Goal: Task Accomplishment & Management: Manage account settings

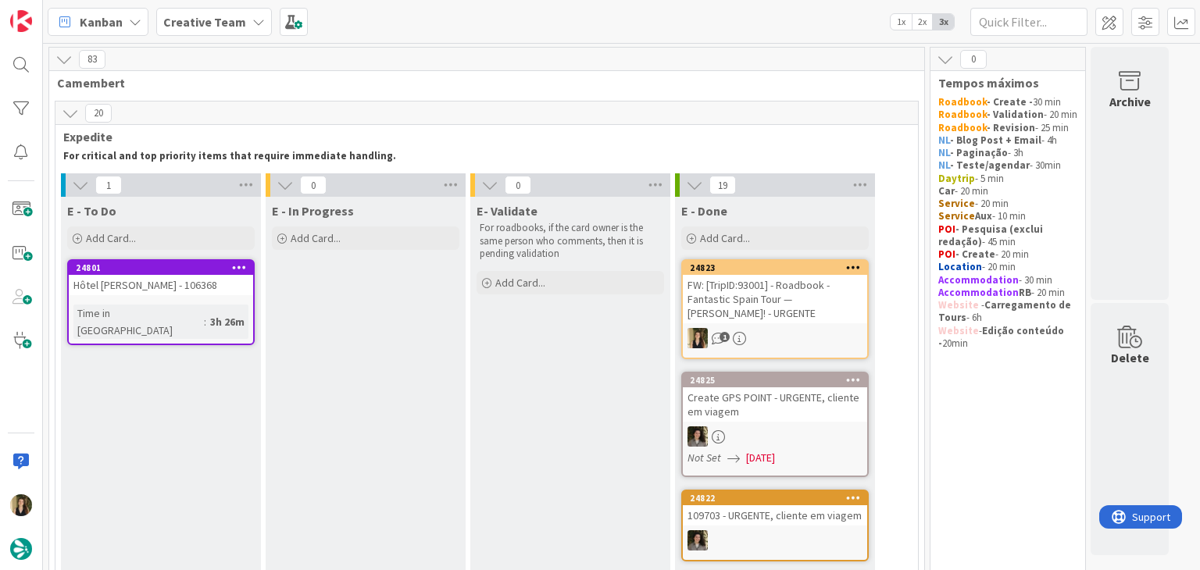
scroll to position [1337, 0]
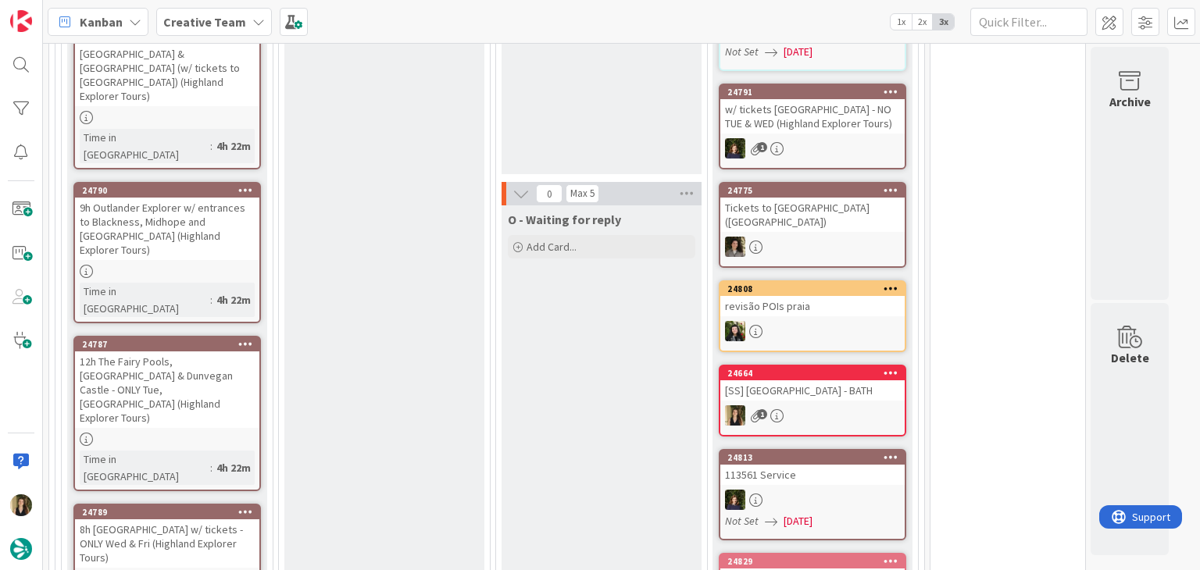
scroll to position [1953, 0]
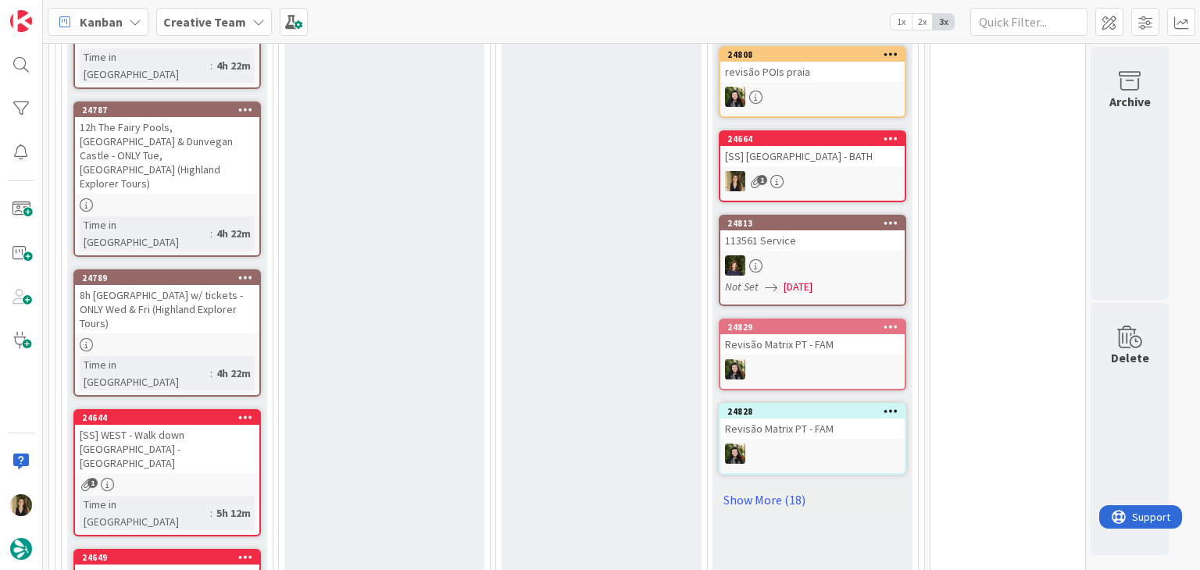
click at [233, 478] on div "1" at bounding box center [167, 484] width 184 height 13
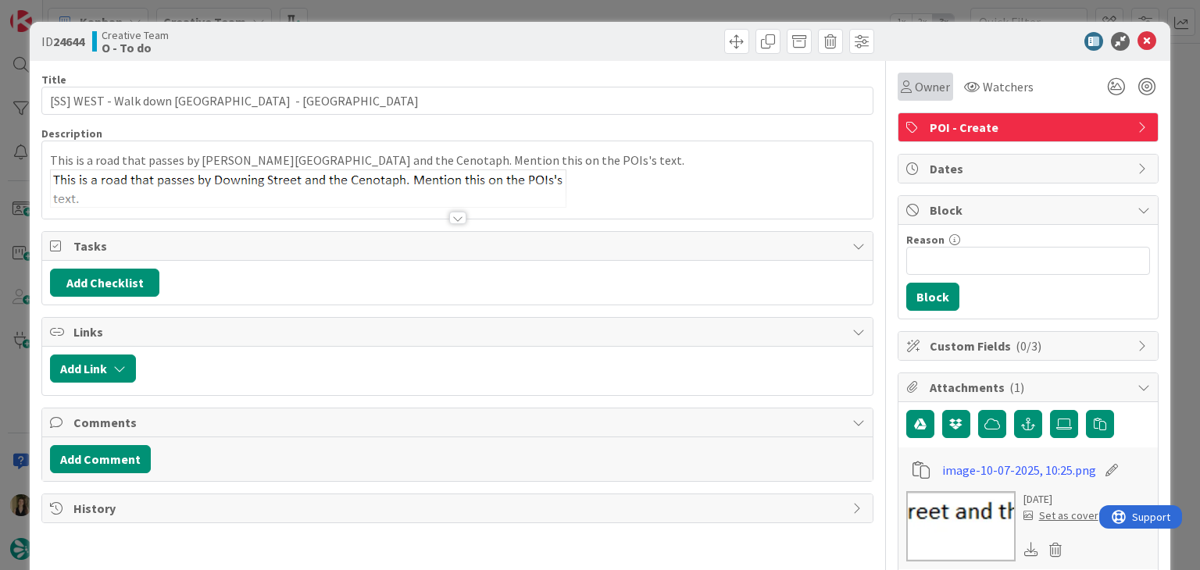
click at [929, 80] on span "Owner" at bounding box center [932, 86] width 35 height 19
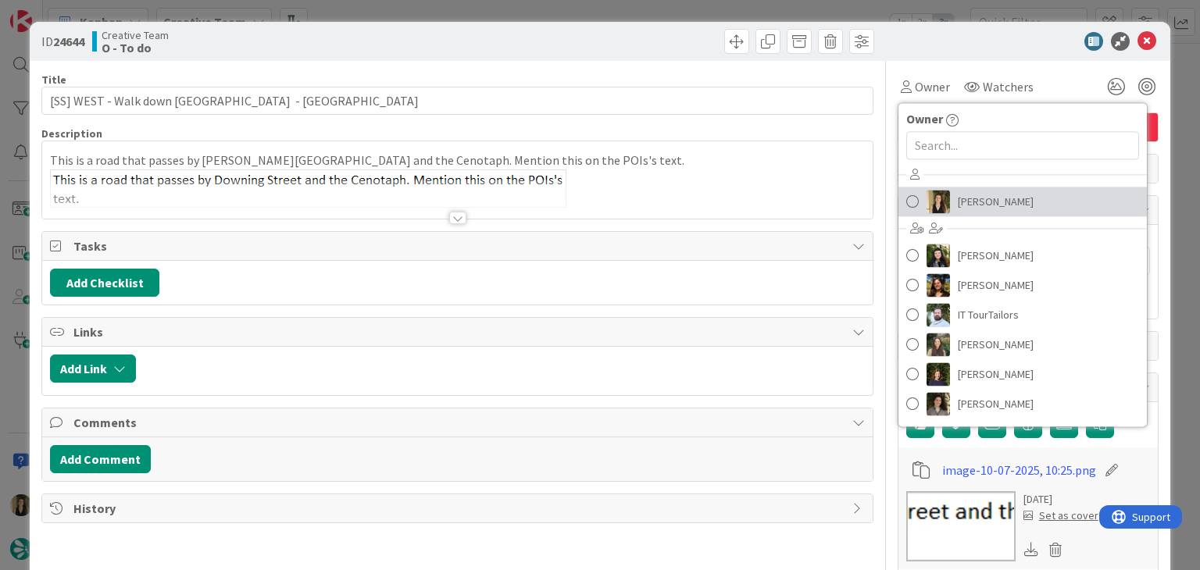
drag, startPoint x: 962, startPoint y: 204, endPoint x: 945, endPoint y: 189, distance: 22.7
click at [962, 204] on span "[PERSON_NAME]" at bounding box center [996, 201] width 76 height 23
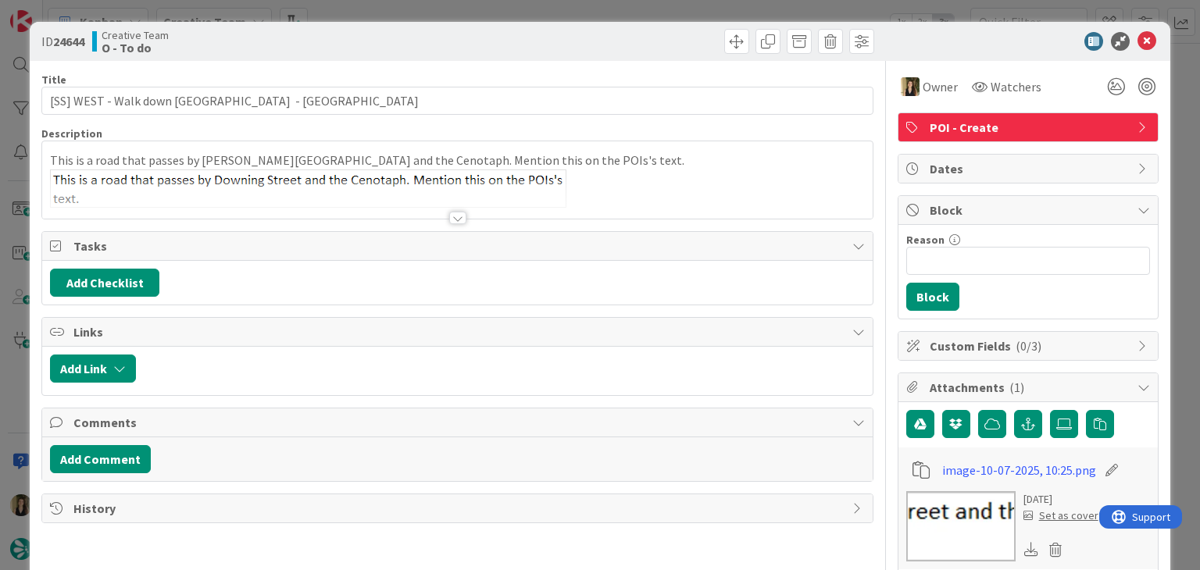
click at [628, 4] on div "ID 24644 Creative Team O - To do Title 41 / 128 [SS] WEST - Walk down [GEOGRAPH…" at bounding box center [600, 285] width 1200 height 570
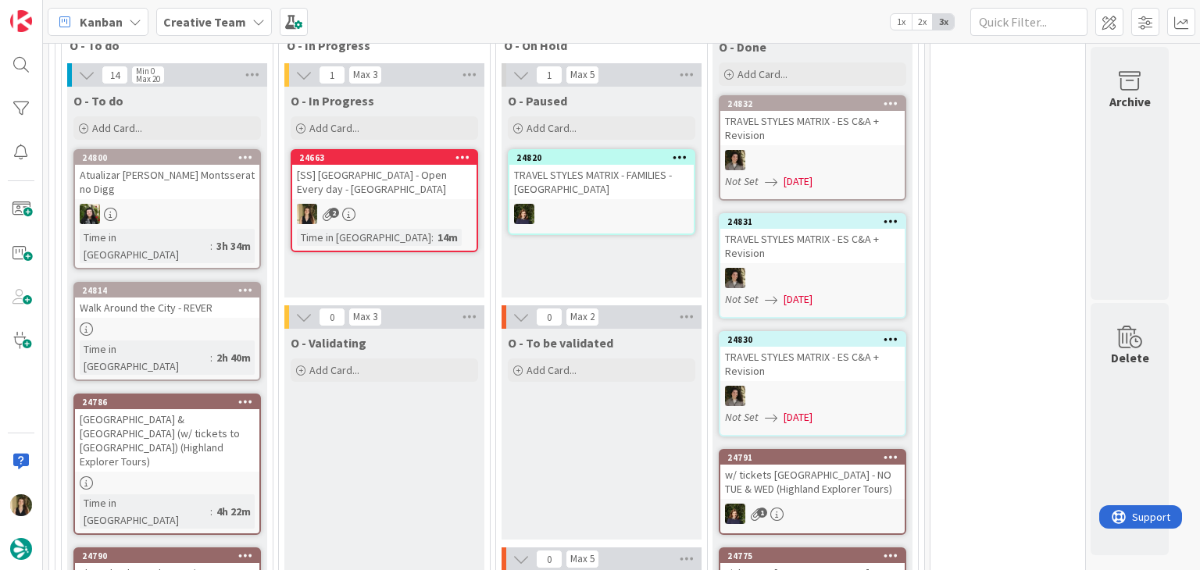
scroll to position [1328, 0]
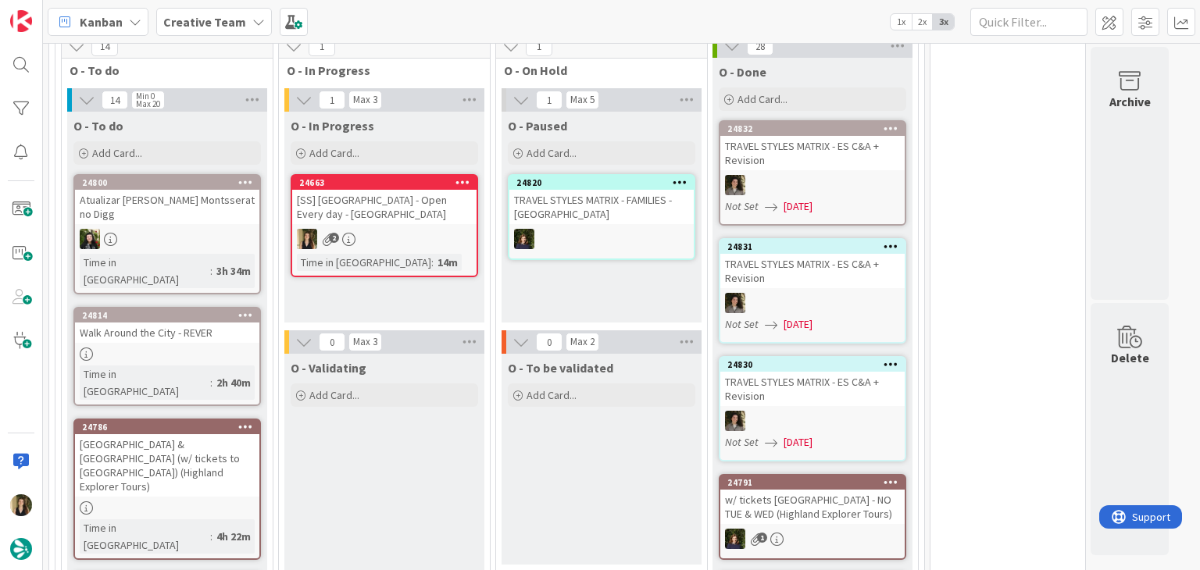
click at [424, 235] on div "2" at bounding box center [384, 239] width 184 height 20
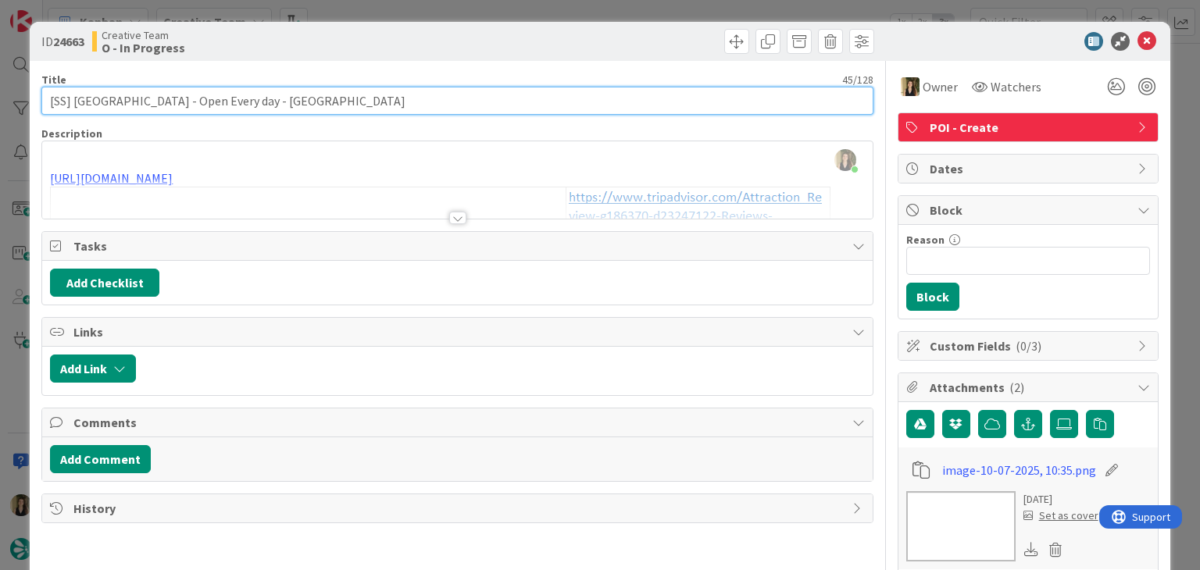
drag, startPoint x: 169, startPoint y: 101, endPoint x: 73, endPoint y: 95, distance: 95.5
click at [72, 95] on input "[SS] [GEOGRAPHIC_DATA] - Open Every day - [GEOGRAPHIC_DATA]" at bounding box center [456, 101] width 831 height 28
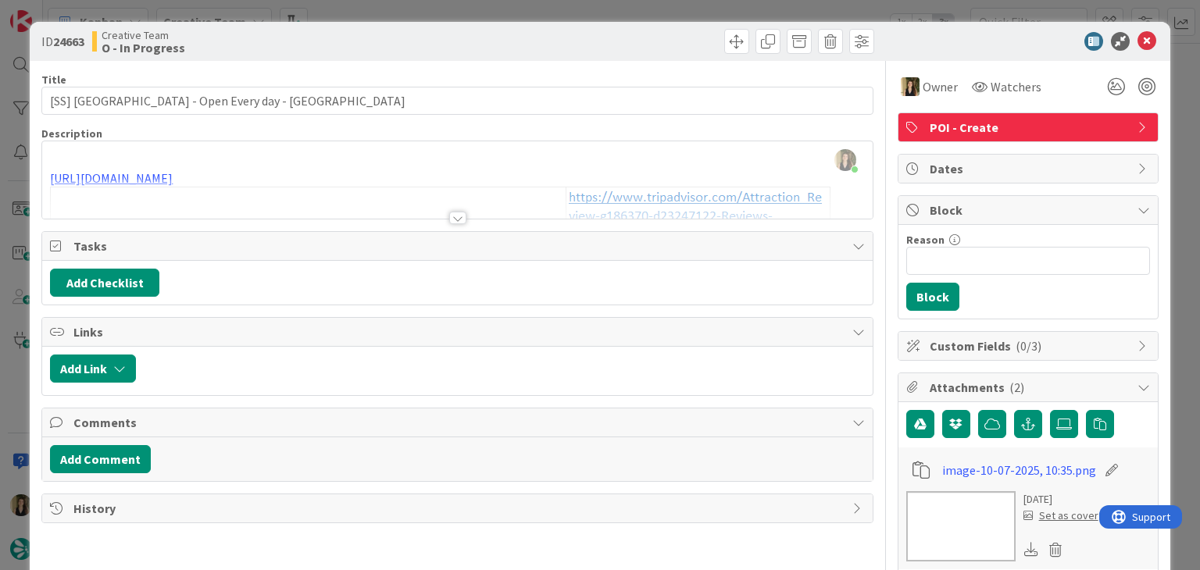
drag, startPoint x: 653, startPoint y: 9, endPoint x: 713, endPoint y: 18, distance: 60.9
click at [653, 7] on div "ID 24663 Creative Team O - In Progress Title 45 / 128 [SS] Abbey Churchyard - O…" at bounding box center [600, 285] width 1200 height 570
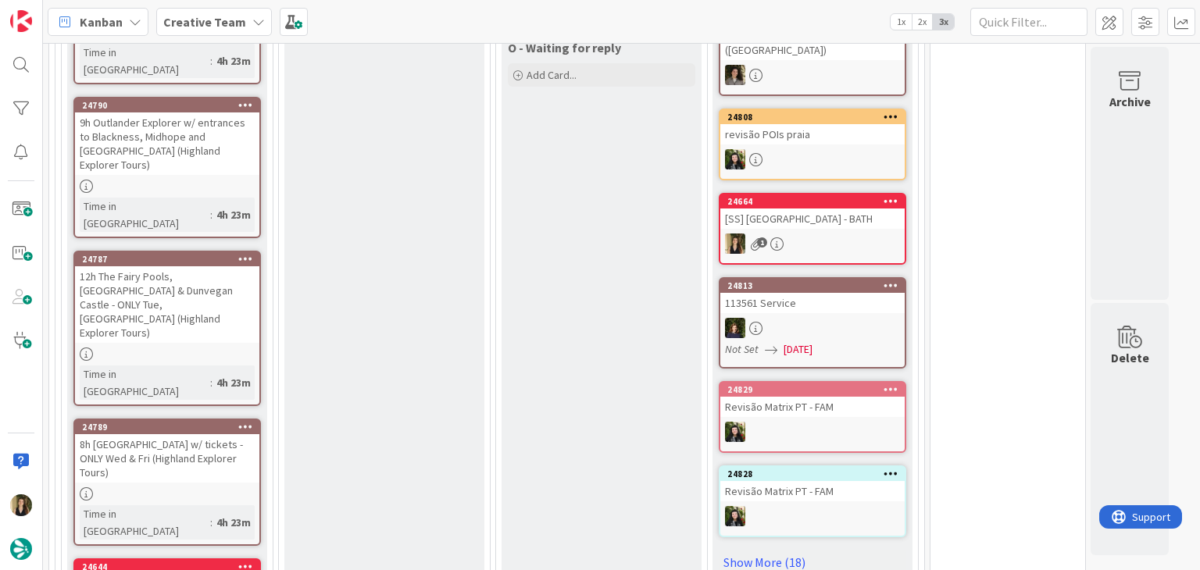
scroll to position [1897, 0]
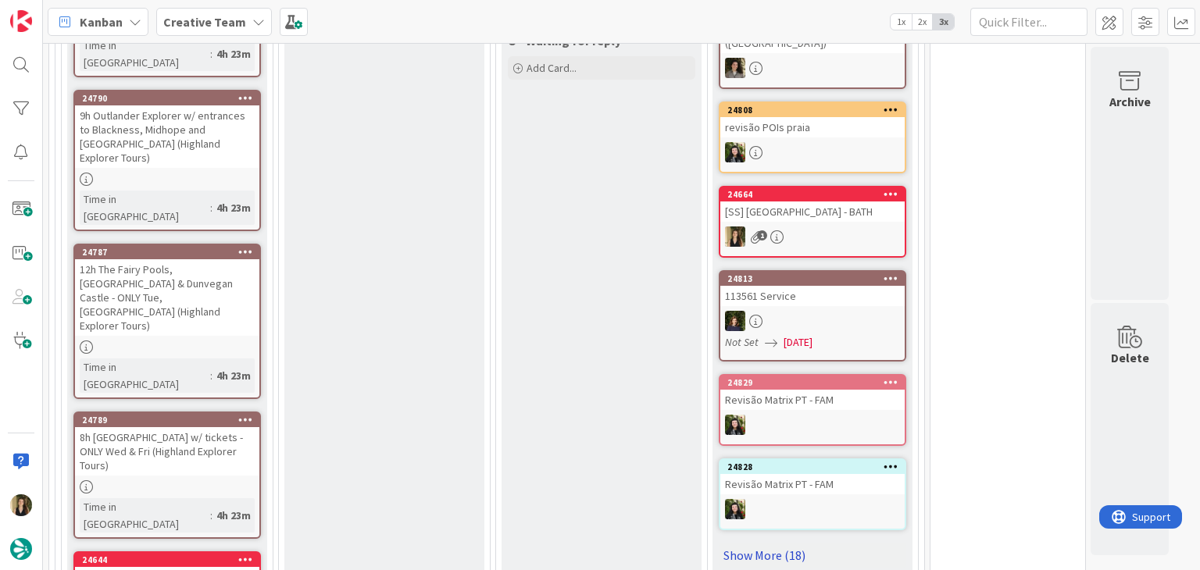
click at [772, 544] on link "Show More (18)" at bounding box center [812, 555] width 187 height 25
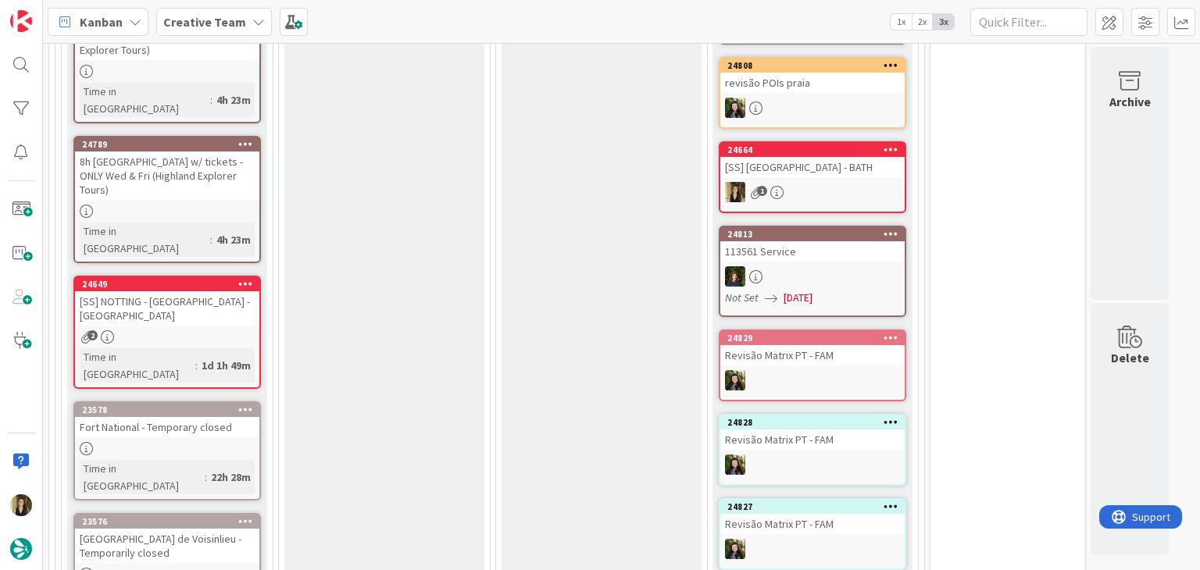
scroll to position [1871, 0]
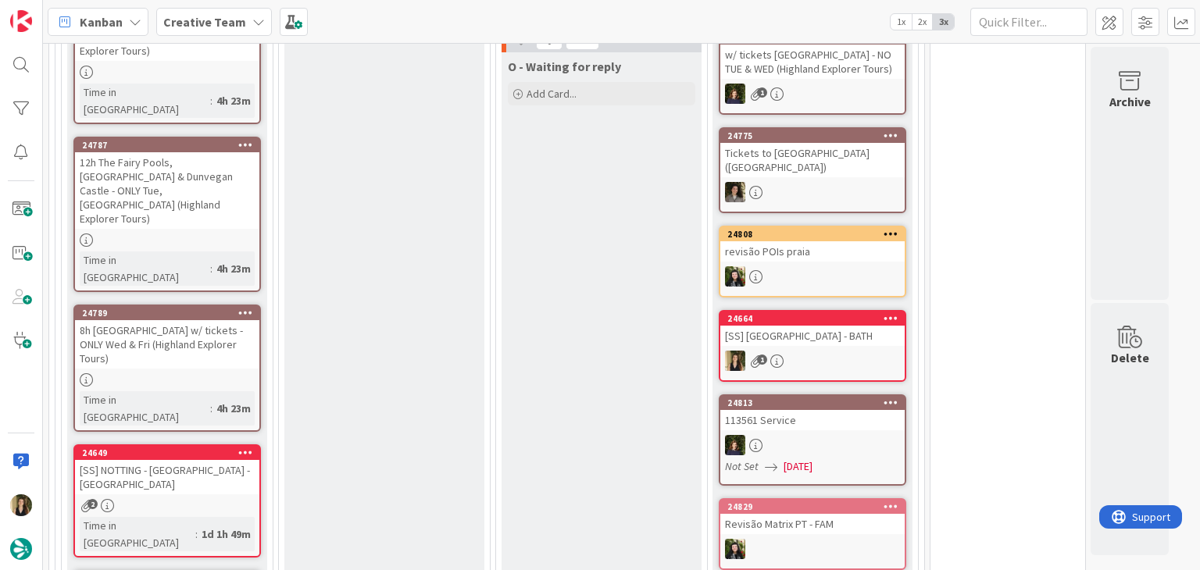
click at [228, 460] on div "[SS] NOTTING - [GEOGRAPHIC_DATA] - [GEOGRAPHIC_DATA]" at bounding box center [167, 477] width 184 height 34
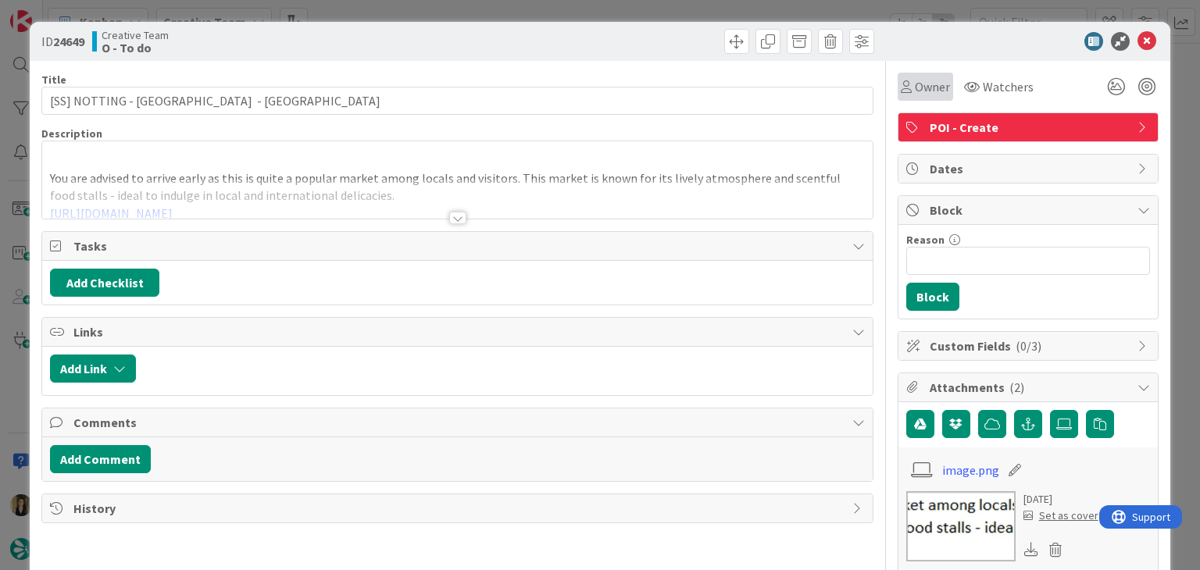
click at [923, 85] on span "Owner" at bounding box center [932, 86] width 35 height 19
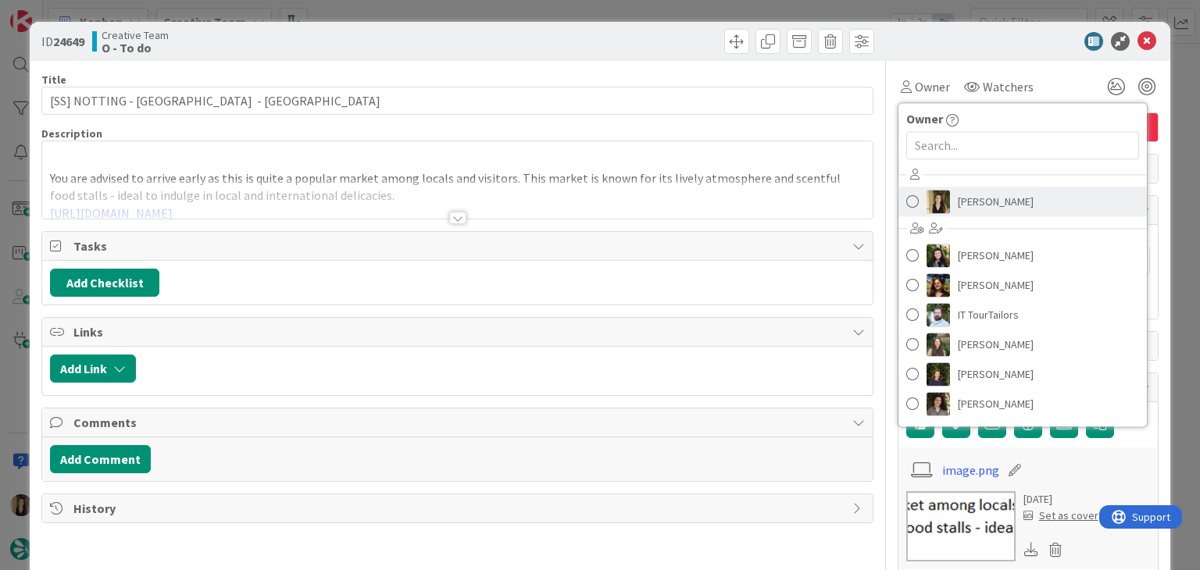
click at [943, 206] on link "[PERSON_NAME]" at bounding box center [1022, 202] width 248 height 30
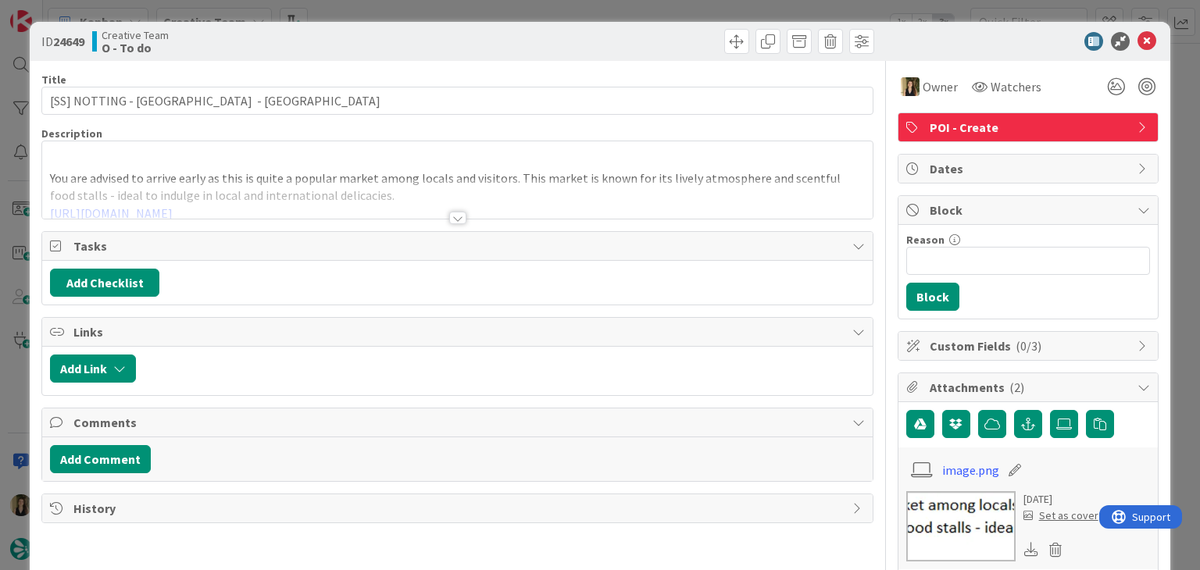
drag, startPoint x: 582, startPoint y: 13, endPoint x: 579, endPoint y: 27, distance: 14.4
click at [581, 12] on div "ID 24649 Creative Team O - To do Title 47 / 128 [SS] NOTTING - [GEOGRAPHIC_DATA…" at bounding box center [600, 285] width 1200 height 570
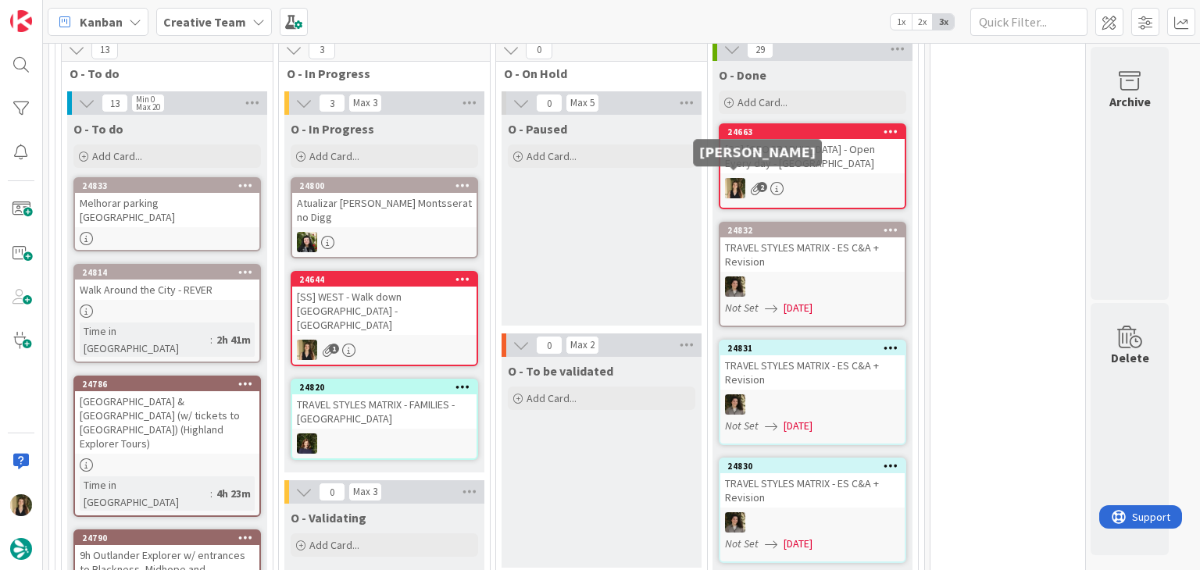
click at [797, 169] on div "24663 [SS] [GEOGRAPHIC_DATA] - Open Every day - BATH 2" at bounding box center [812, 166] width 187 height 86
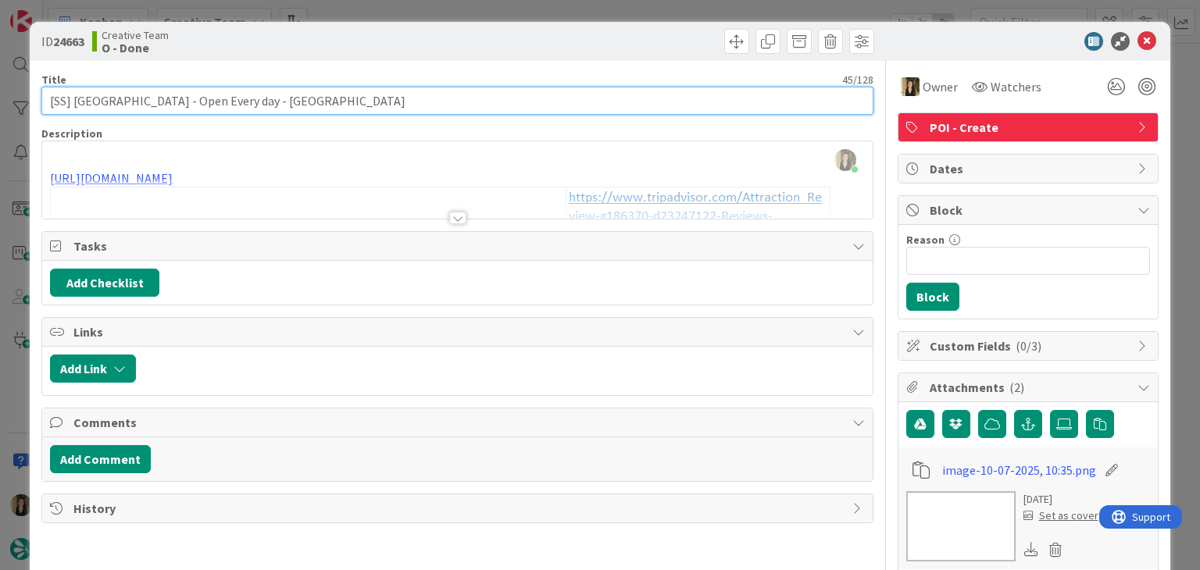
drag, startPoint x: 169, startPoint y: 99, endPoint x: 75, endPoint y: 99, distance: 93.7
click at [75, 99] on input "[SS] [GEOGRAPHIC_DATA] - Open Every day - [GEOGRAPHIC_DATA]" at bounding box center [456, 101] width 831 height 28
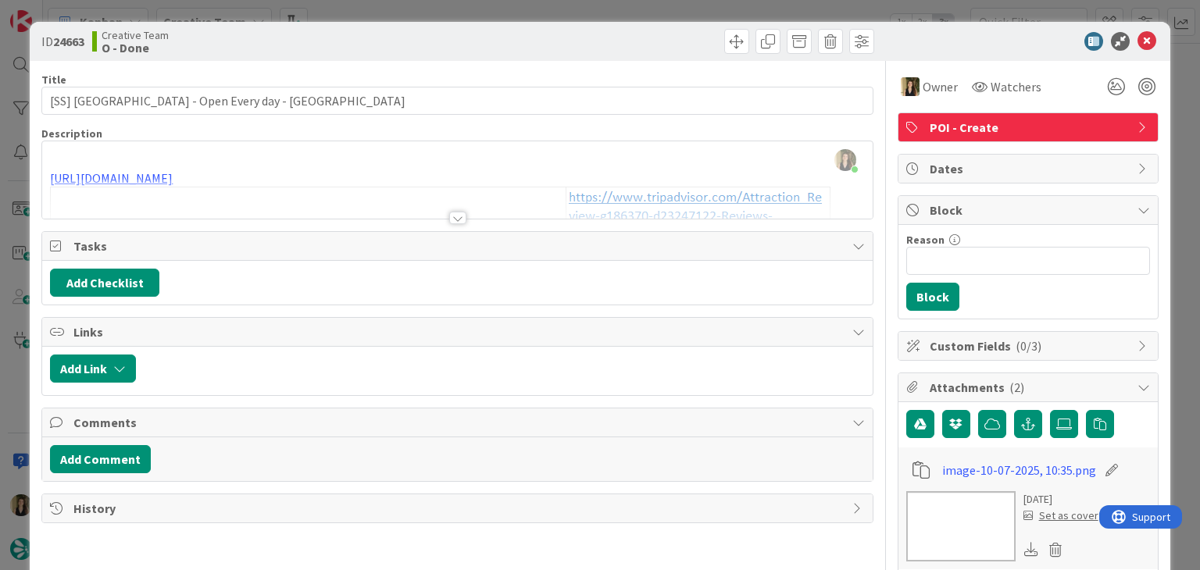
click at [464, 6] on div "ID 24663 Creative Team O - Done Title 45 / 128 [SS] Abbey Churchyard - Open Eve…" at bounding box center [600, 285] width 1200 height 570
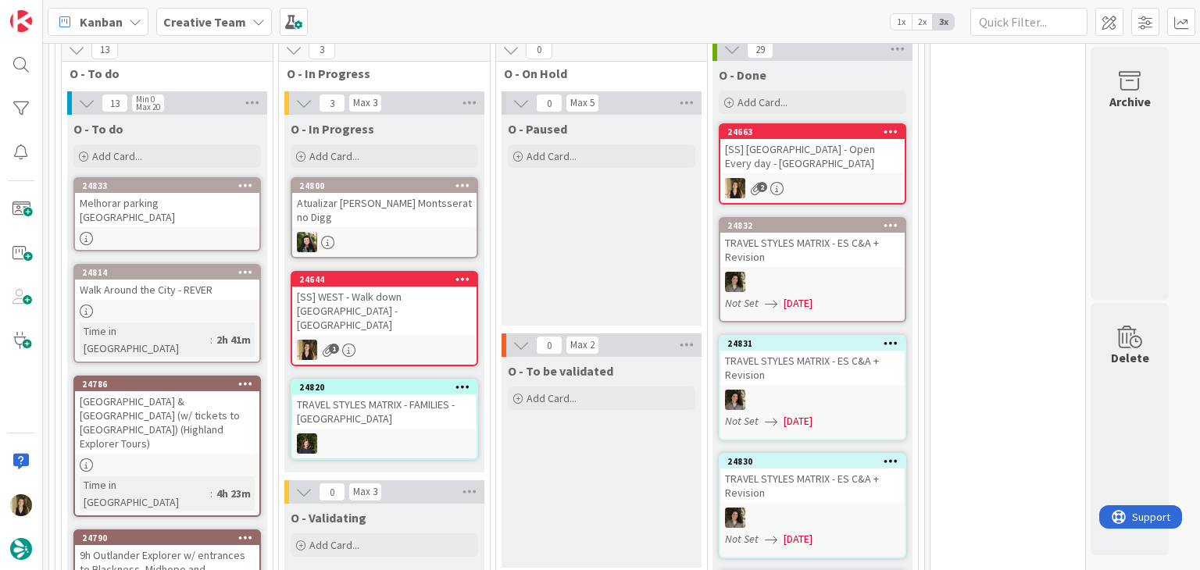
click at [442, 287] on div "[SS] WEST - Walk down [GEOGRAPHIC_DATA] - [GEOGRAPHIC_DATA]" at bounding box center [384, 311] width 184 height 48
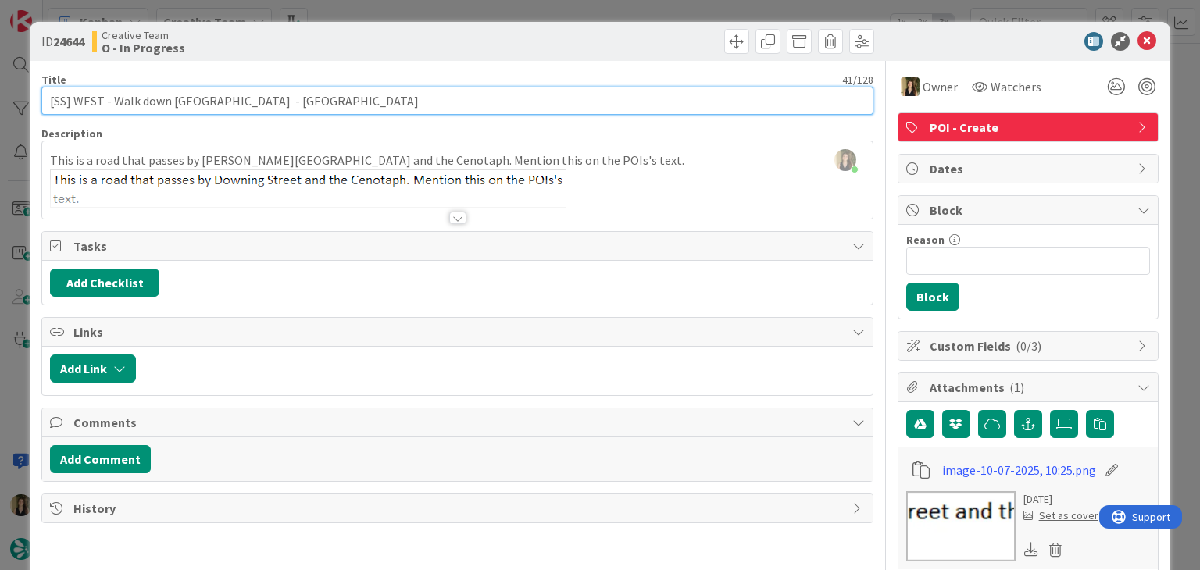
drag, startPoint x: 216, startPoint y: 101, endPoint x: 112, endPoint y: 102, distance: 103.1
click at [112, 102] on input "[SS] WEST - Walk down [GEOGRAPHIC_DATA] - [GEOGRAPHIC_DATA]" at bounding box center [456, 101] width 831 height 28
drag, startPoint x: 219, startPoint y: 99, endPoint x: 41, endPoint y: 98, distance: 178.1
click at [42, 98] on input "[SS] WEST - Walk down [GEOGRAPHIC_DATA] - [GEOGRAPHIC_DATA]" at bounding box center [456, 101] width 831 height 28
click at [255, 101] on input "[SS] WEST - Walk down [GEOGRAPHIC_DATA] - [GEOGRAPHIC_DATA]" at bounding box center [456, 101] width 831 height 28
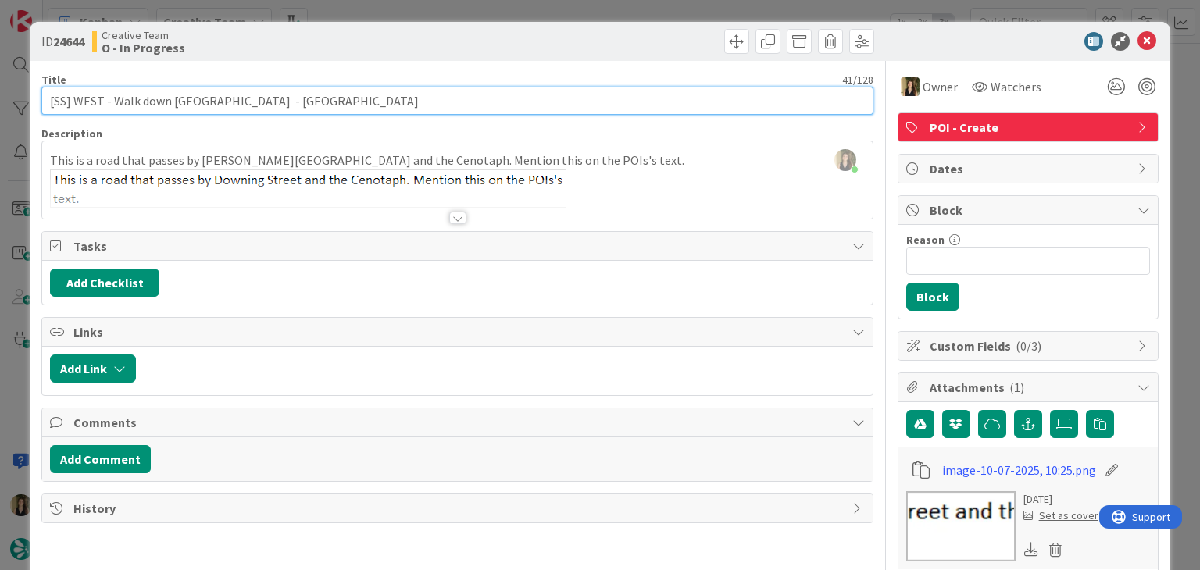
drag, startPoint x: 222, startPoint y: 98, endPoint x: 114, endPoint y: 104, distance: 108.0
click at [114, 104] on input "[SS] WEST - Walk down [GEOGRAPHIC_DATA] - [GEOGRAPHIC_DATA]" at bounding box center [456, 101] width 831 height 28
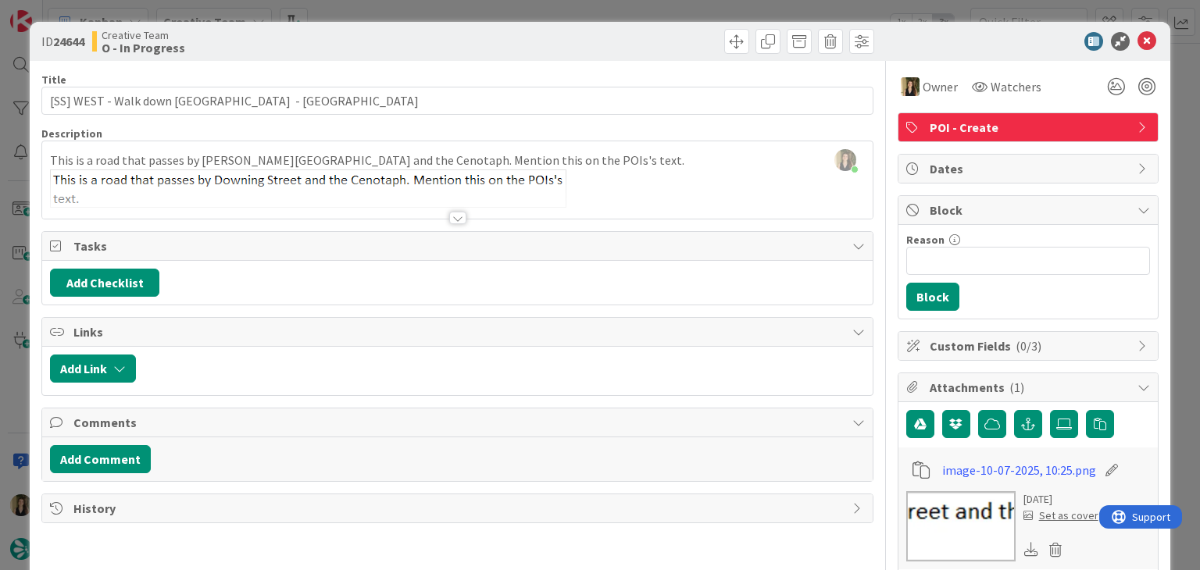
click at [383, 10] on div "ID 24644 Creative Team O - In Progress Title 41 / 128 [SS] WEST - Walk down [GE…" at bounding box center [600, 285] width 1200 height 570
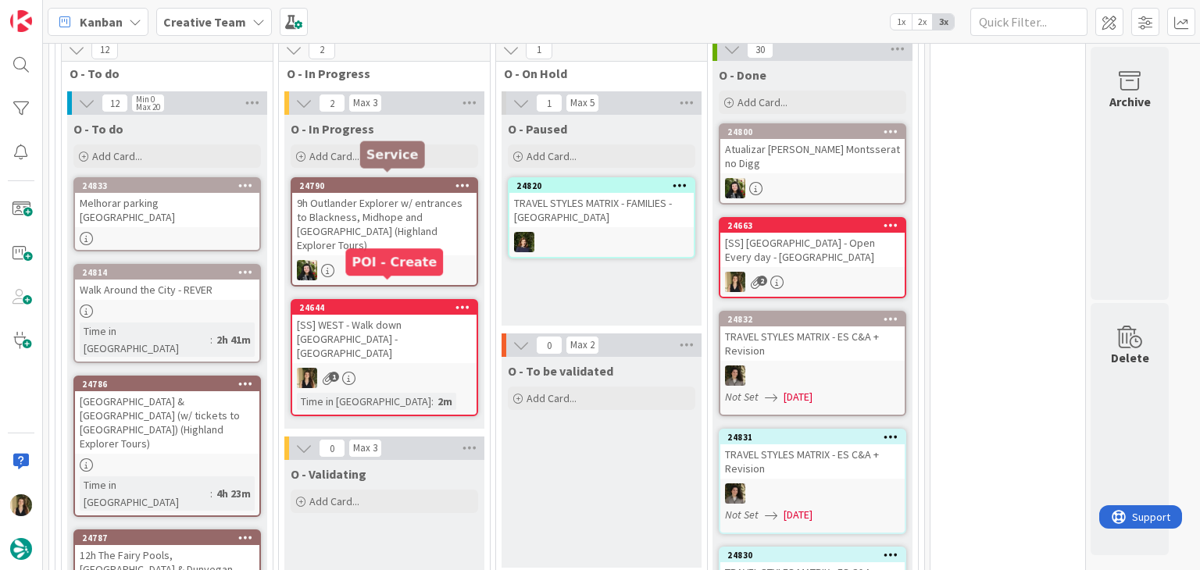
click at [388, 315] on div "[SS] WEST - Walk down [GEOGRAPHIC_DATA] - [GEOGRAPHIC_DATA]" at bounding box center [384, 339] width 184 height 48
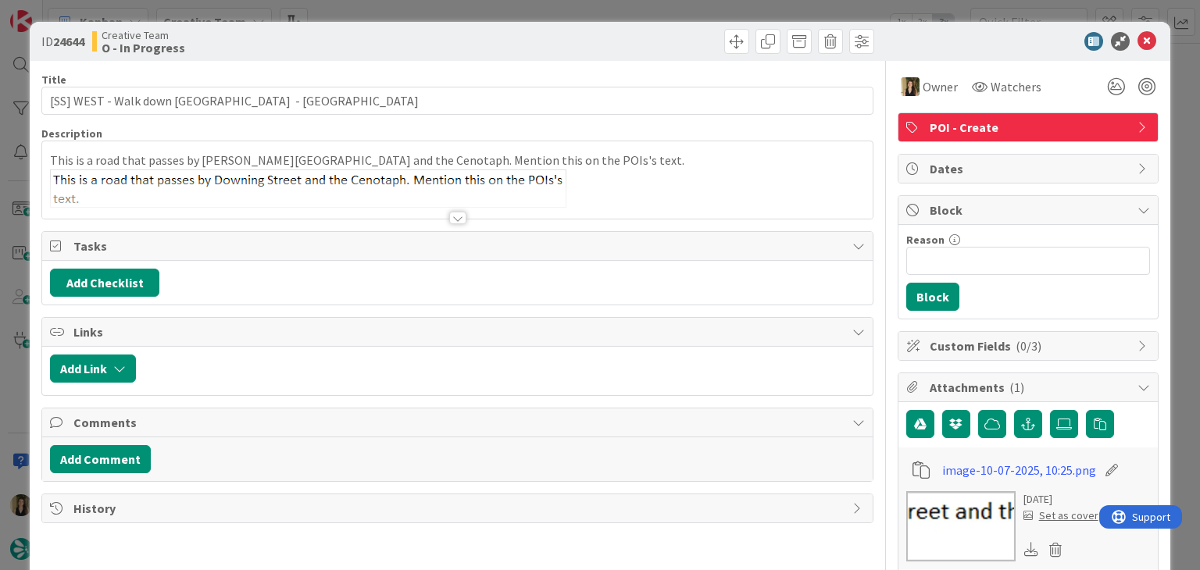
click at [656, 13] on div "ID 24644 Creative Team O - In Progress Title 41 / 128 [SS] WEST - Walk down [GE…" at bounding box center [600, 285] width 1200 height 570
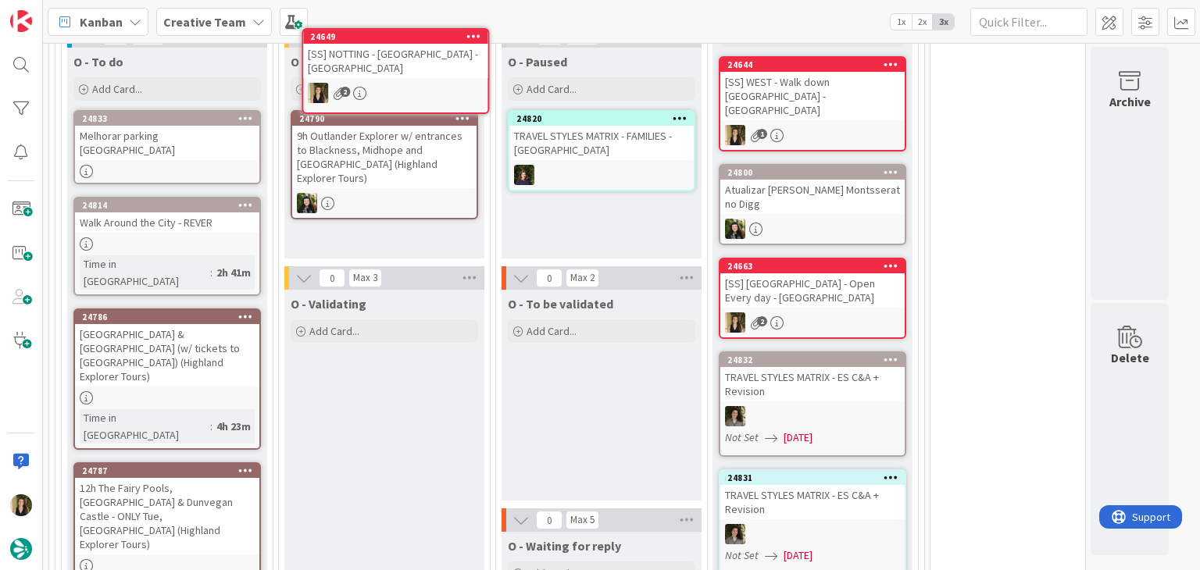
scroll to position [1262, 0]
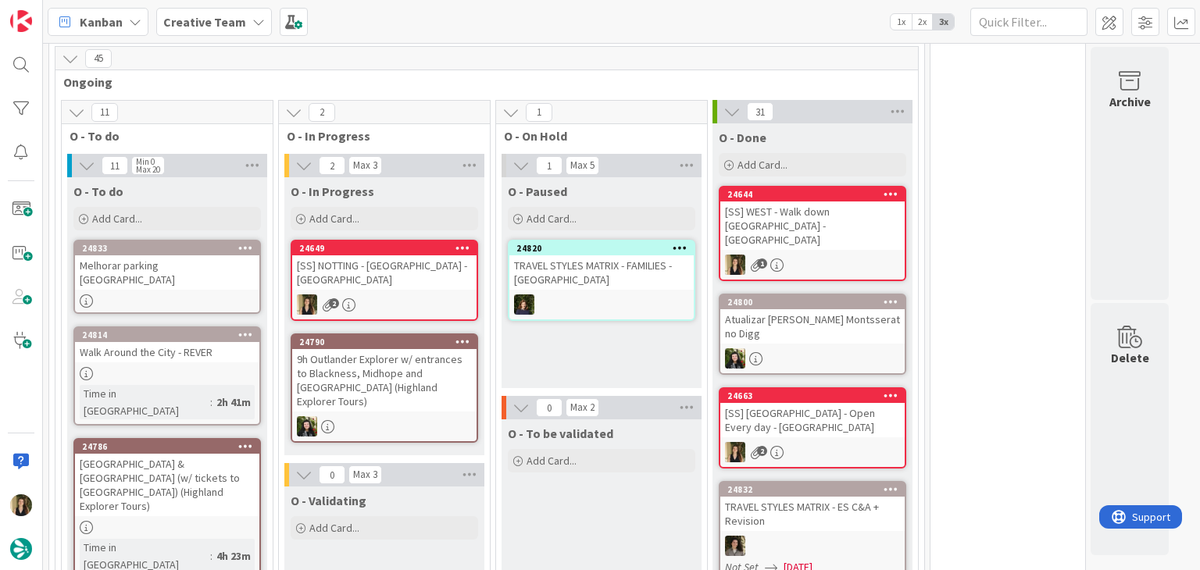
click at [447, 276] on div "[SS] NOTTING - [GEOGRAPHIC_DATA] - [GEOGRAPHIC_DATA]" at bounding box center [384, 272] width 184 height 34
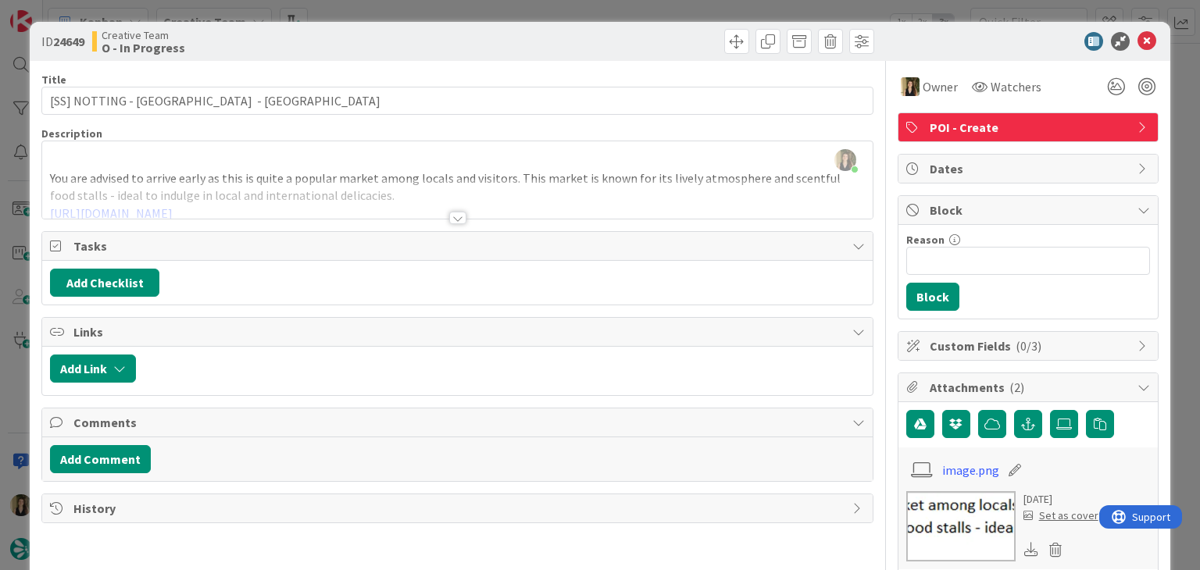
click at [435, 6] on div "ID 24649 Creative Team O - In Progress Title 47 / 128 [SS] NOTTING - [GEOGRAPHI…" at bounding box center [600, 285] width 1200 height 570
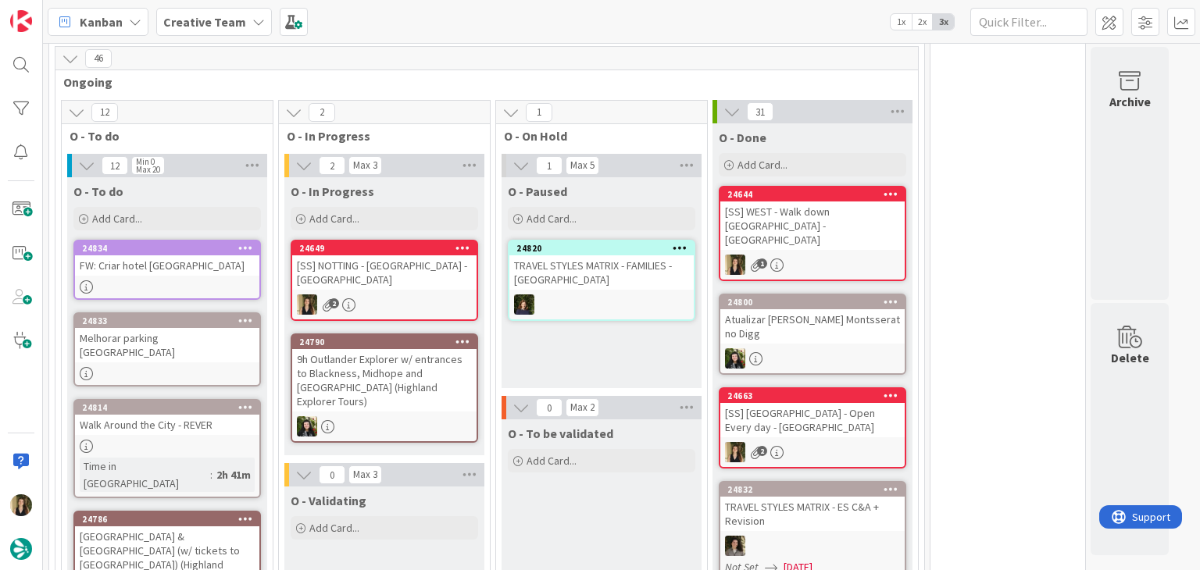
click at [418, 276] on div "[SS] NOTTING - [GEOGRAPHIC_DATA] - [GEOGRAPHIC_DATA]" at bounding box center [384, 272] width 184 height 34
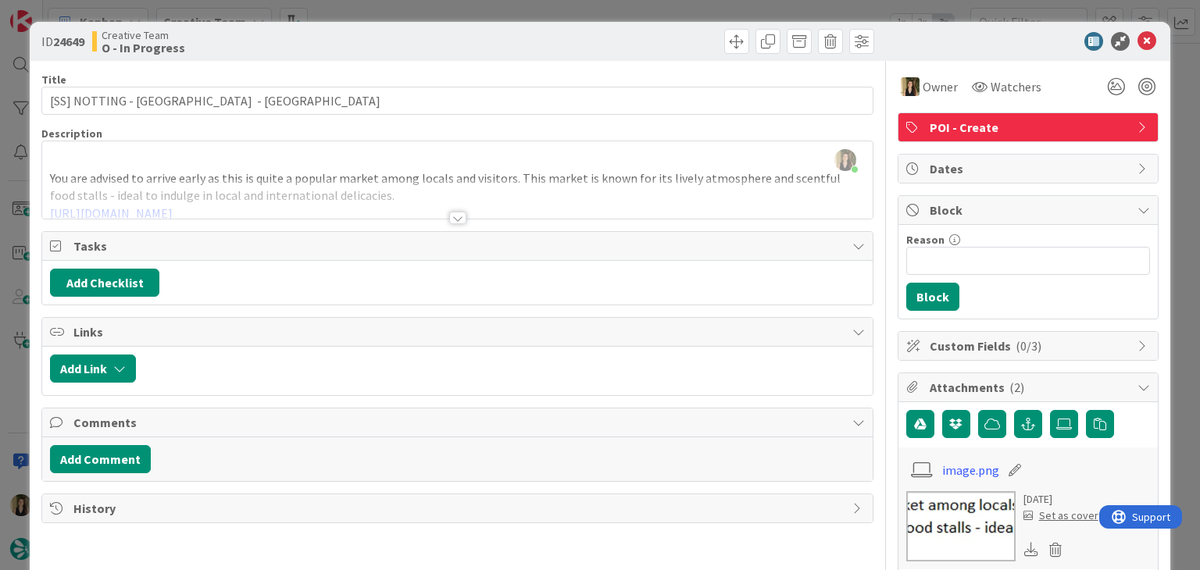
click at [604, 1] on div "ID 24649 Creative Team O - In Progress Title 47 / 128 [SS] NOTTING - [GEOGRAPHI…" at bounding box center [600, 285] width 1200 height 570
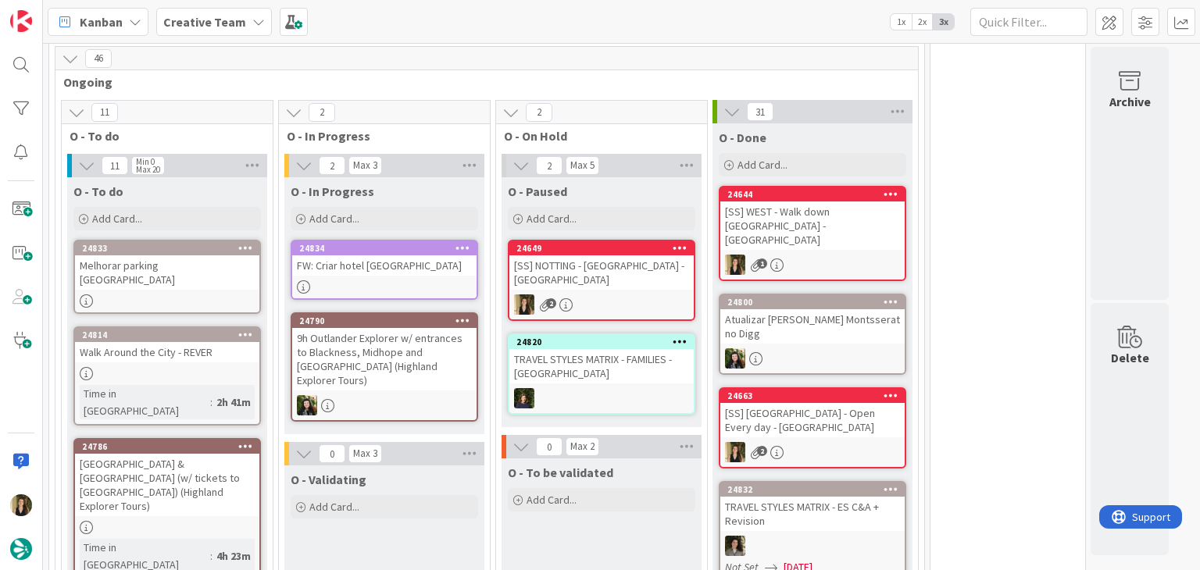
click at [412, 257] on div "FW: Criar hotel [GEOGRAPHIC_DATA]" at bounding box center [384, 265] width 184 height 20
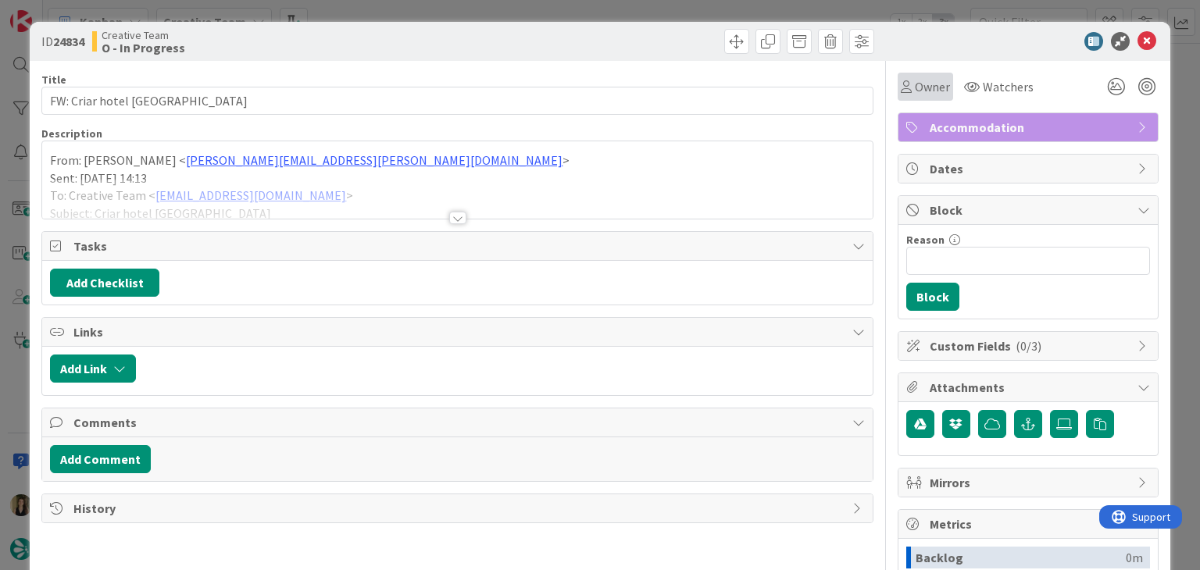
click at [912, 98] on div "Owner" at bounding box center [924, 87] width 55 height 28
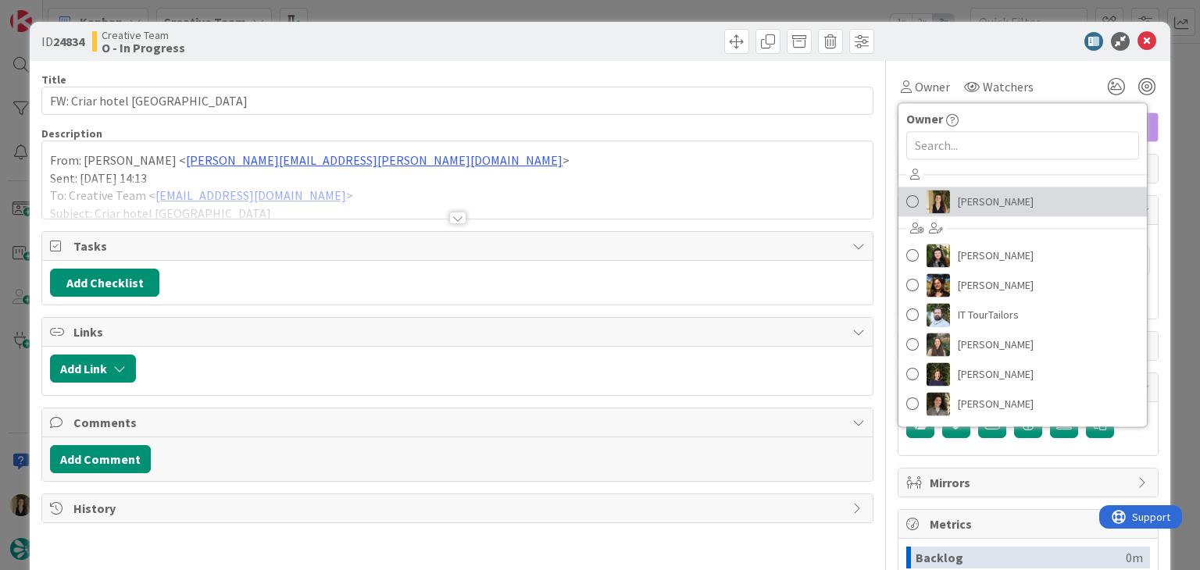
drag, startPoint x: 944, startPoint y: 194, endPoint x: 921, endPoint y: 194, distance: 23.4
click at [958, 194] on span "[PERSON_NAME]" at bounding box center [996, 201] width 76 height 23
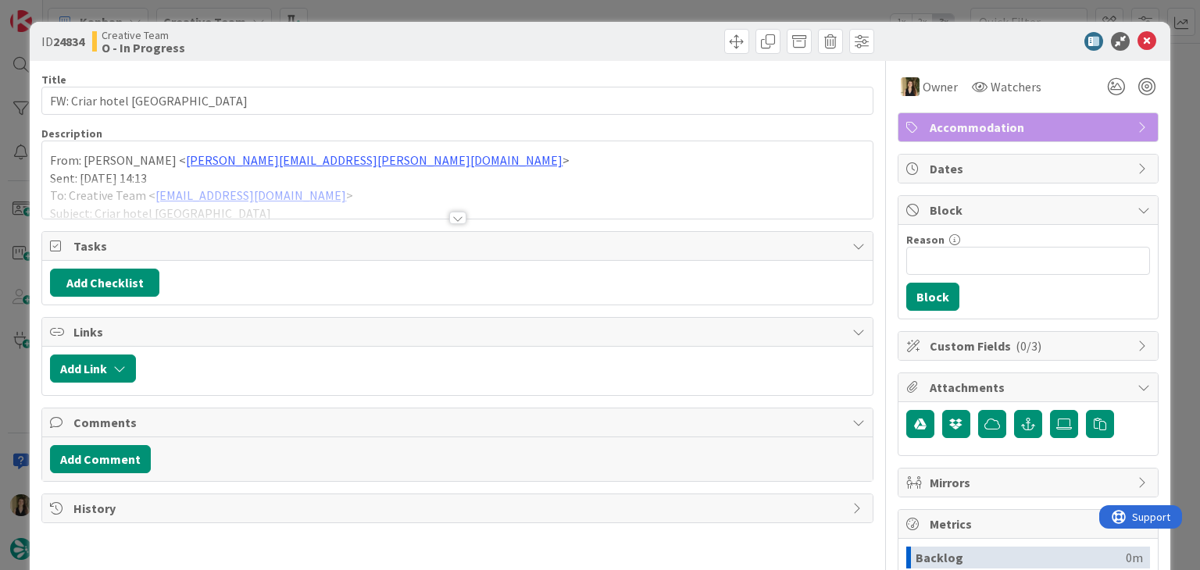
drag, startPoint x: 460, startPoint y: 221, endPoint x: 450, endPoint y: 221, distance: 10.2
click at [458, 221] on div "Title 18 / 128 FW: Criar hotel [GEOGRAPHIC_DATA] Description From: [PERSON_NAME…" at bounding box center [456, 433] width 831 height 744
click at [450, 221] on div at bounding box center [457, 218] width 17 height 12
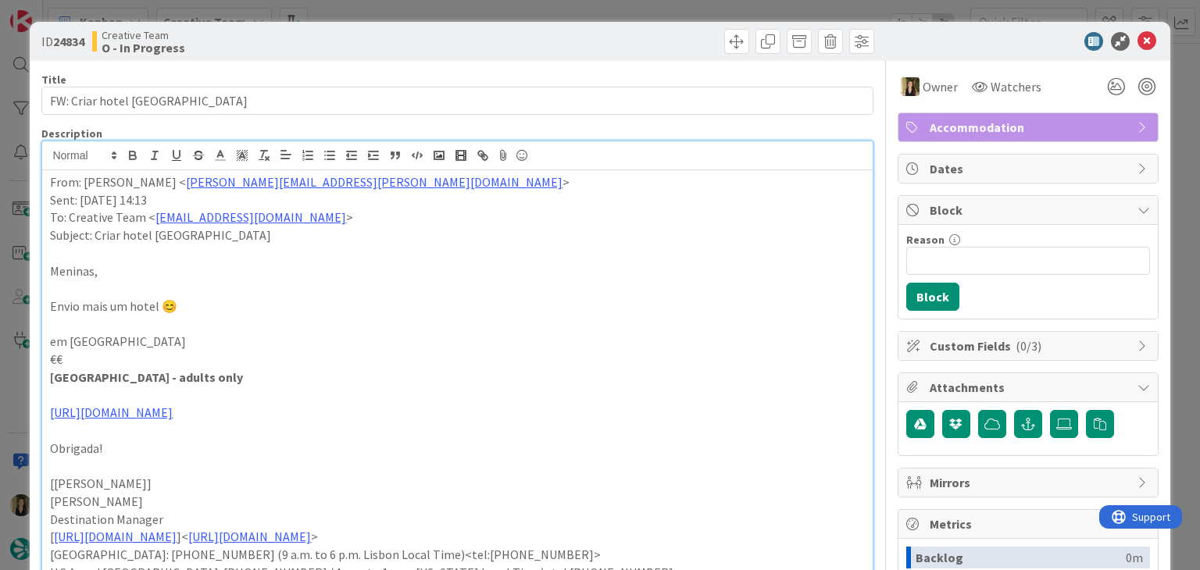
click at [438, 3] on div "ID 24834 Creative Team O - In Progress Title 18 / 128 FW: Criar hotel [GEOGRAPH…" at bounding box center [600, 285] width 1200 height 570
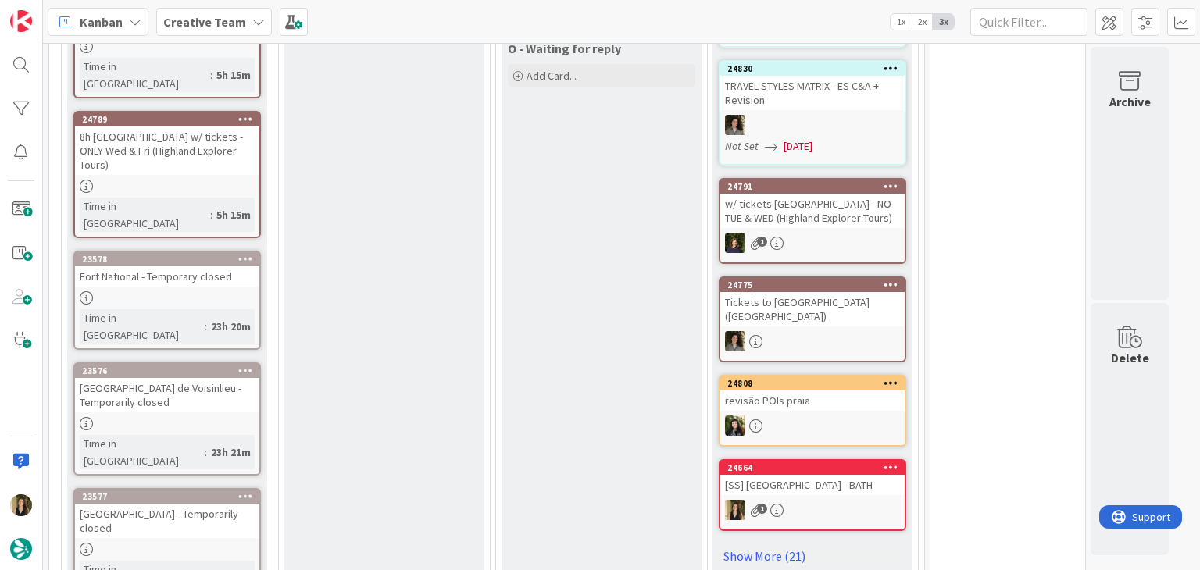
scroll to position [2031, 0]
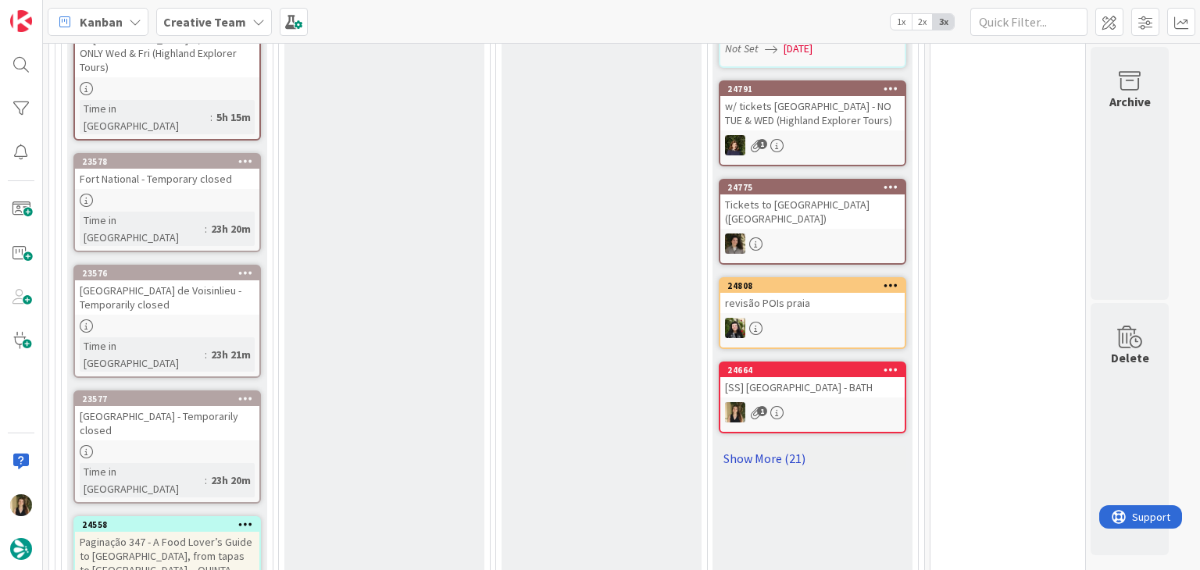
click at [782, 446] on link "Show More (21)" at bounding box center [812, 458] width 187 height 25
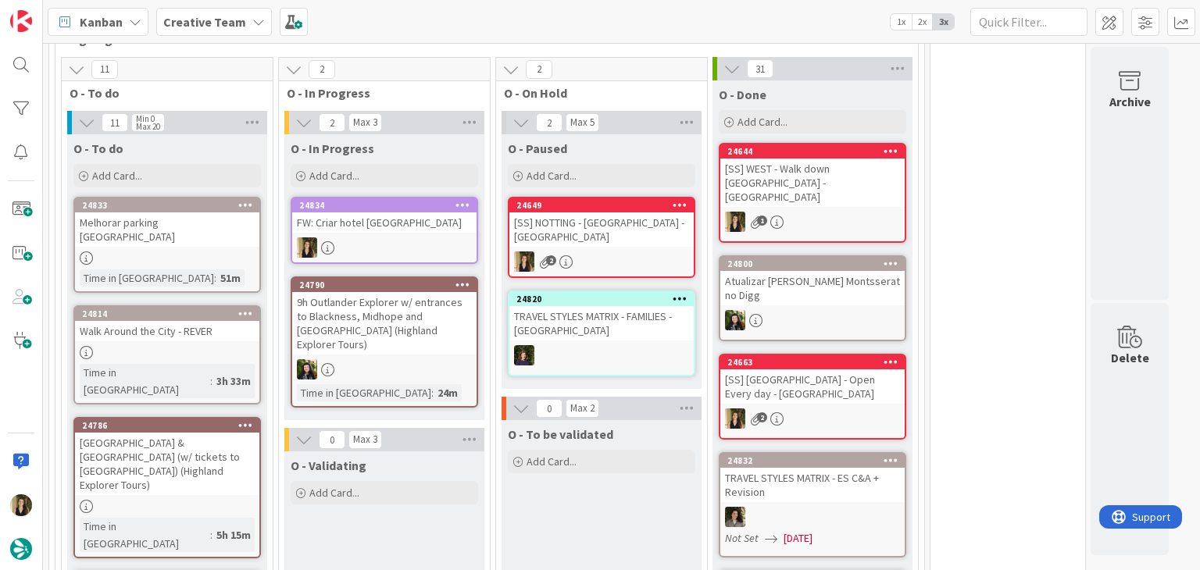
scroll to position [1281, 0]
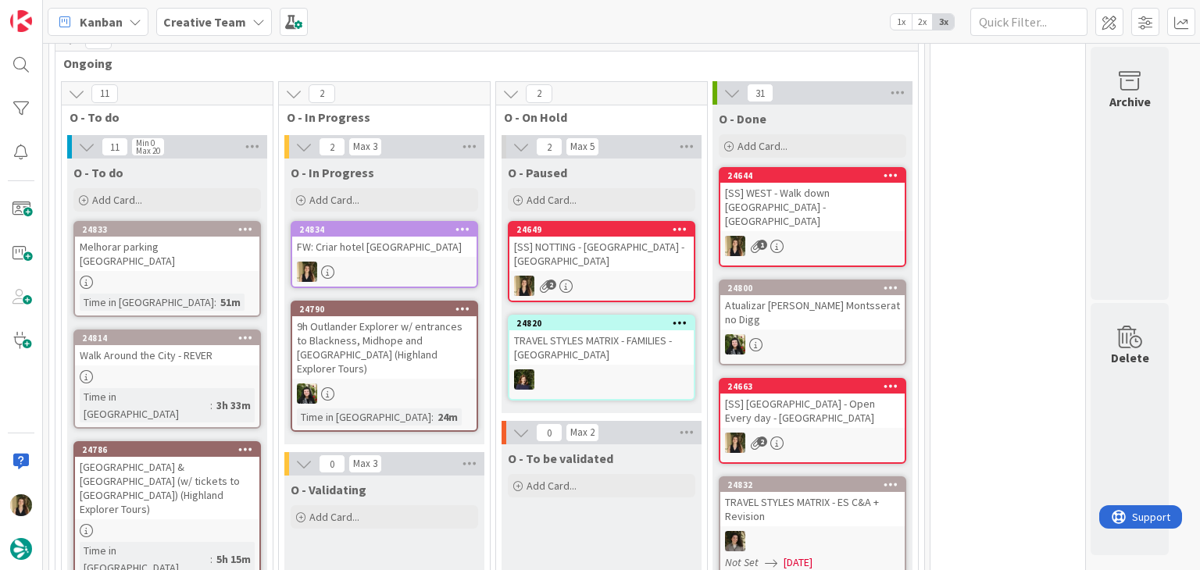
click at [426, 237] on div "FW: Criar hotel UK" at bounding box center [384, 247] width 184 height 20
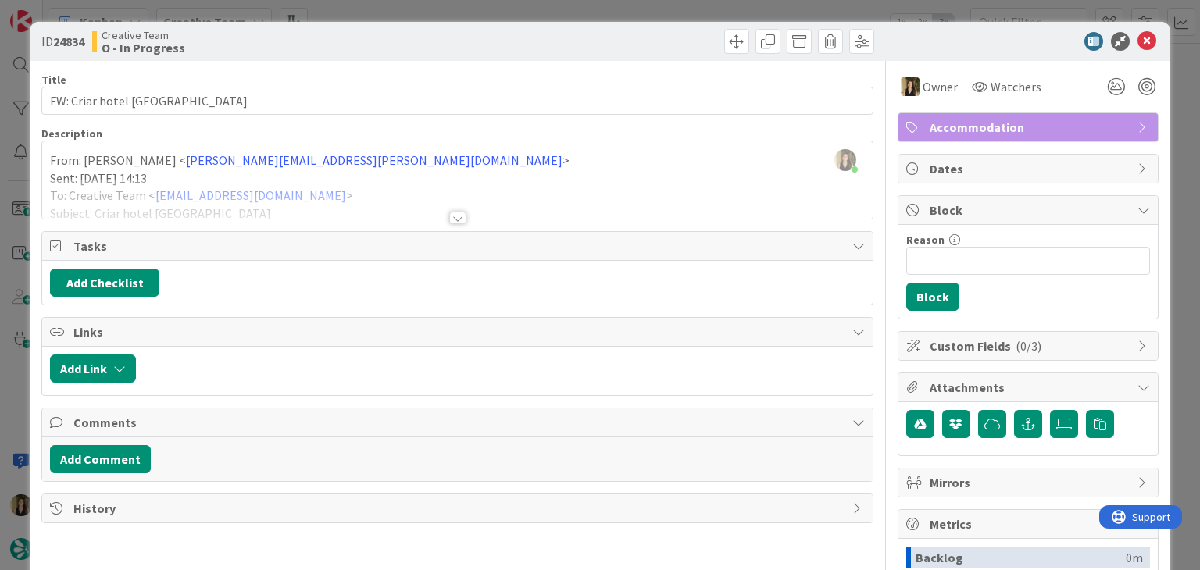
click at [456, 213] on div at bounding box center [457, 218] width 17 height 12
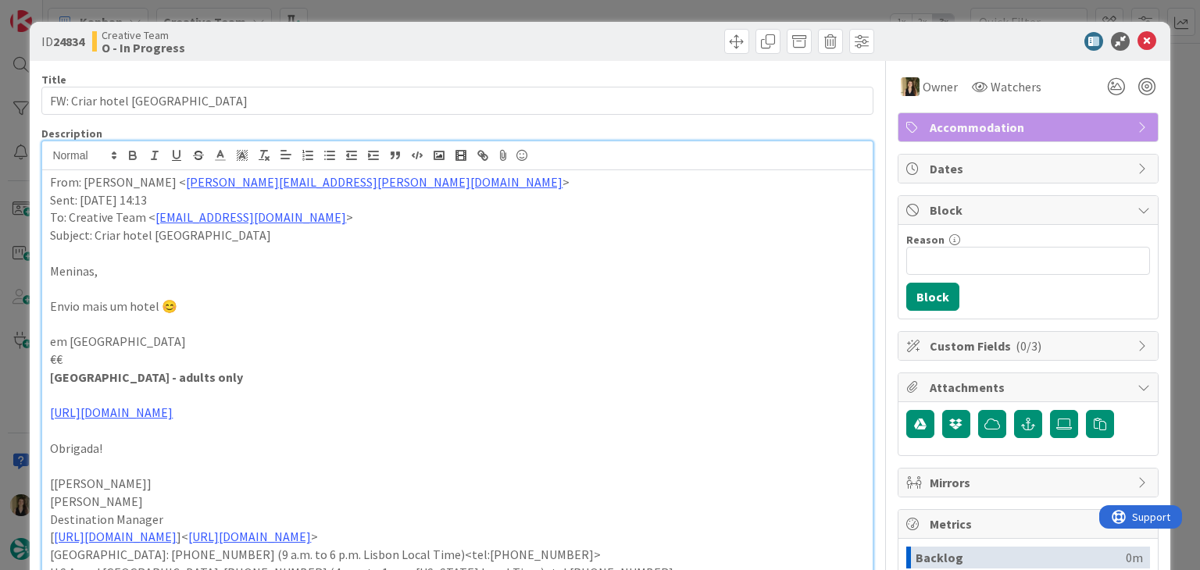
drag, startPoint x: 273, startPoint y: 382, endPoint x: 32, endPoint y: 382, distance: 240.6
click at [32, 382] on div "ID 24834 Creative Team O - In Progress Title 18 / 128 FW: Criar hotel [GEOGRAPH…" at bounding box center [600, 547] width 1140 height 1051
click at [267, 319] on p at bounding box center [457, 325] width 814 height 18
drag, startPoint x: 193, startPoint y: 376, endPoint x: 29, endPoint y: 376, distance: 164.0
click at [30, 376] on div "ID 24834 Creative Team O - In Progress Title 18 / 128 FW: Criar hotel [GEOGRAPH…" at bounding box center [600, 547] width 1140 height 1051
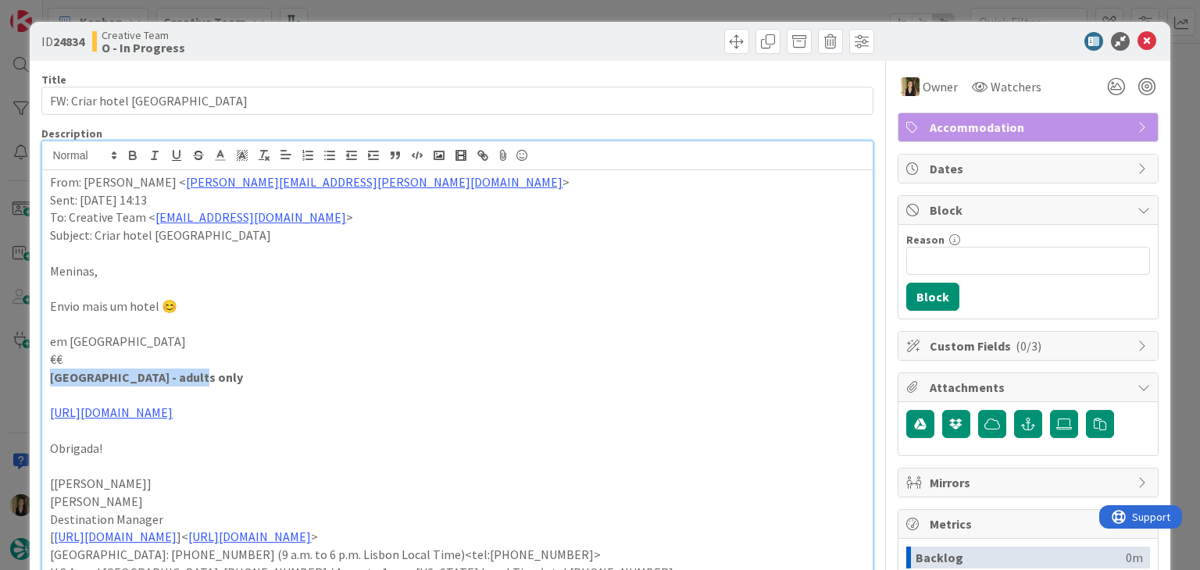
copy strong "Lincombe Hall Hotel & Spa"
click at [394, 4] on div "ID 24834 Creative Team O - In Progress Title 18 / 128 FW: Criar hotel UK Descri…" at bounding box center [600, 285] width 1200 height 570
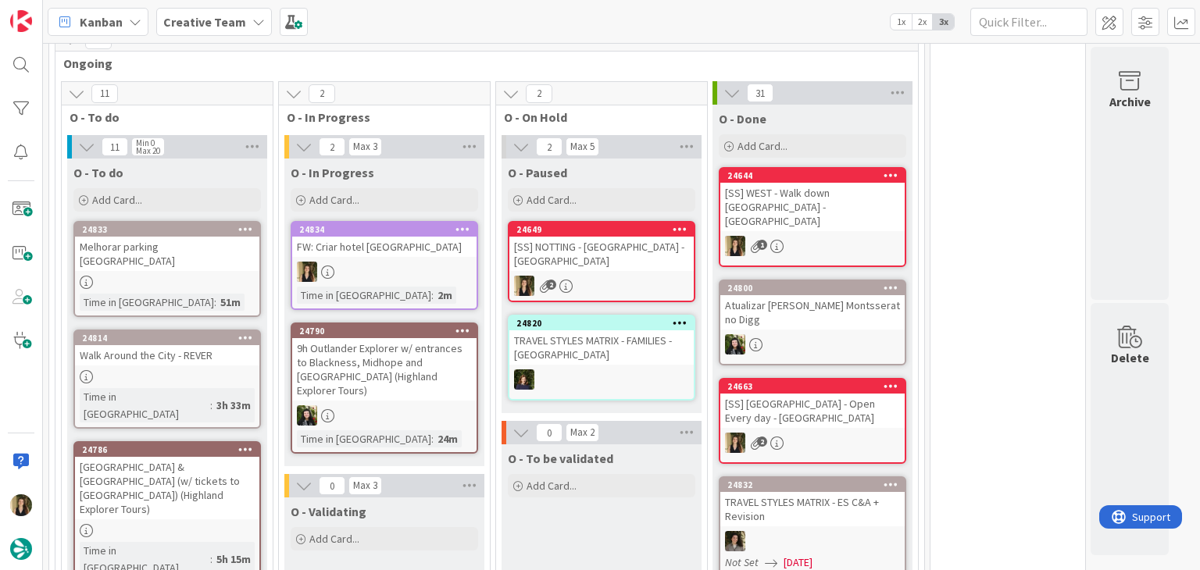
click at [625, 254] on div "[SS] NOTTING - [GEOGRAPHIC_DATA] - [GEOGRAPHIC_DATA]" at bounding box center [601, 254] width 184 height 34
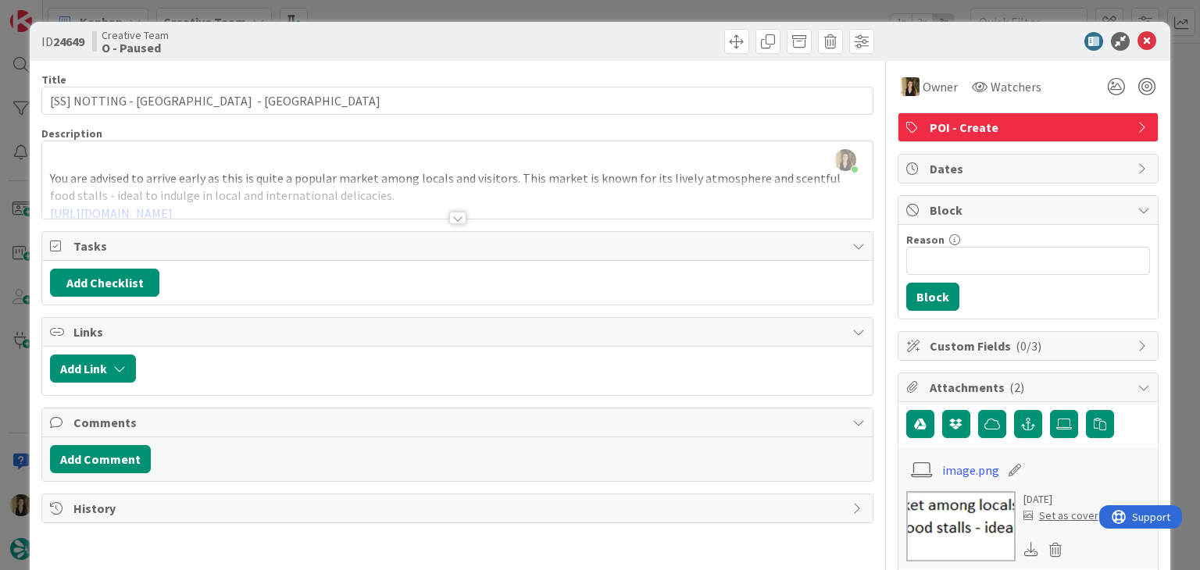
click at [333, 179] on div at bounding box center [456, 199] width 829 height 40
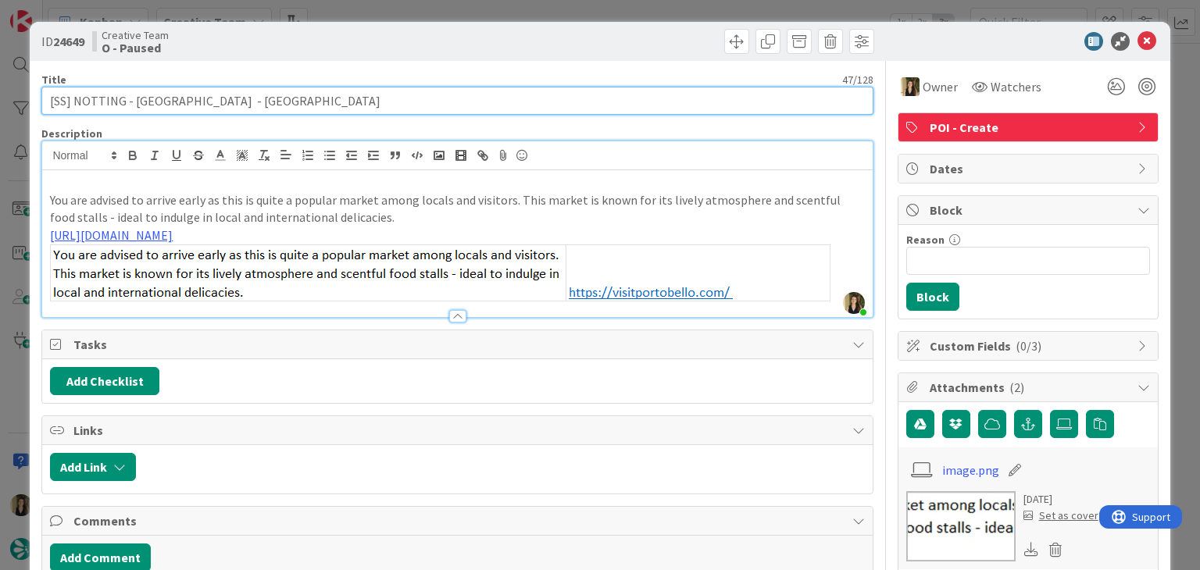
drag, startPoint x: 253, startPoint y: 97, endPoint x: 37, endPoint y: 101, distance: 215.6
click at [37, 101] on div "ID 24649 Creative Team O - Paused Title 47 / 128 [SS] NOTTING - Portobello Road…" at bounding box center [600, 545] width 1140 height 1047
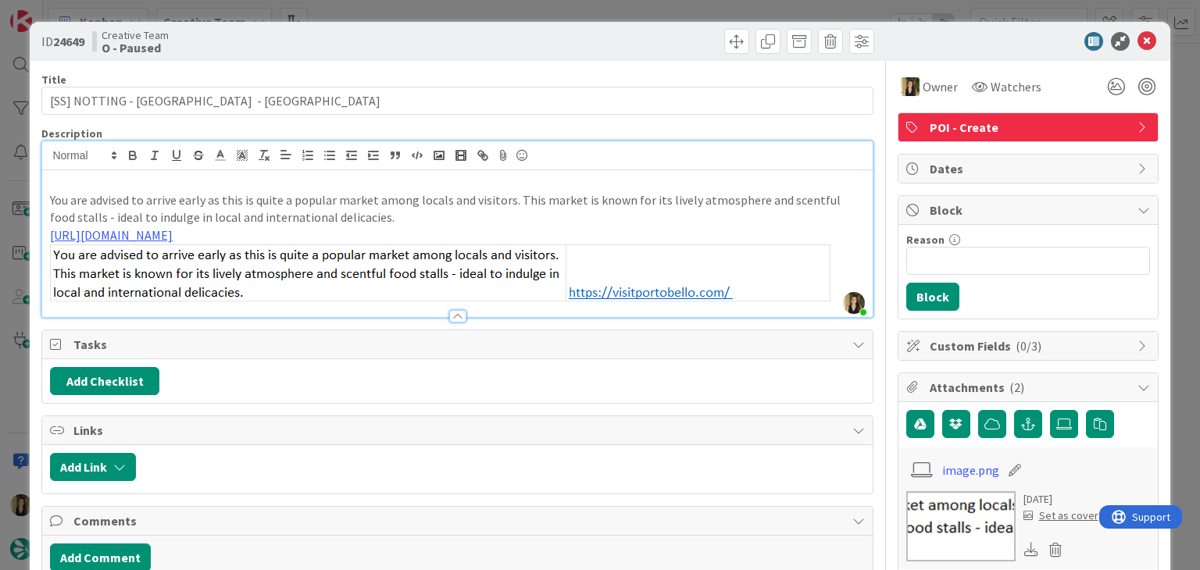
click at [277, 197] on p "You are advised to arrive early as this is quite a popular market among locals …" at bounding box center [457, 208] width 814 height 35
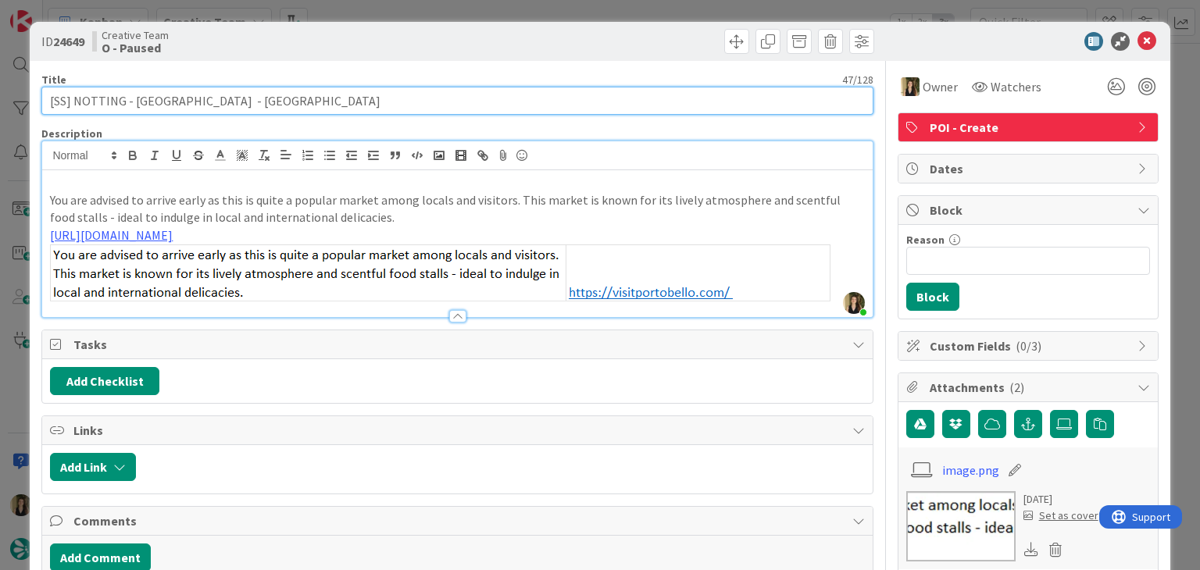
drag, startPoint x: 253, startPoint y: 99, endPoint x: 133, endPoint y: 98, distance: 120.3
click at [133, 98] on input "[SS] NOTTING - [GEOGRAPHIC_DATA] - [GEOGRAPHIC_DATA]" at bounding box center [456, 101] width 831 height 28
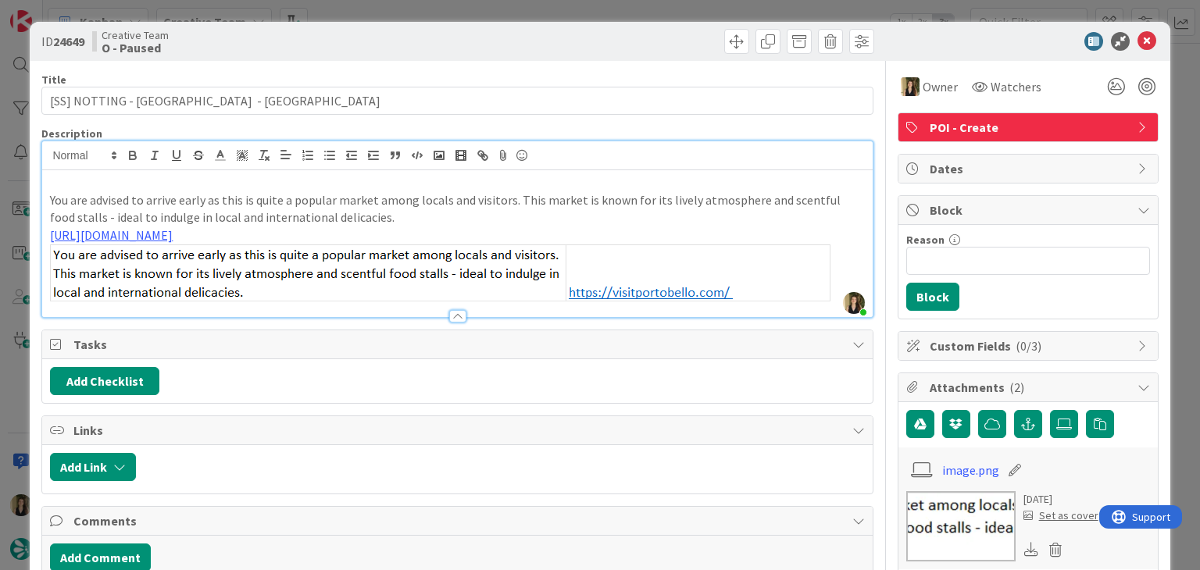
click at [416, 2] on div "ID 24649 Creative Team O - Paused Title 47 / 128 [SS] NOTTING - Portobello Road…" at bounding box center [600, 285] width 1200 height 570
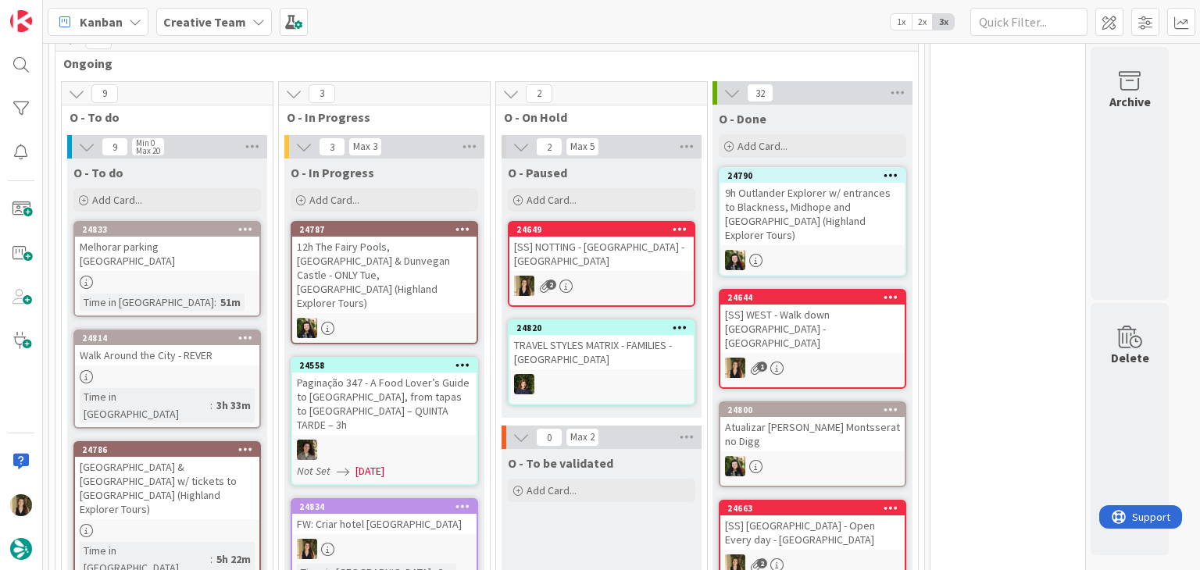
click at [394, 514] on div "FW: Criar hotel [GEOGRAPHIC_DATA]" at bounding box center [384, 524] width 184 height 20
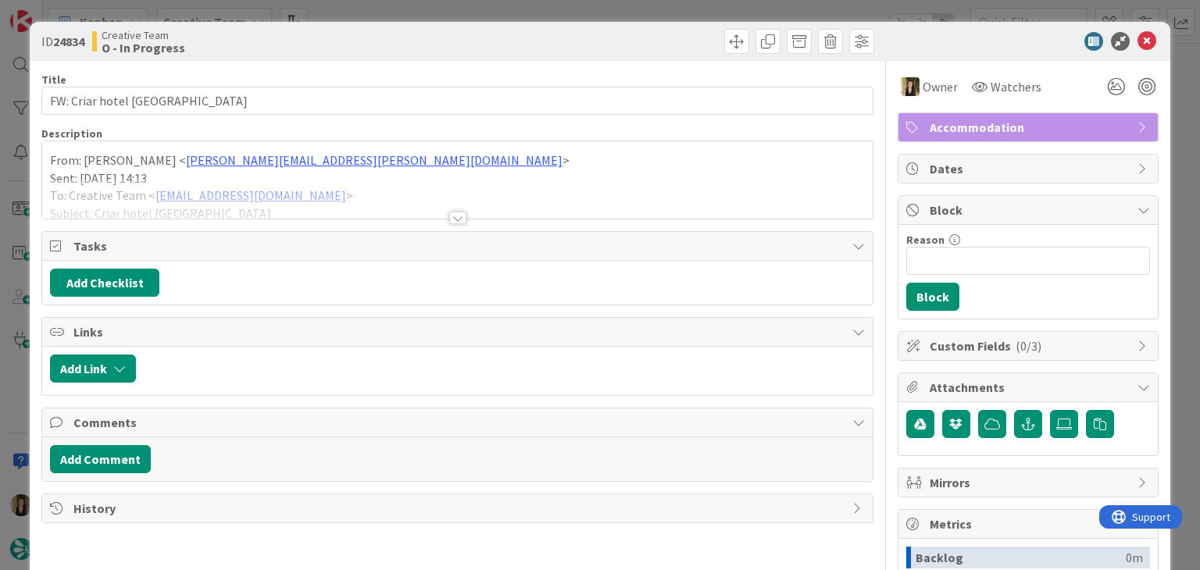
click at [376, 188] on div at bounding box center [456, 199] width 829 height 40
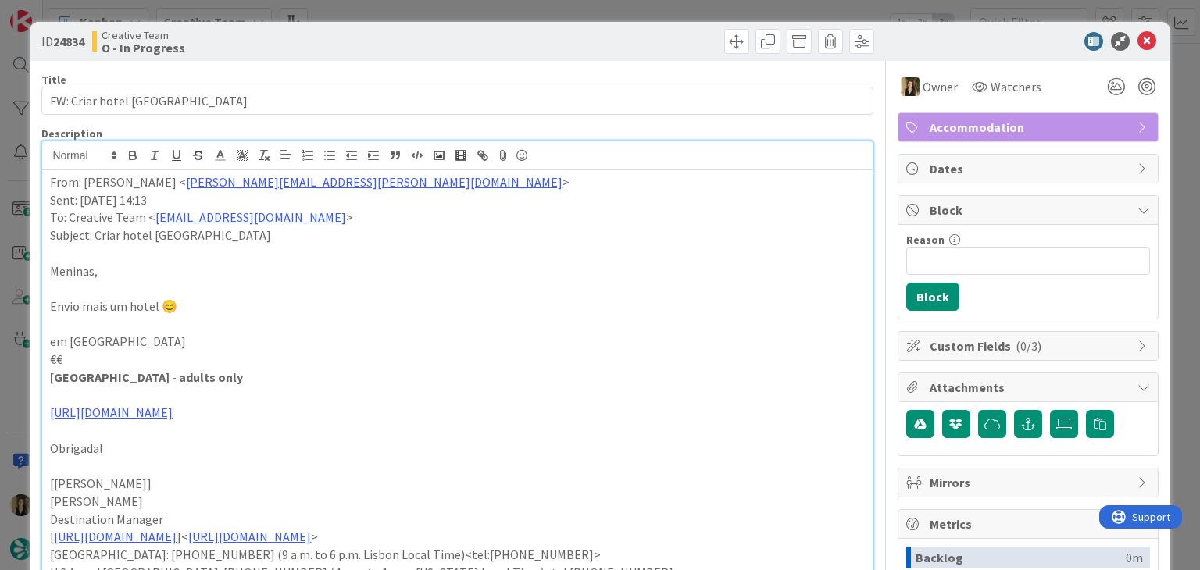
drag, startPoint x: 280, startPoint y: 374, endPoint x: 28, endPoint y: 373, distance: 251.5
click at [28, 373] on div "ID 24834 Creative Team O - In Progress Title 18 / 128 FW: Criar hotel [GEOGRAPH…" at bounding box center [600, 285] width 1200 height 570
copy strong "[GEOGRAPHIC_DATA] - adults only"
click at [367, 330] on p at bounding box center [457, 325] width 814 height 18
click at [98, 341] on p "em [GEOGRAPHIC_DATA]" at bounding box center [457, 342] width 814 height 18
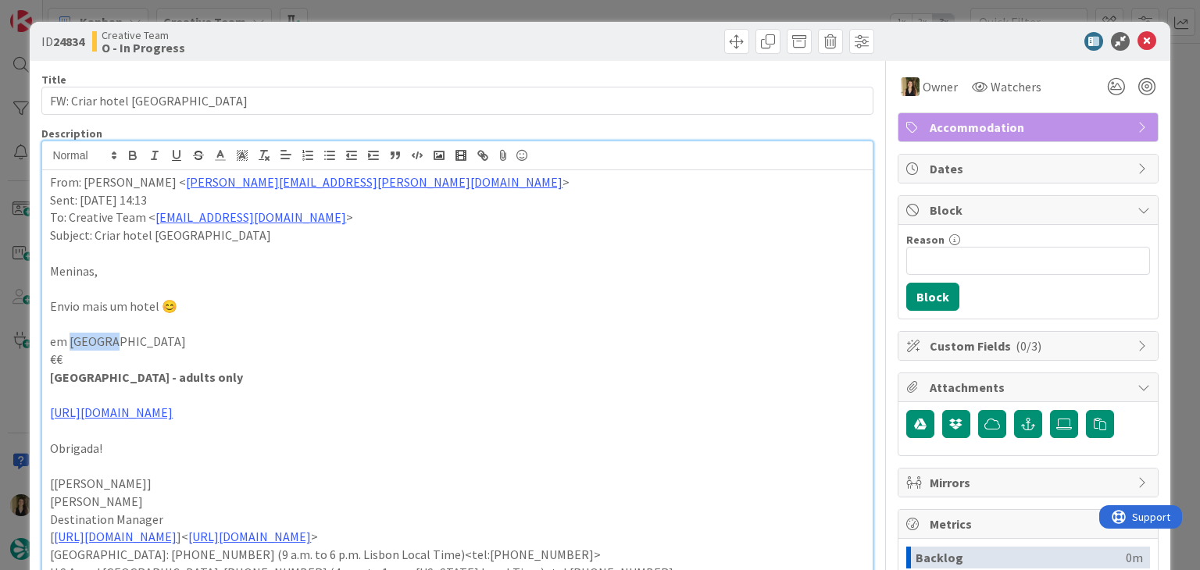
click at [98, 341] on p "em [GEOGRAPHIC_DATA]" at bounding box center [457, 342] width 814 height 18
copy p "Torquay"
drag, startPoint x: 272, startPoint y: 382, endPoint x: 159, endPoint y: 382, distance: 112.5
click at [159, 382] on p "[GEOGRAPHIC_DATA] - adults only" at bounding box center [457, 378] width 814 height 18
drag, startPoint x: 101, startPoint y: 379, endPoint x: 180, endPoint y: 379, distance: 79.7
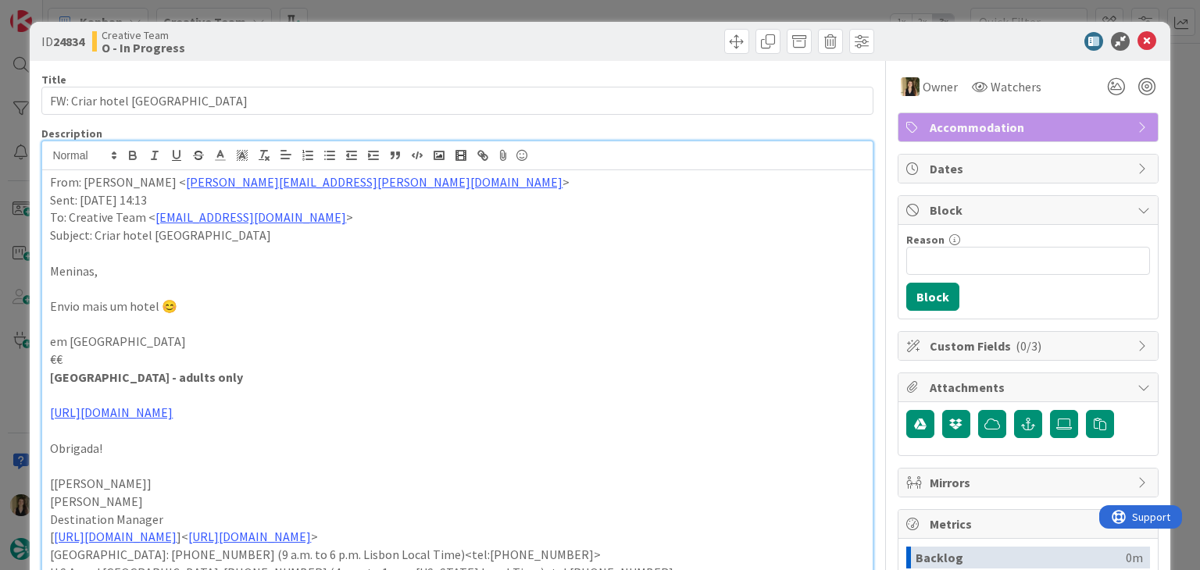
click at [102, 378] on strong "[GEOGRAPHIC_DATA] - adults only" at bounding box center [146, 377] width 193 height 16
drag, startPoint x: 275, startPoint y: 378, endPoint x: 210, endPoint y: 375, distance: 64.9
click at [266, 377] on p "[GEOGRAPHIC_DATA] - adults only" at bounding box center [457, 378] width 814 height 18
drag, startPoint x: 194, startPoint y: 374, endPoint x: 34, endPoint y: 376, distance: 160.1
click at [34, 376] on div "ID 24834 Creative Team O - In Progress Title 18 / 128 FW: Criar hotel UK Descri…" at bounding box center [600, 547] width 1140 height 1051
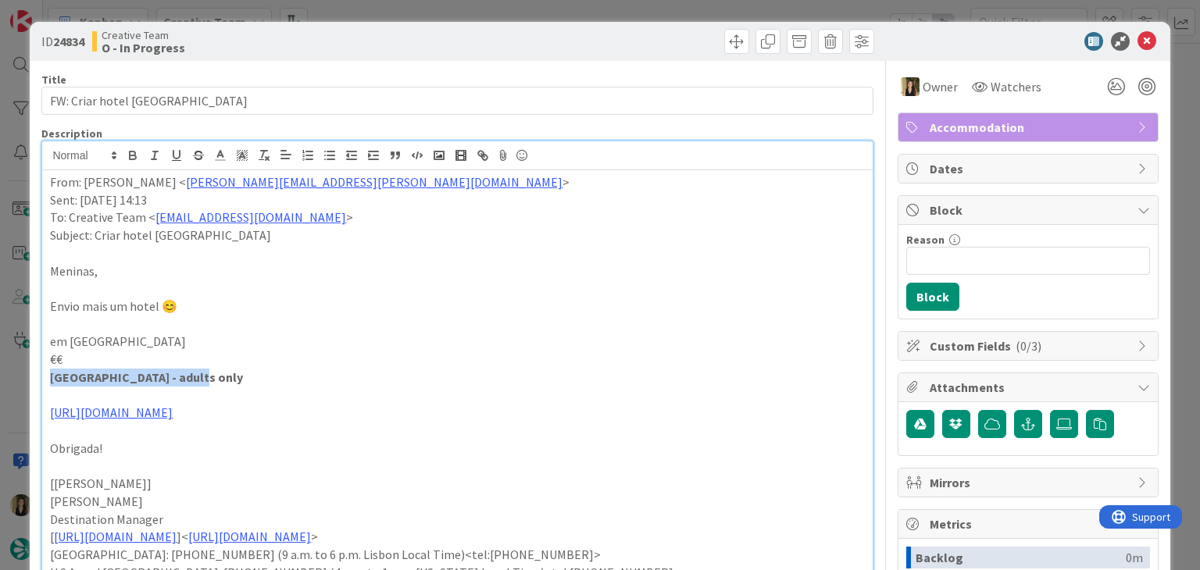
copy strong "Lincombe Hall Hotel & Spa"
click at [406, 11] on div "ID 24834 Creative Team O - In Progress Title 18 / 128 FW: Criar hotel UK Descri…" at bounding box center [600, 285] width 1200 height 570
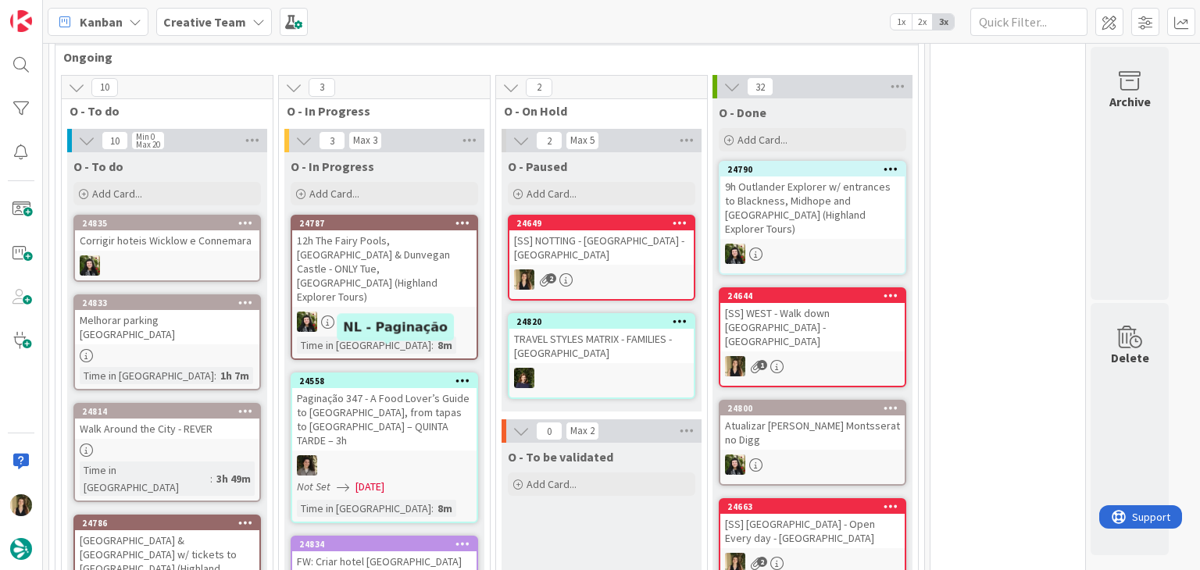
scroll to position [1281, 0]
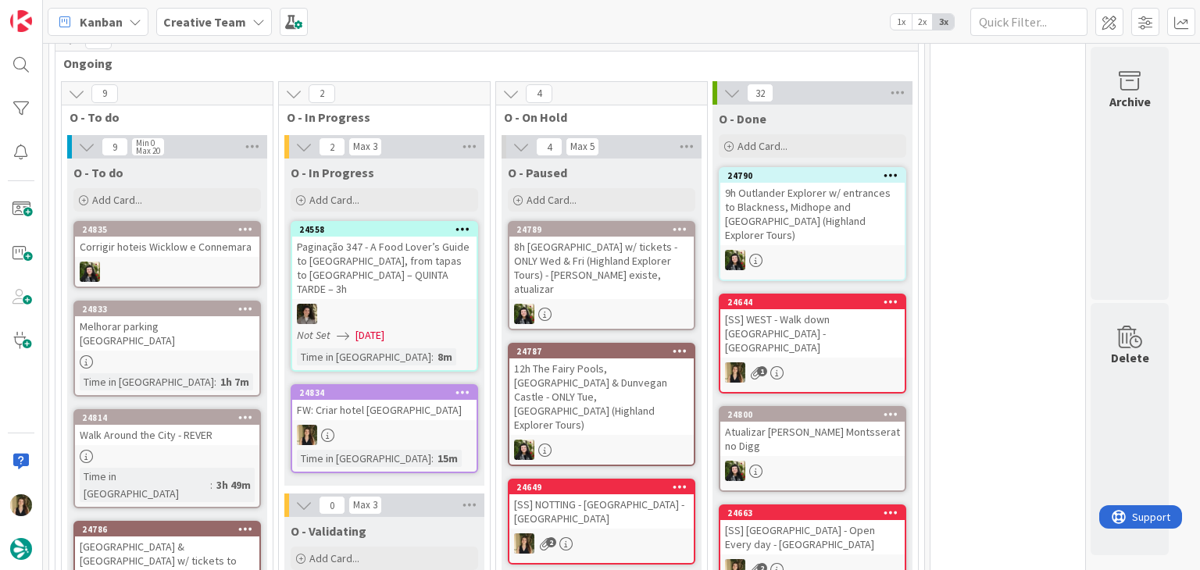
click at [420, 400] on div "FW: Criar hotel [GEOGRAPHIC_DATA]" at bounding box center [384, 410] width 184 height 20
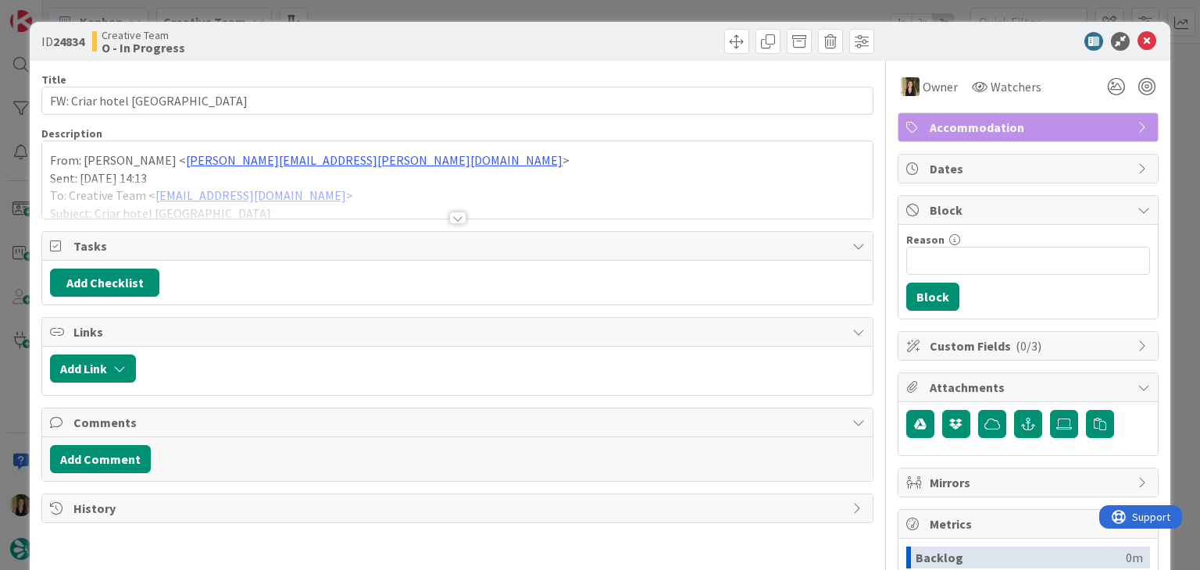
click at [153, 188] on div at bounding box center [456, 199] width 829 height 40
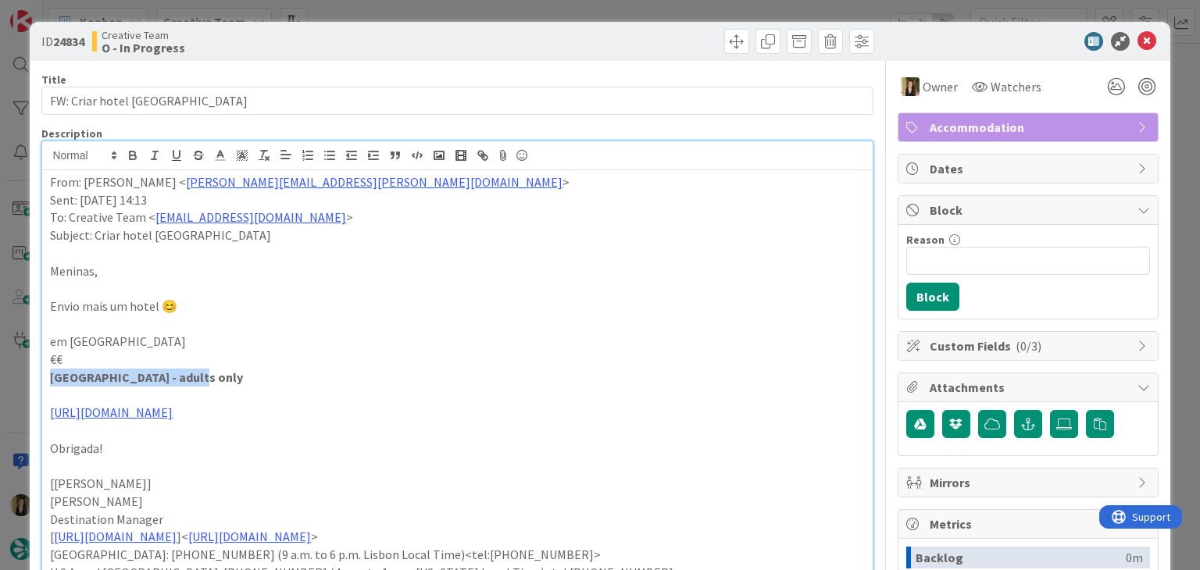
drag, startPoint x: 195, startPoint y: 373, endPoint x: 45, endPoint y: 373, distance: 150.0
click at [45, 373] on div "From: Rita Bernardo < rita.bernardo@tourtailors.com > Sent: Thursday, October 9…" at bounding box center [456, 463] width 829 height 587
copy strong "Lincombe Hall Hotel & Spa"
click at [350, 9] on div "ID 24834 Creative Team O - In Progress Title 18 / 128 FW: Criar hotel UK Descri…" at bounding box center [600, 285] width 1200 height 570
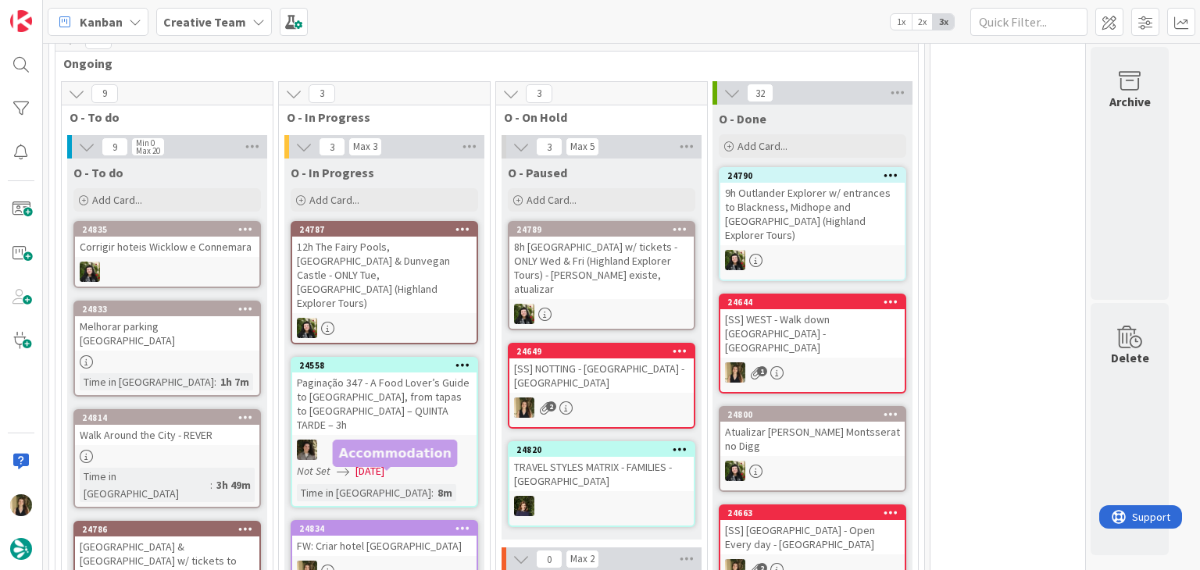
click at [376, 561] on div at bounding box center [384, 571] width 184 height 20
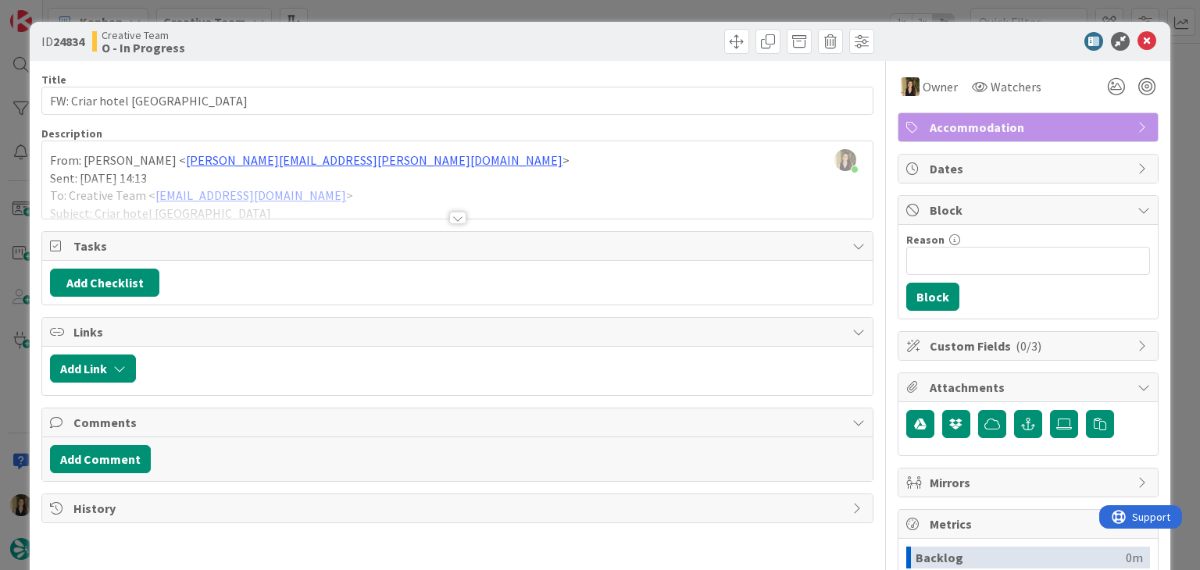
click at [669, 4] on div "ID 24834 Creative Team O - In Progress Title 18 / 128 FW: Criar hotel [GEOGRAPH…" at bounding box center [600, 285] width 1200 height 570
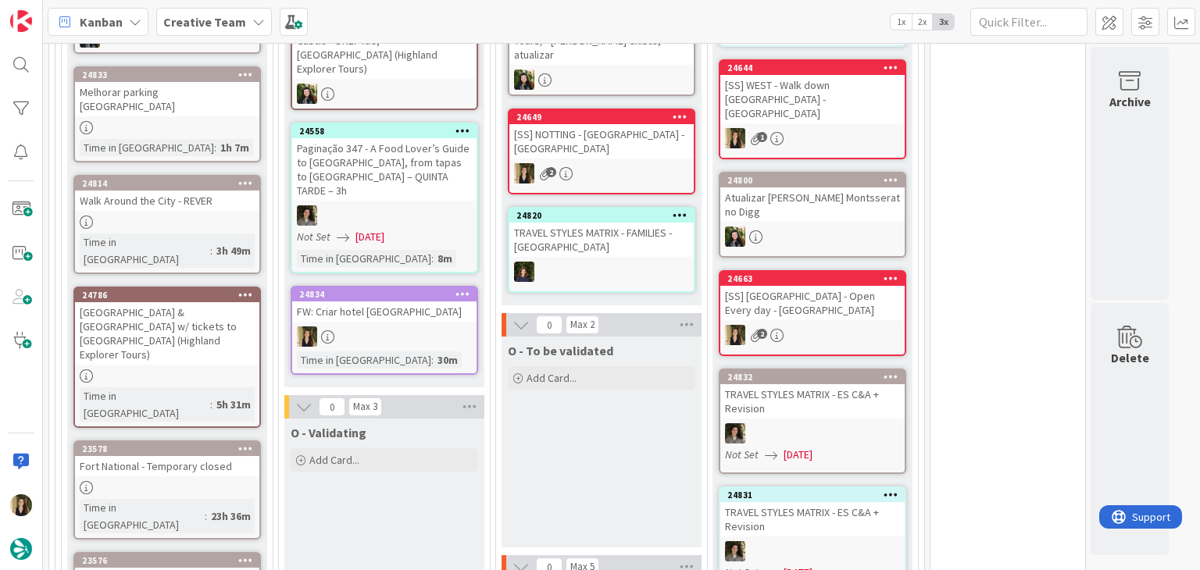
click at [625, 141] on div "[SS] NOTTING - [GEOGRAPHIC_DATA] - [GEOGRAPHIC_DATA]" at bounding box center [601, 141] width 184 height 34
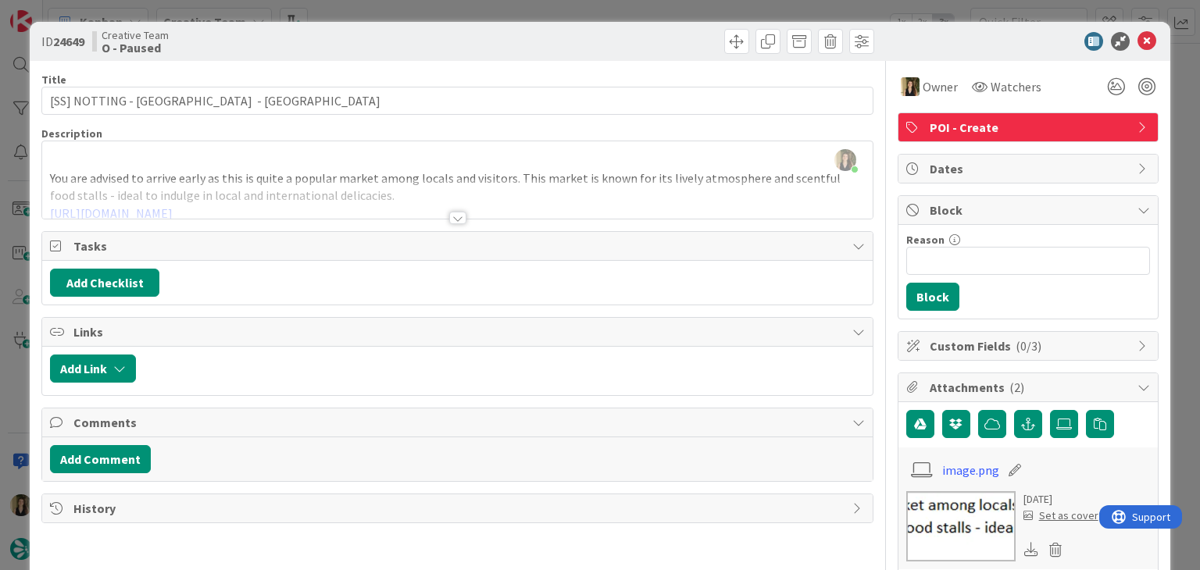
click at [283, 166] on div "Sofia Palma just joined You are advised to arrive early as this is quite a popu…" at bounding box center [456, 179] width 829 height 77
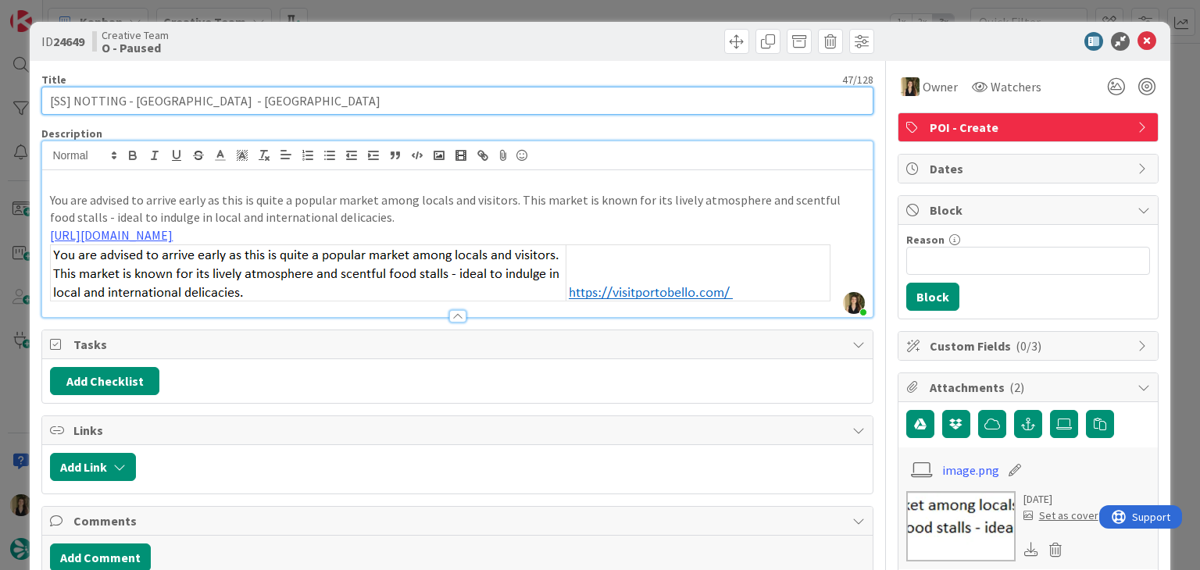
drag, startPoint x: 253, startPoint y: 101, endPoint x: 131, endPoint y: 101, distance: 121.8
click at [131, 101] on input "[SS] NOTTING - [GEOGRAPHIC_DATA] - [GEOGRAPHIC_DATA]" at bounding box center [456, 101] width 831 height 28
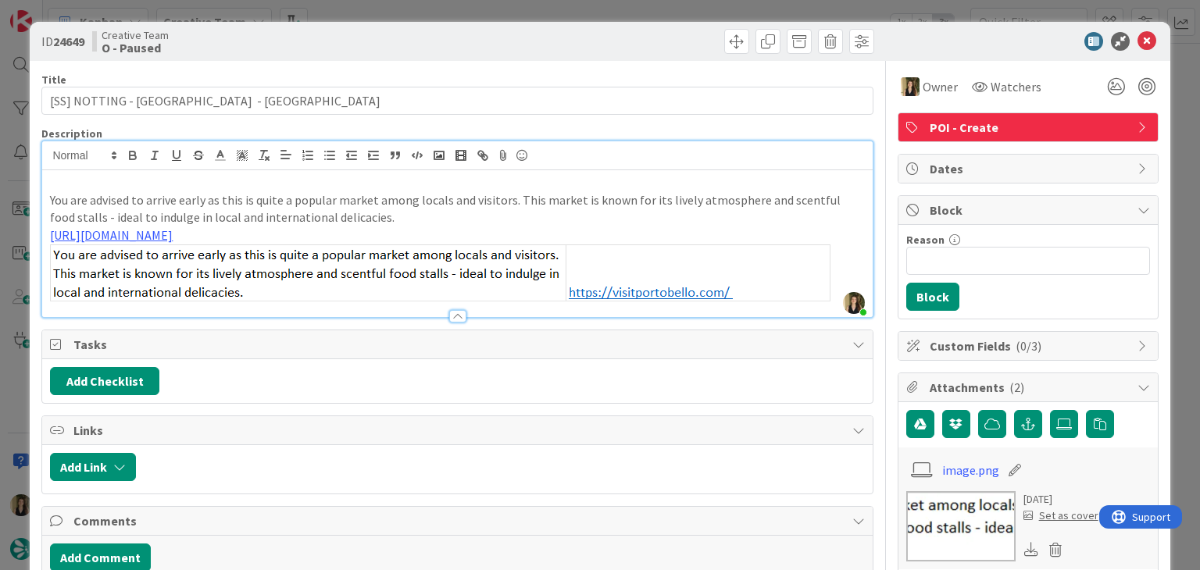
click at [358, 10] on div "ID 24649 Creative Team O - Paused Title 47 / 128 [SS] NOTTING - Portobello Road…" at bounding box center [600, 285] width 1200 height 570
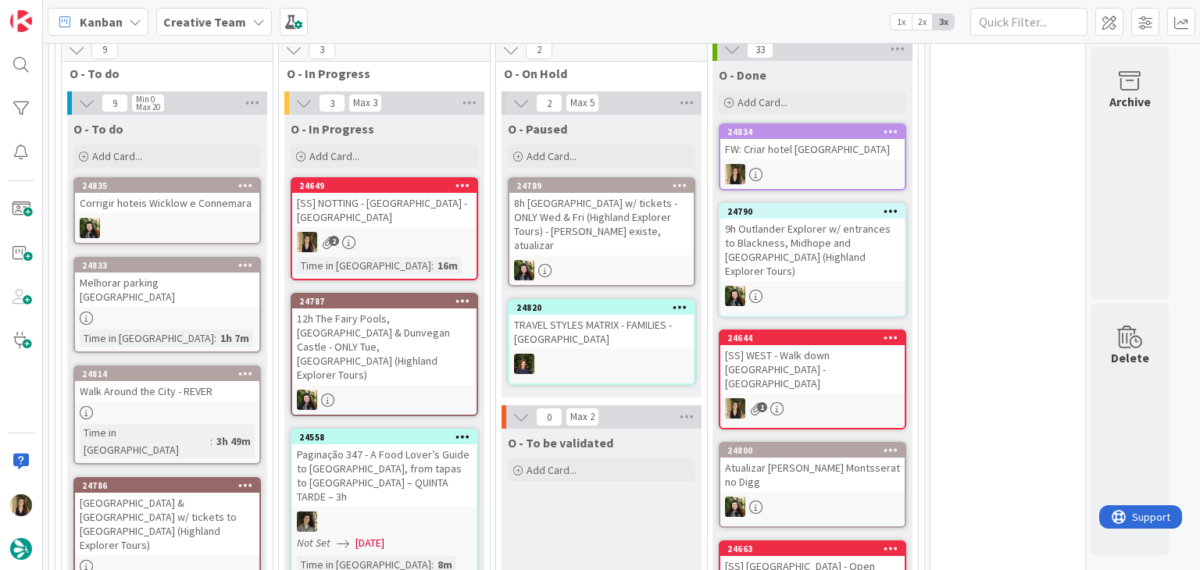
scroll to position [1275, 0]
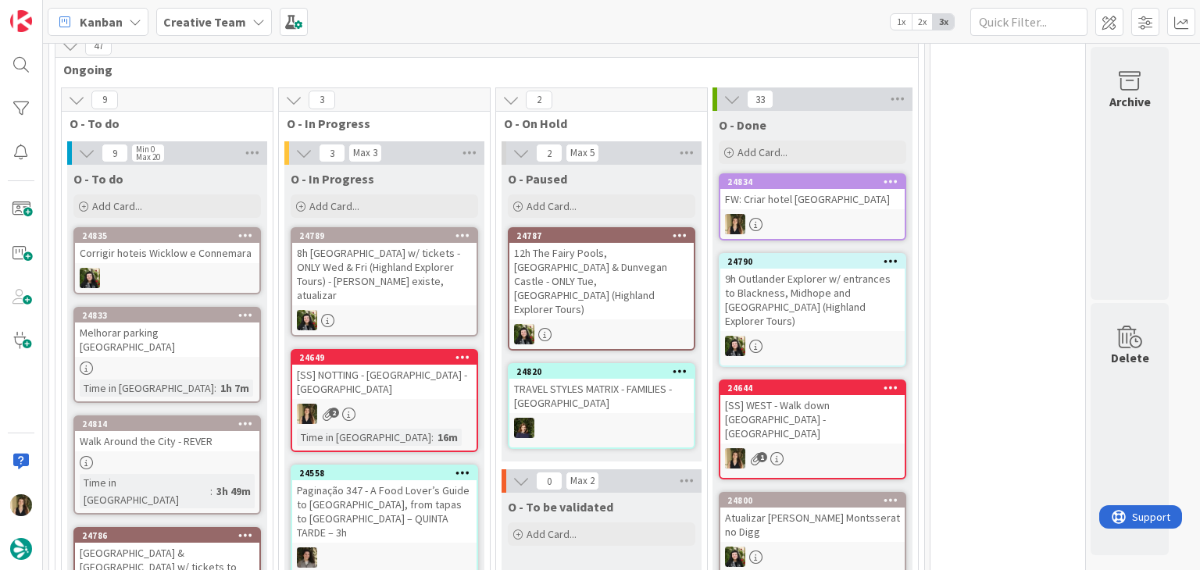
click at [765, 189] on div "FW: Criar hotel [GEOGRAPHIC_DATA]" at bounding box center [812, 199] width 184 height 20
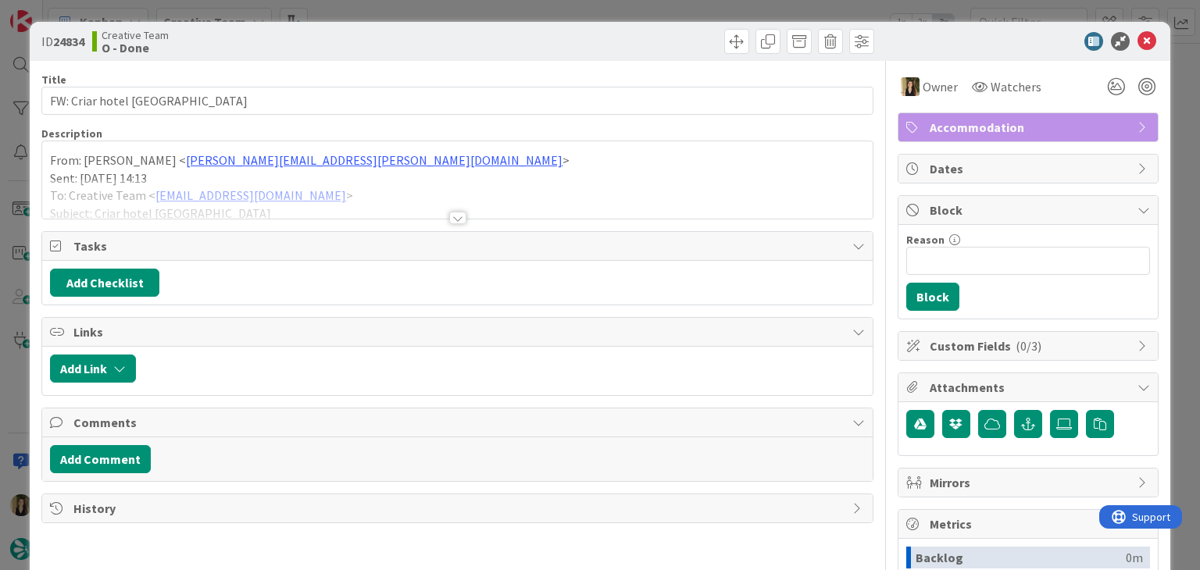
click at [450, 212] on div at bounding box center [457, 218] width 17 height 12
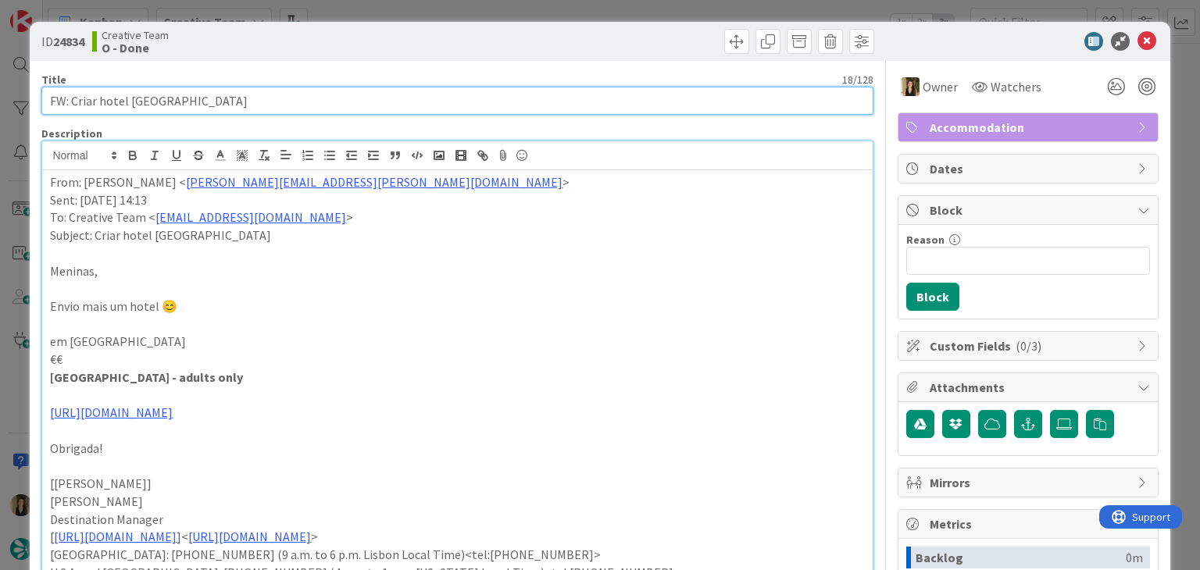
drag, startPoint x: 169, startPoint y: 96, endPoint x: 30, endPoint y: 96, distance: 139.0
click at [30, 96] on div "ID 24834 Creative Team O - Done Title 18 / 128 FW: Criar hotel UK Description F…" at bounding box center [600, 547] width 1140 height 1051
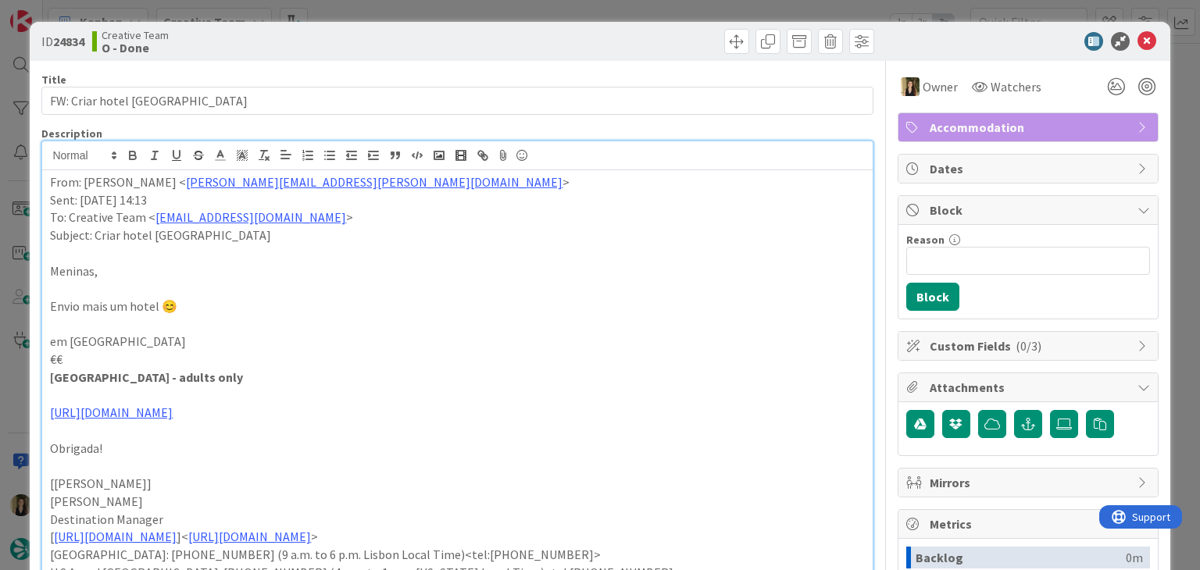
drag, startPoint x: 250, startPoint y: 379, endPoint x: 44, endPoint y: 379, distance: 206.2
click at [44, 379] on div "From: Rita Bernardo < rita.bernardo@tourtailors.com > Sent: Thursday, October 9…" at bounding box center [456, 463] width 829 height 587
copy strong "[GEOGRAPHIC_DATA] - adults only"
drag, startPoint x: 556, startPoint y: 41, endPoint x: 559, endPoint y: 22, distance: 19.0
click at [556, 41] on div at bounding box center [668, 41] width 412 height 25
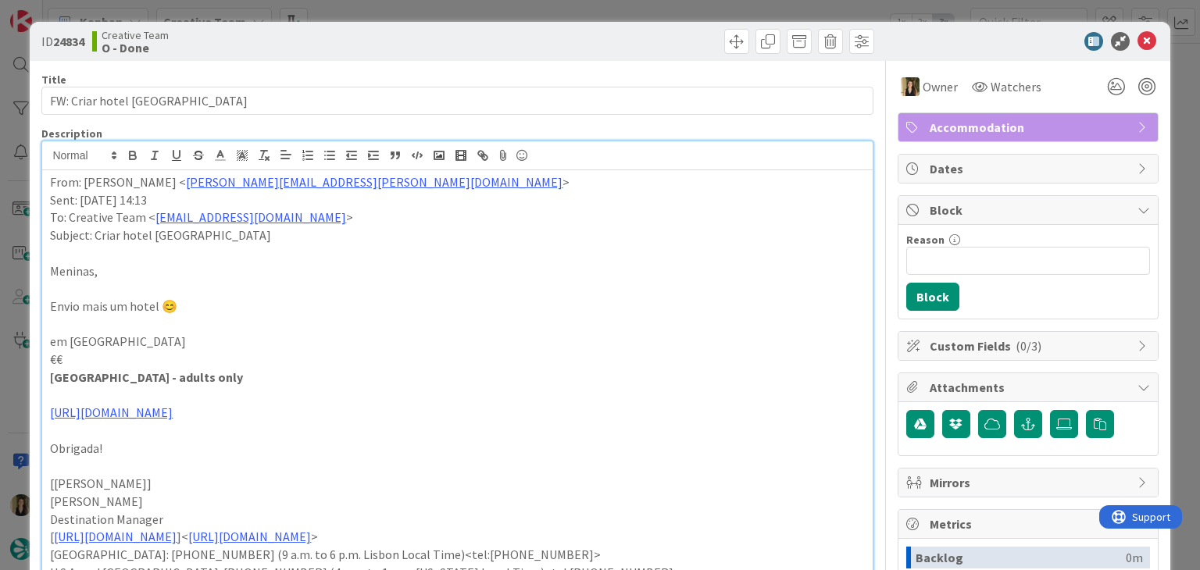
click at [562, 16] on div "ID 24834 Creative Team O - Done Title 18 / 128 FW: Criar hotel UK Description S…" at bounding box center [600, 285] width 1200 height 570
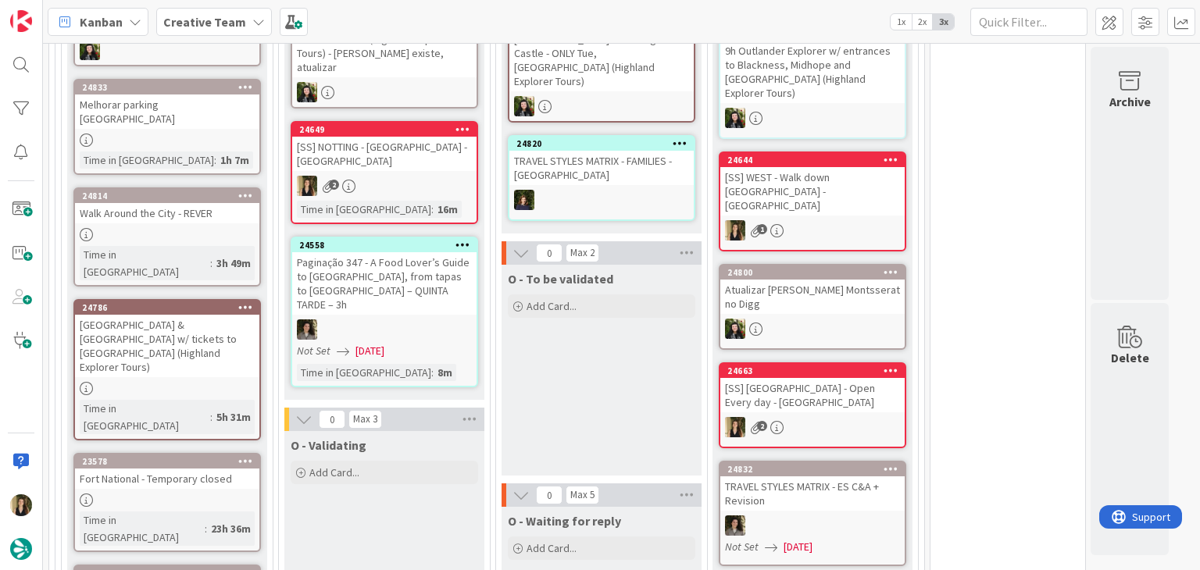
scroll to position [1509, 0]
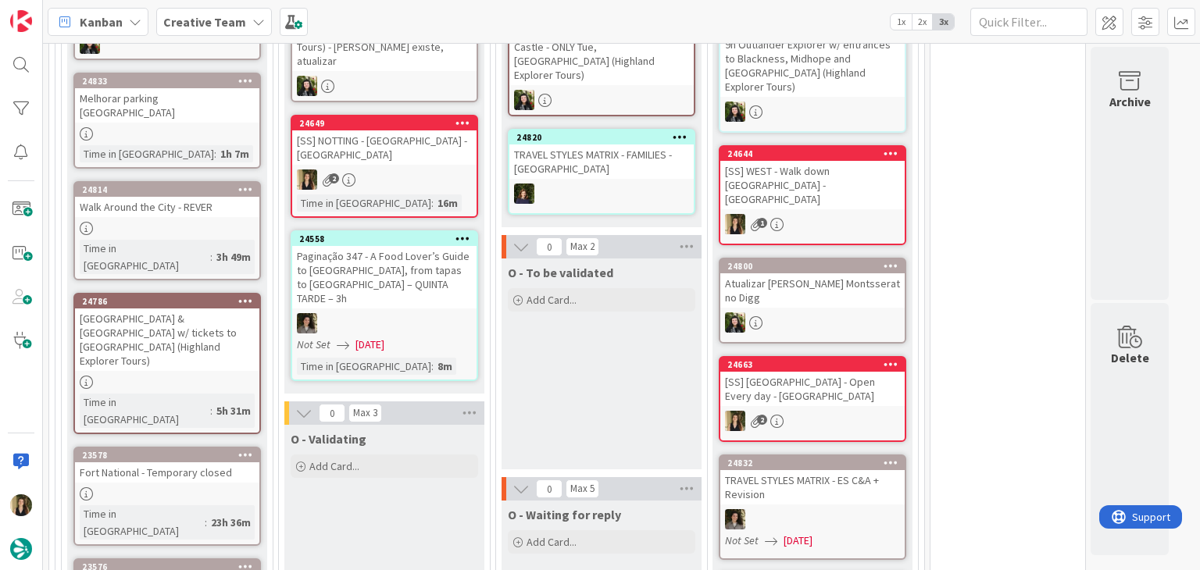
click at [628, 326] on div "O - To be validated Add Card..." at bounding box center [601, 364] width 200 height 211
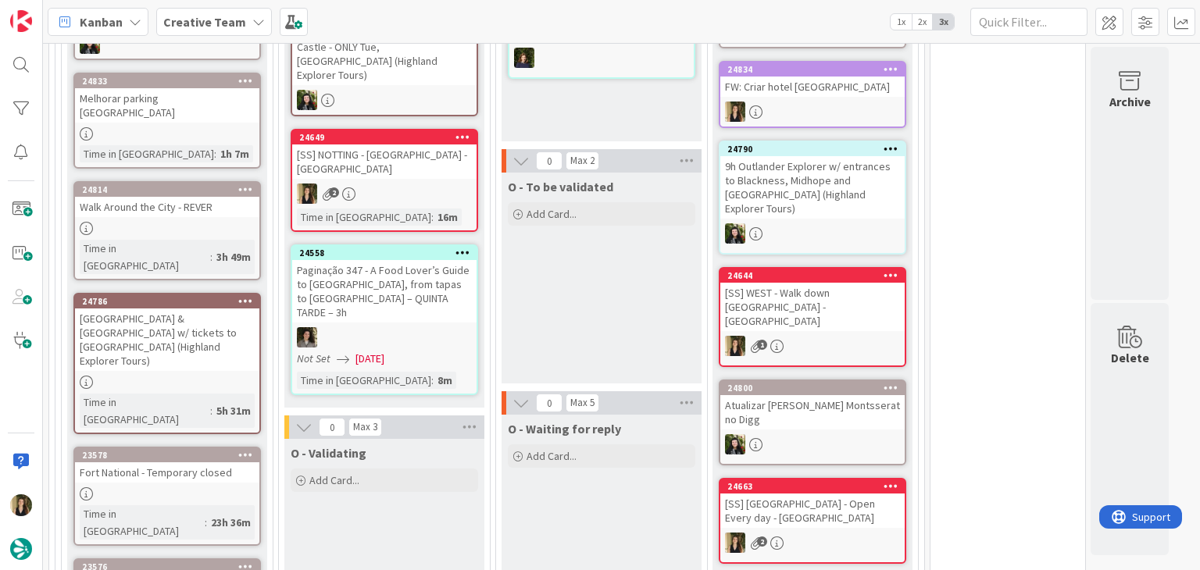
click at [608, 291] on div "O - To be validated Add Card..." at bounding box center [601, 278] width 200 height 211
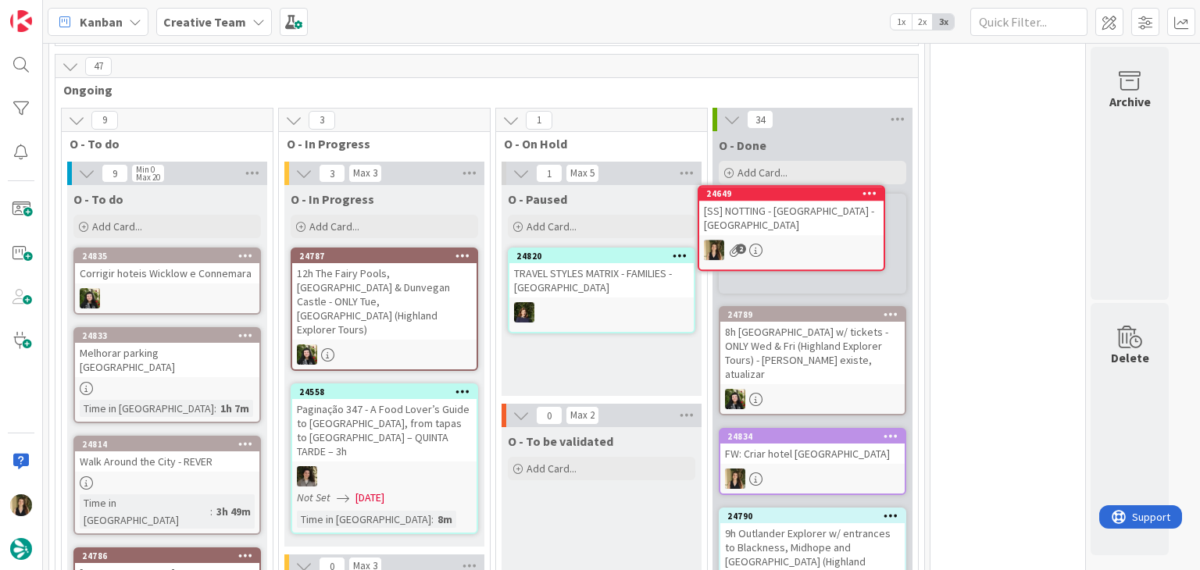
scroll to position [1242, 0]
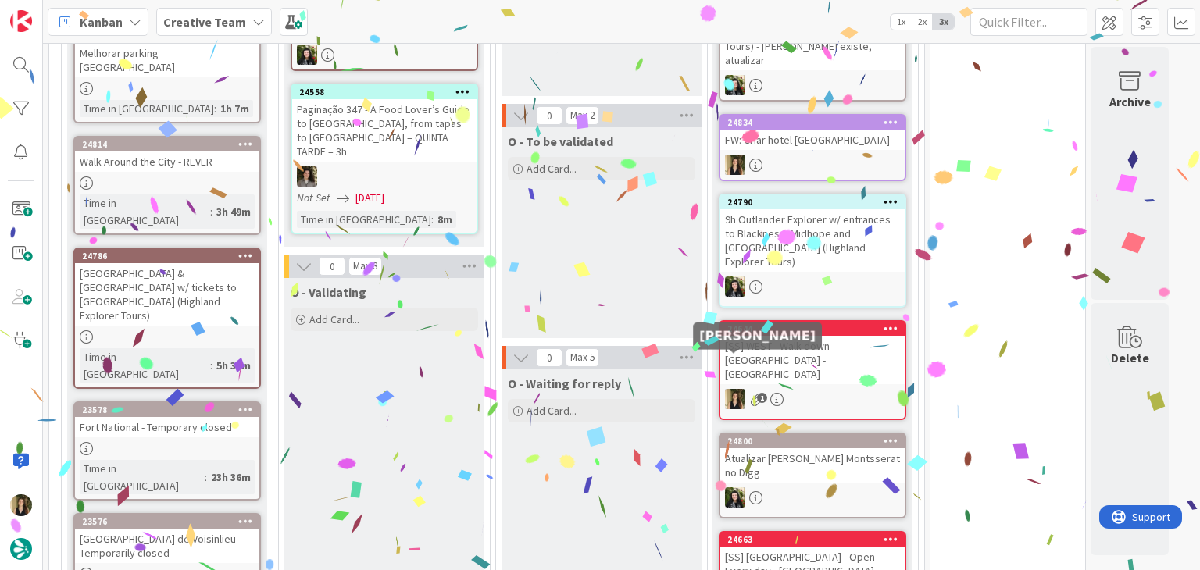
scroll to position [1320, 0]
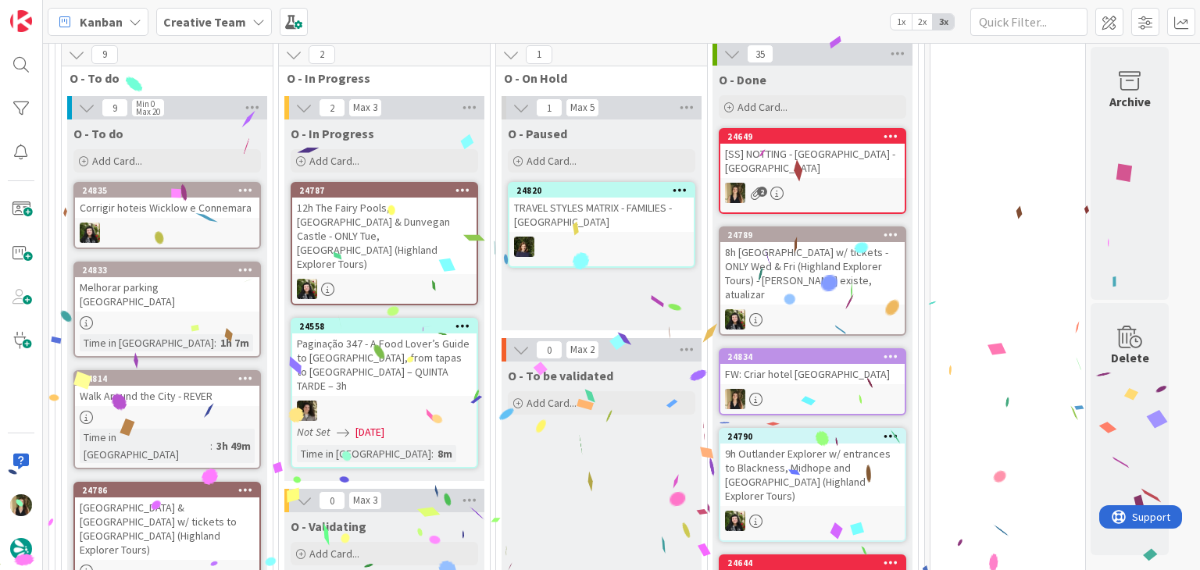
click at [647, 305] on div "O - Paused Add Card... 24820 TRAVEL STYLES MATRIX - FAMILIES - Spain" at bounding box center [601, 224] width 200 height 211
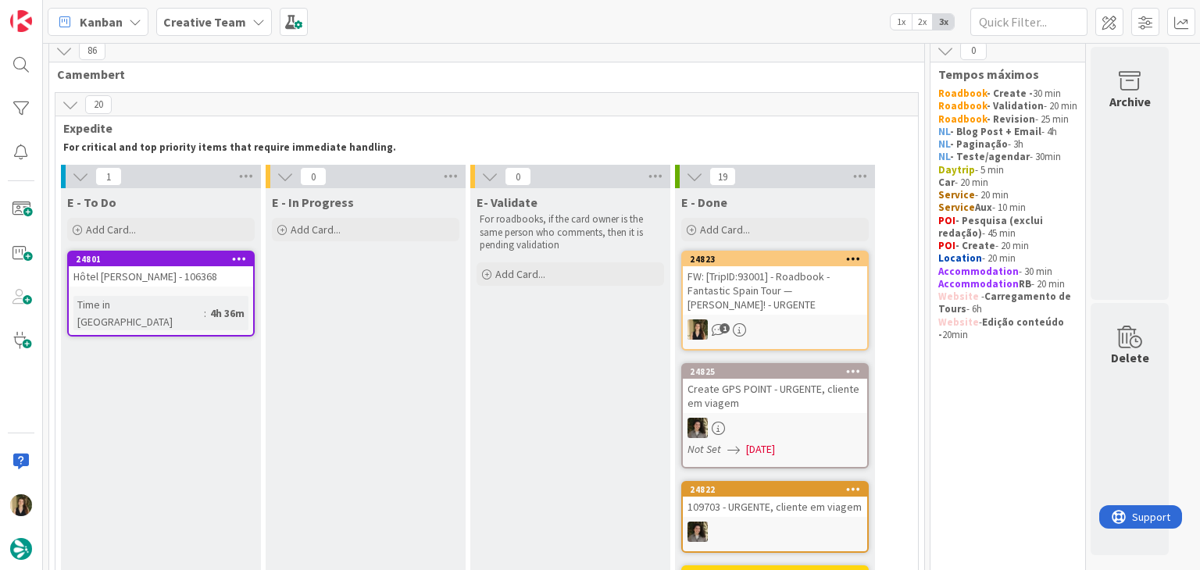
scroll to position [0, 0]
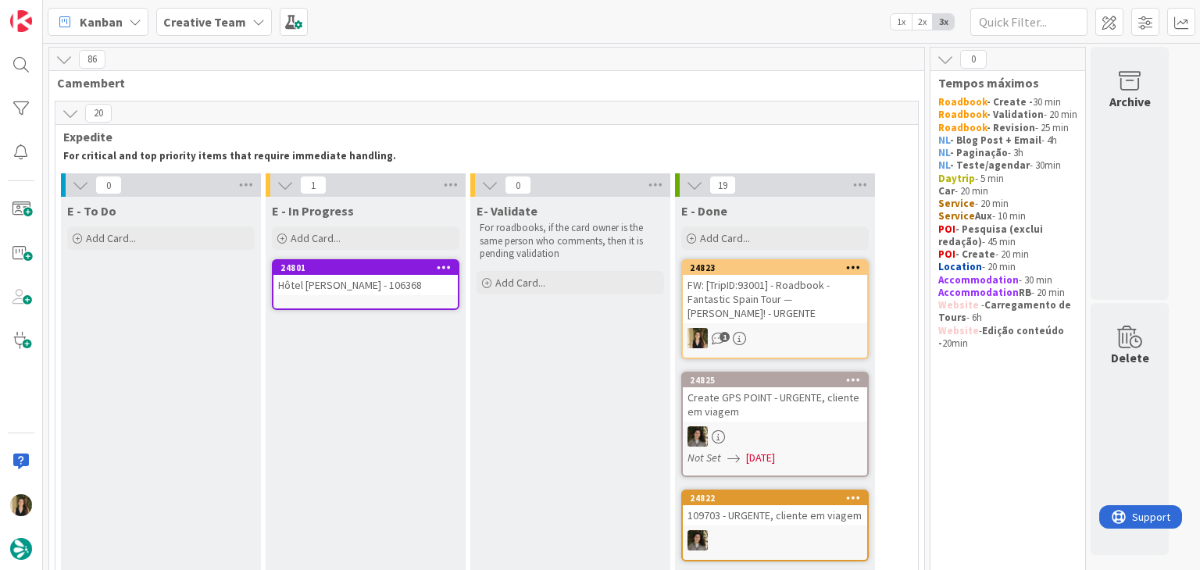
click at [426, 301] on div "24801 Hôtel Le Rodin - 106368" at bounding box center [365, 284] width 187 height 51
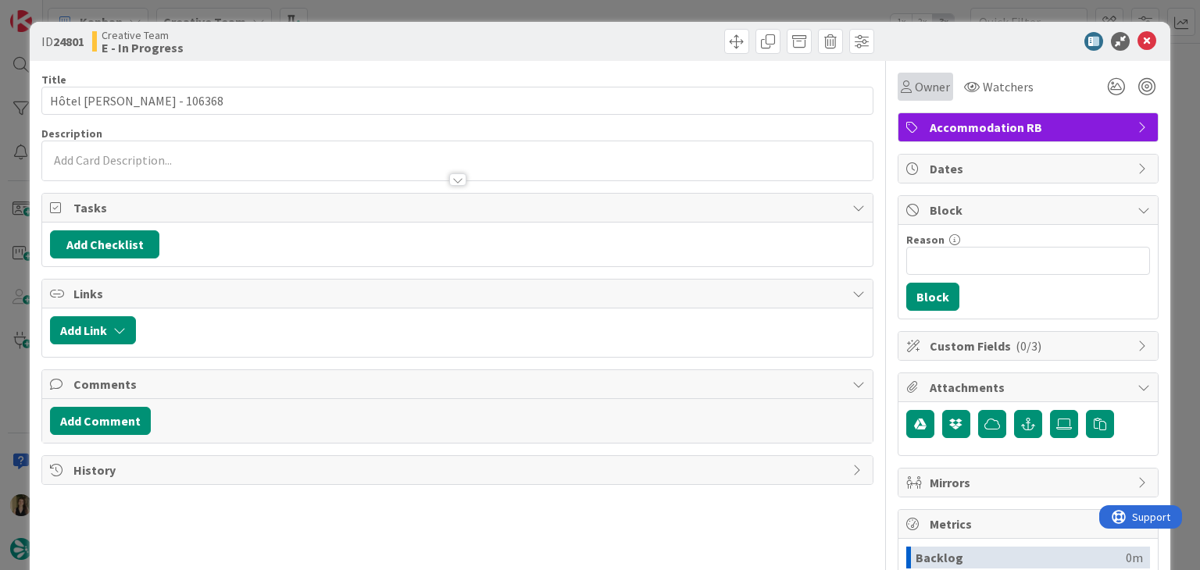
click at [901, 90] on icon at bounding box center [906, 86] width 11 height 12
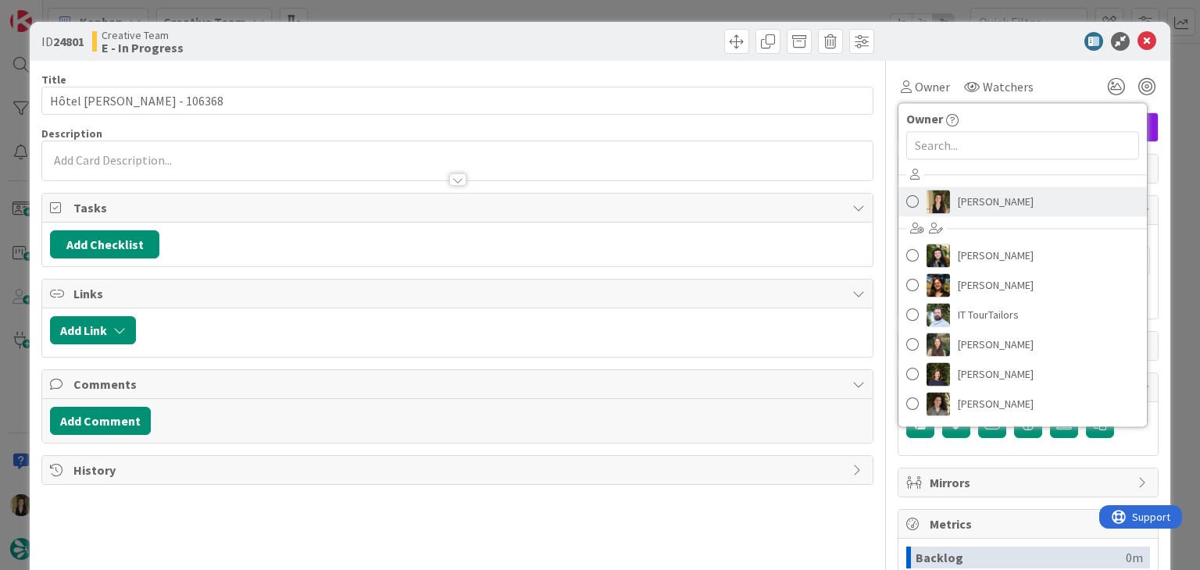
click at [974, 205] on span "[PERSON_NAME]" at bounding box center [996, 201] width 76 height 23
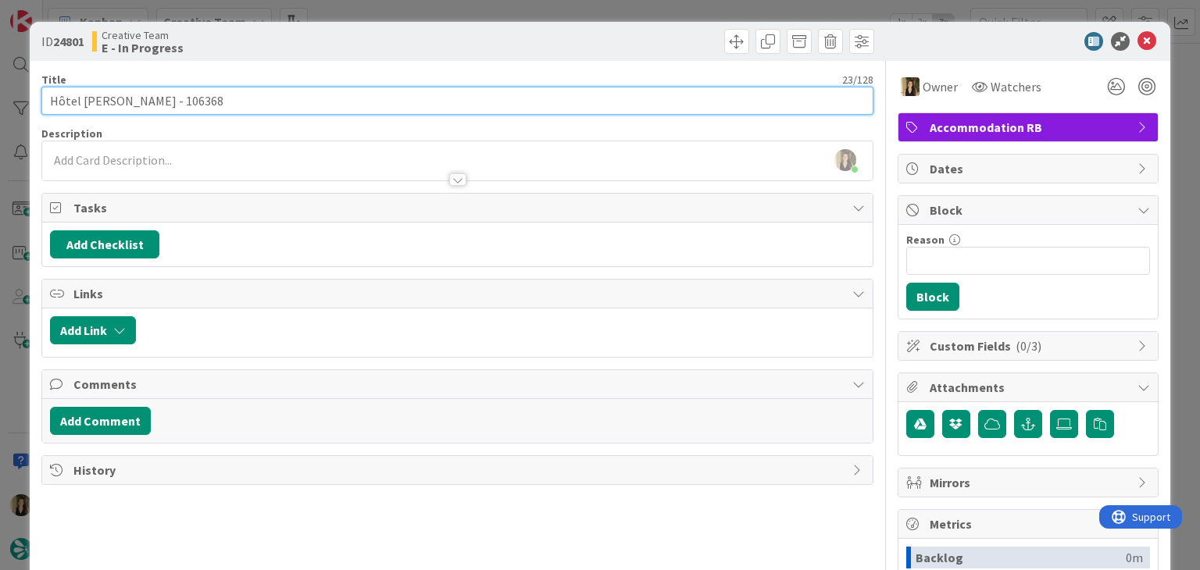
drag, startPoint x: 125, startPoint y: 102, endPoint x: 31, endPoint y: 118, distance: 95.0
click at [31, 118] on div "ID 24801 Creative Team E - In Progress Title 23 / 128 Hôtel Le Rodin - 106368 D…" at bounding box center [600, 419] width 1140 height 795
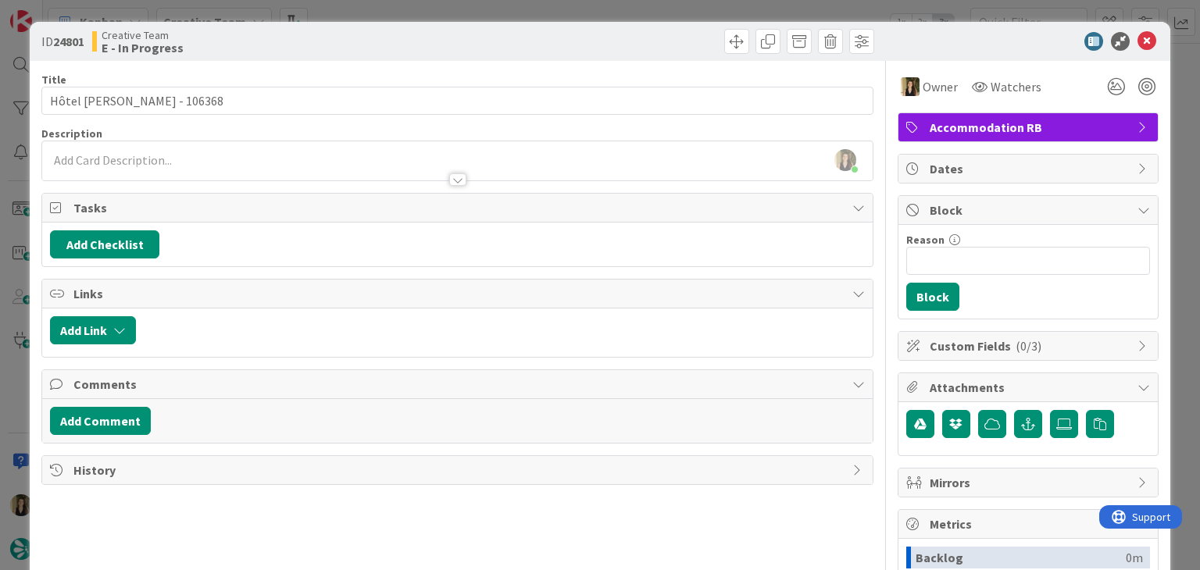
click at [356, 9] on div "ID 24801 Creative Team E - In Progress Title 23 / 128 Hôtel Le Rodin - 106368 D…" at bounding box center [600, 285] width 1200 height 570
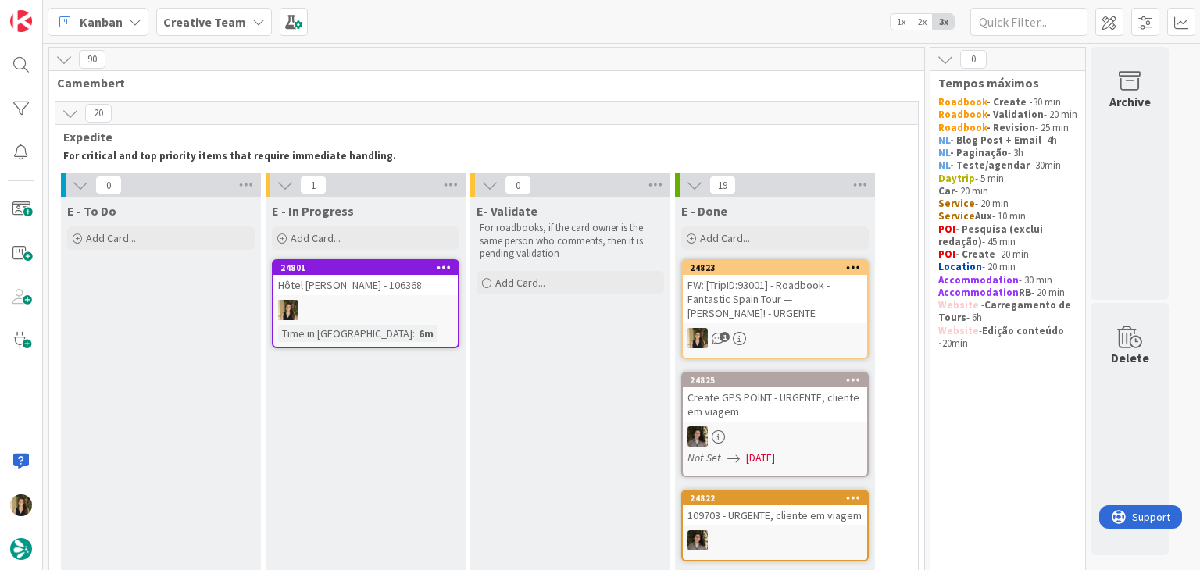
click at [393, 319] on div at bounding box center [365, 310] width 184 height 20
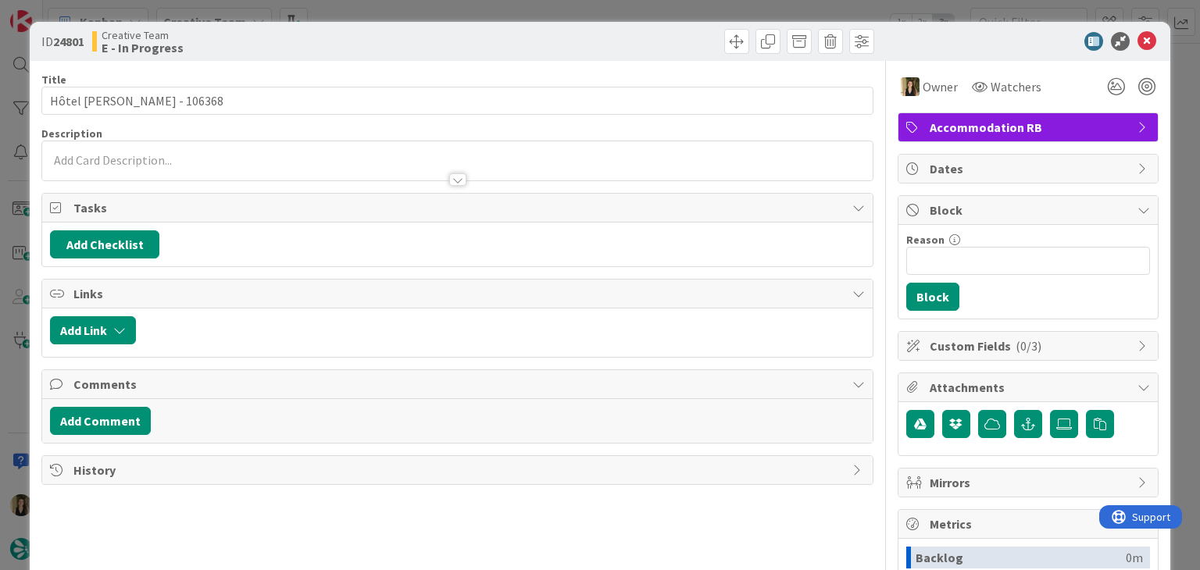
click at [512, 14] on div "ID 24801 Creative Team E - In Progress Title 23 / 128 Hôtel Le Rodin - 106368 D…" at bounding box center [600, 285] width 1200 height 570
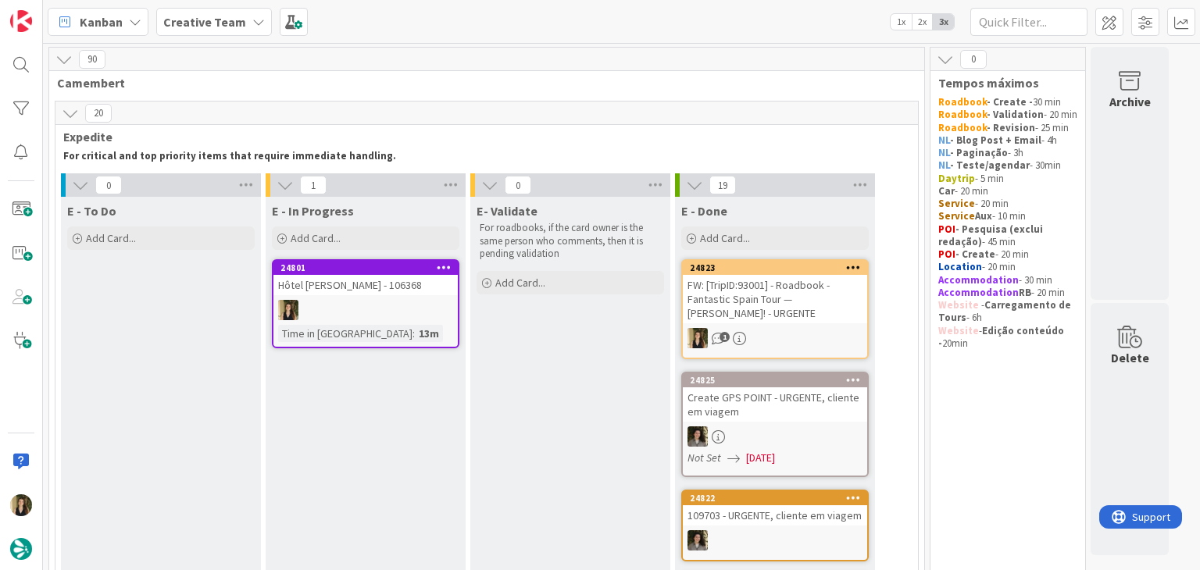
click at [419, 305] on div at bounding box center [365, 310] width 184 height 20
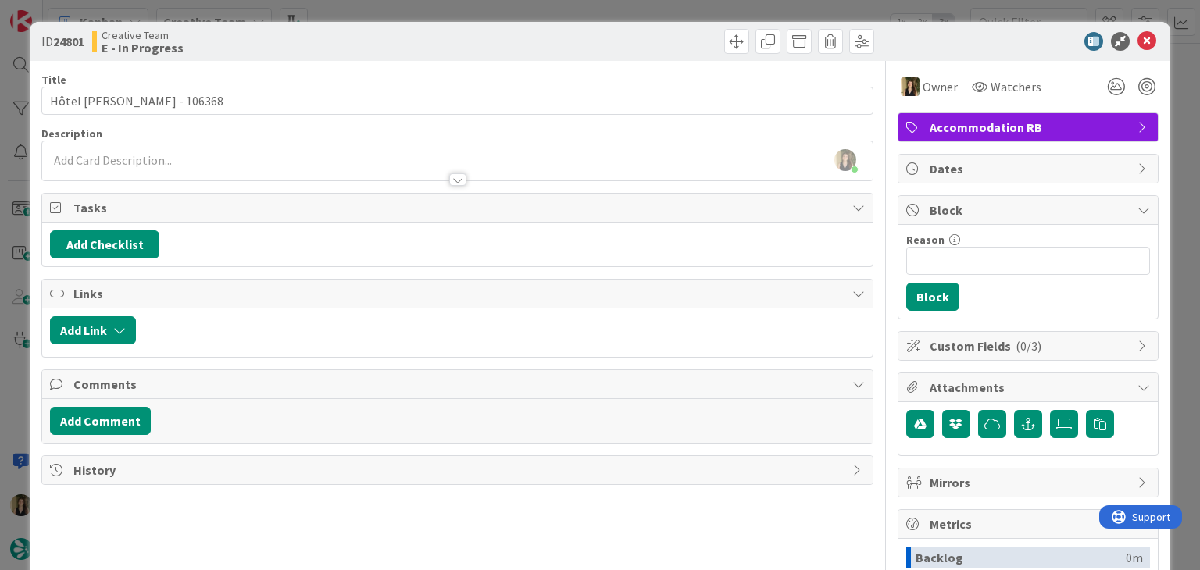
click at [654, 2] on div "ID 24801 Creative Team E - In Progress Title 23 / 128 Hôtel Le Rodin - 106368 D…" at bounding box center [600, 285] width 1200 height 570
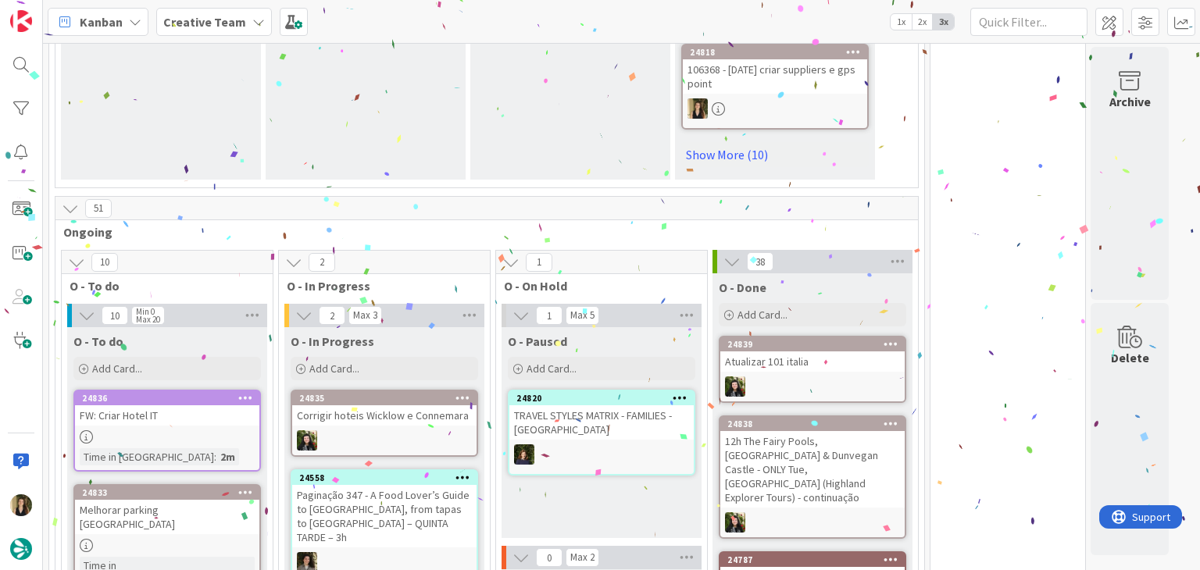
scroll to position [1328, 0]
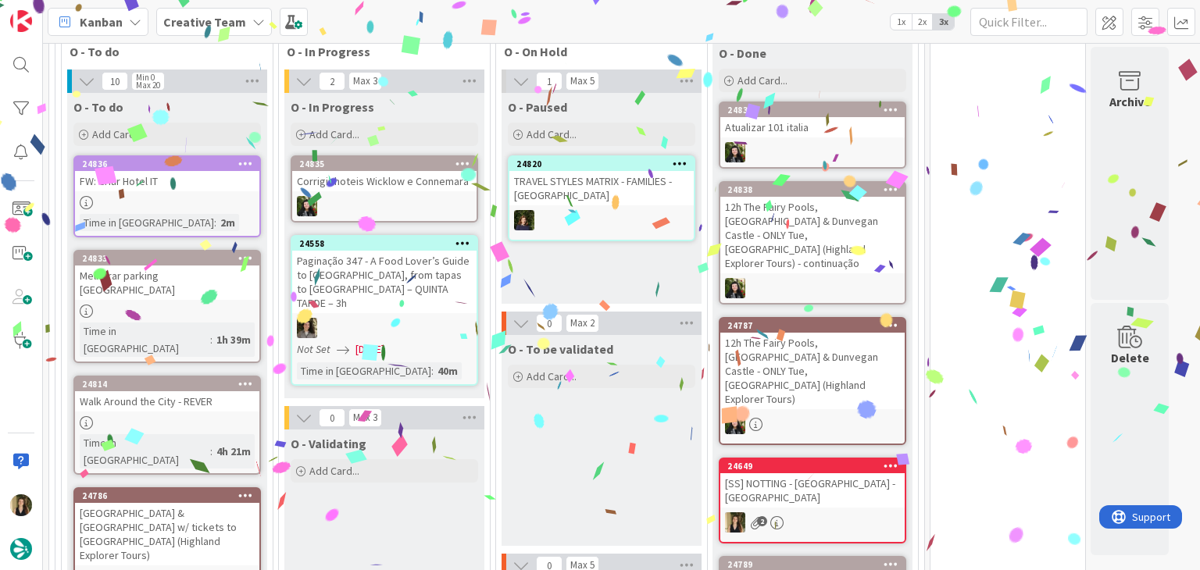
click at [197, 204] on div "24836 FW: Criar Hotel IT Time in Column : 2m" at bounding box center [166, 196] width 187 height 82
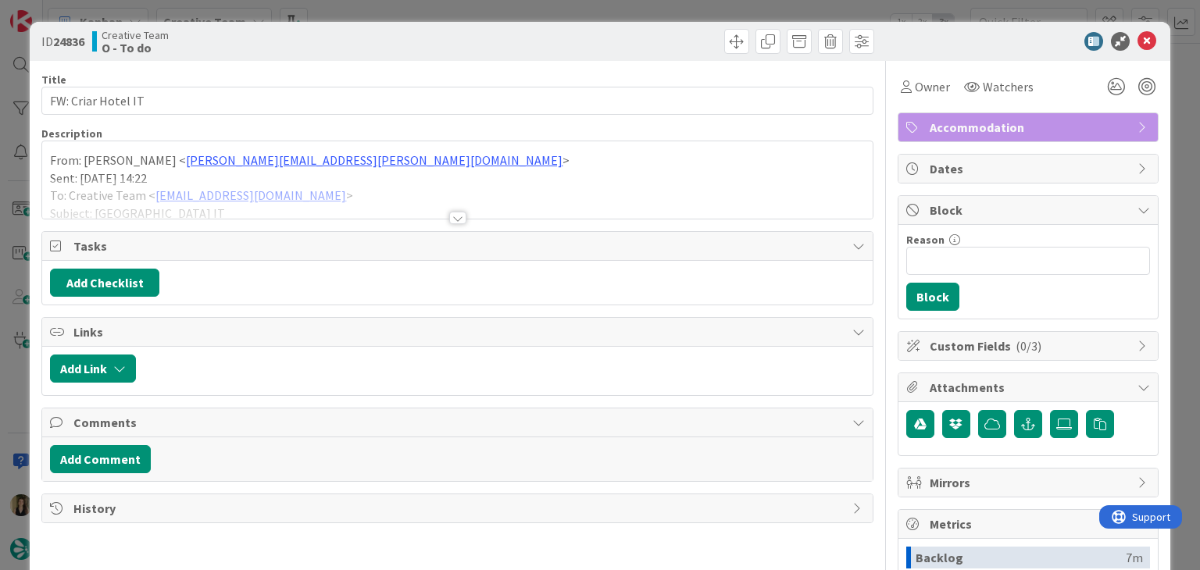
click at [449, 213] on div at bounding box center [457, 218] width 17 height 12
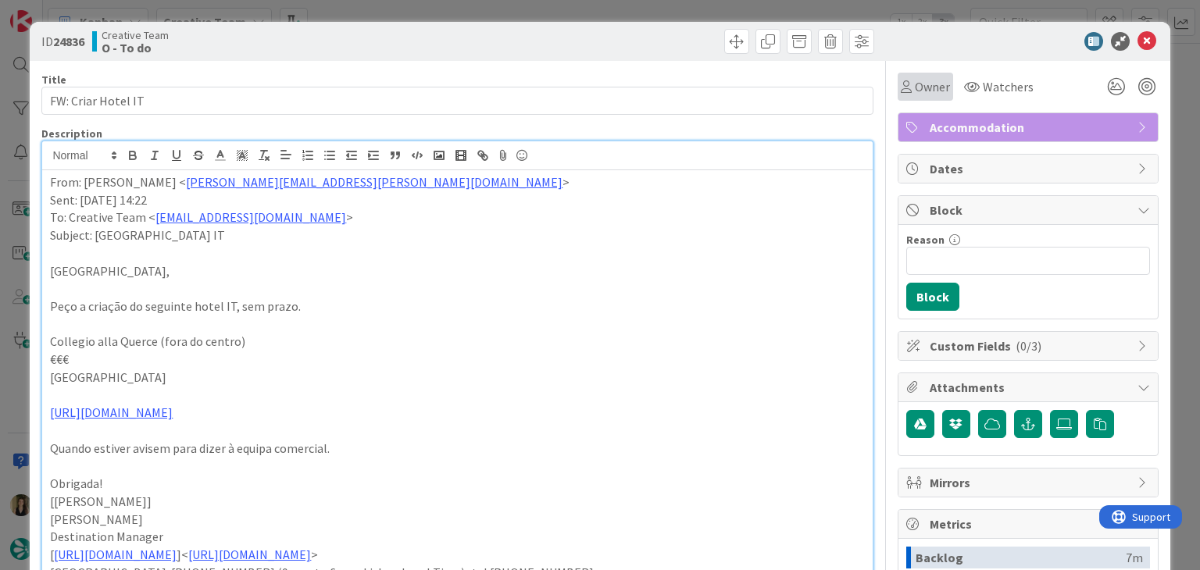
click at [922, 83] on span "Owner" at bounding box center [932, 86] width 35 height 19
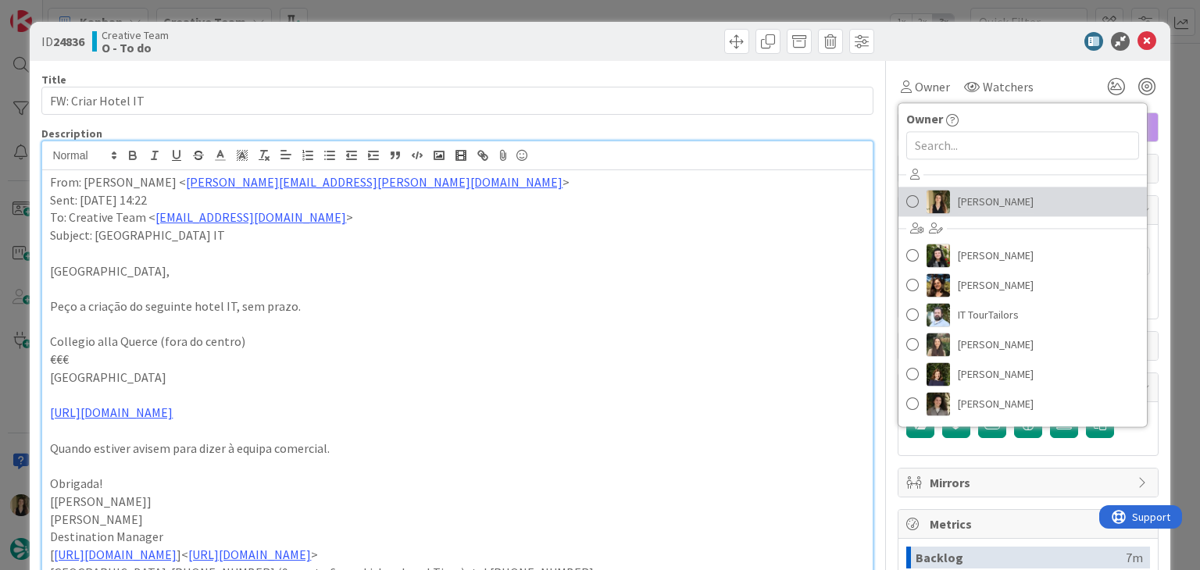
click at [958, 195] on span "[PERSON_NAME]" at bounding box center [996, 201] width 76 height 23
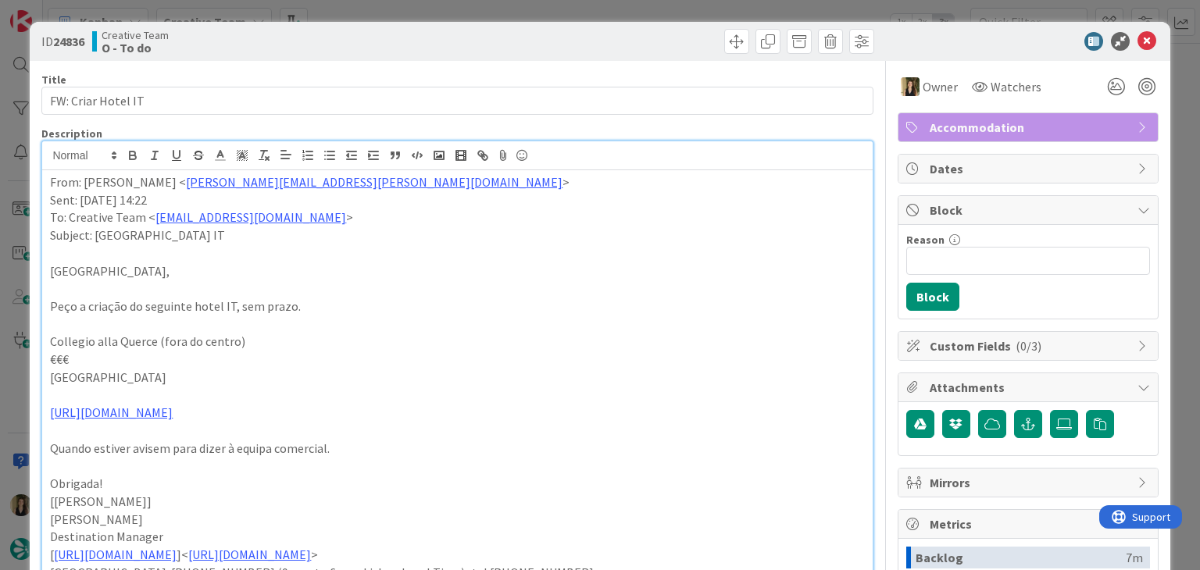
click at [515, 9] on div "ID 24836 Creative Team O - To do Title 18 / 128 FW: Criar Hotel IT Description …" at bounding box center [600, 285] width 1200 height 570
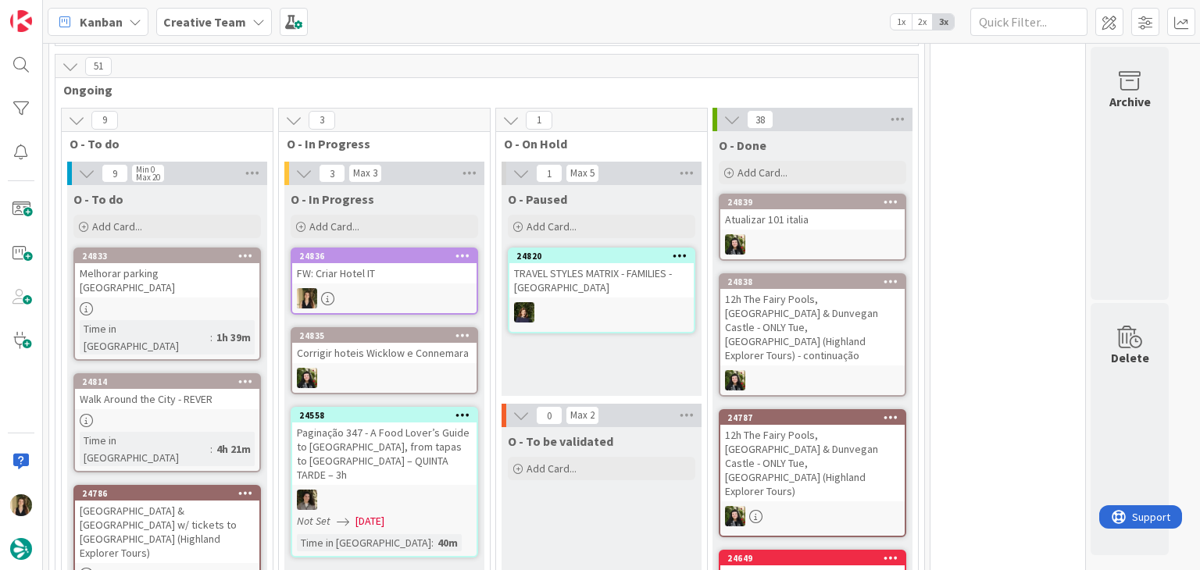
click at [621, 344] on div "O - Paused Add Card... 24820 TRAVEL STYLES MATRIX - FAMILIES - Spain" at bounding box center [601, 290] width 200 height 211
click at [391, 288] on div at bounding box center [384, 298] width 184 height 20
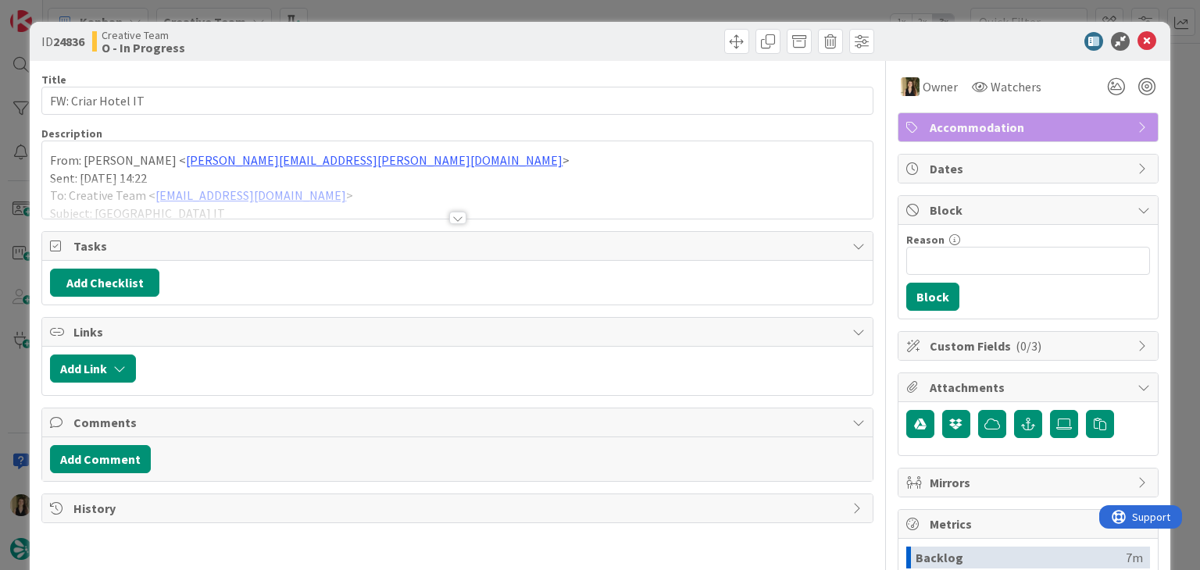
click at [459, 212] on div at bounding box center [456, 199] width 829 height 40
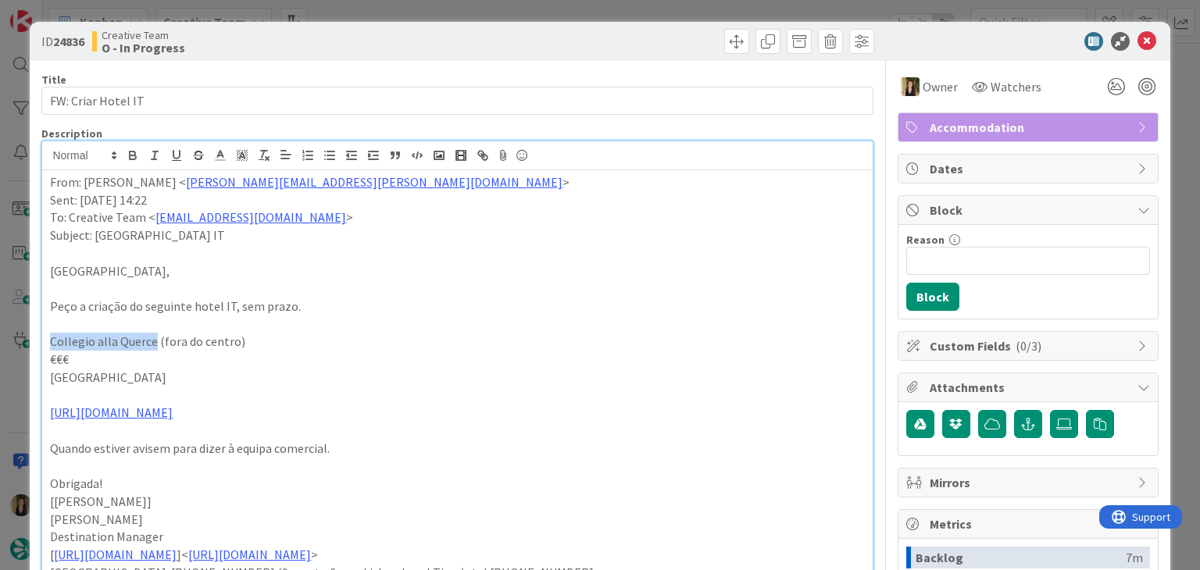
drag, startPoint x: 153, startPoint y: 341, endPoint x: 26, endPoint y: 341, distance: 127.3
click at [26, 341] on div "ID 24836 Creative Team O - In Progress Title 18 / 128 FW: Criar Hotel IT Descri…" at bounding box center [600, 285] width 1200 height 570
copy p "Collegio alla Querce"
click at [523, 6] on div "ID 24836 Creative Team O - In Progress Title 18 / 128 FW: Criar Hotel IT Descri…" at bounding box center [600, 285] width 1200 height 570
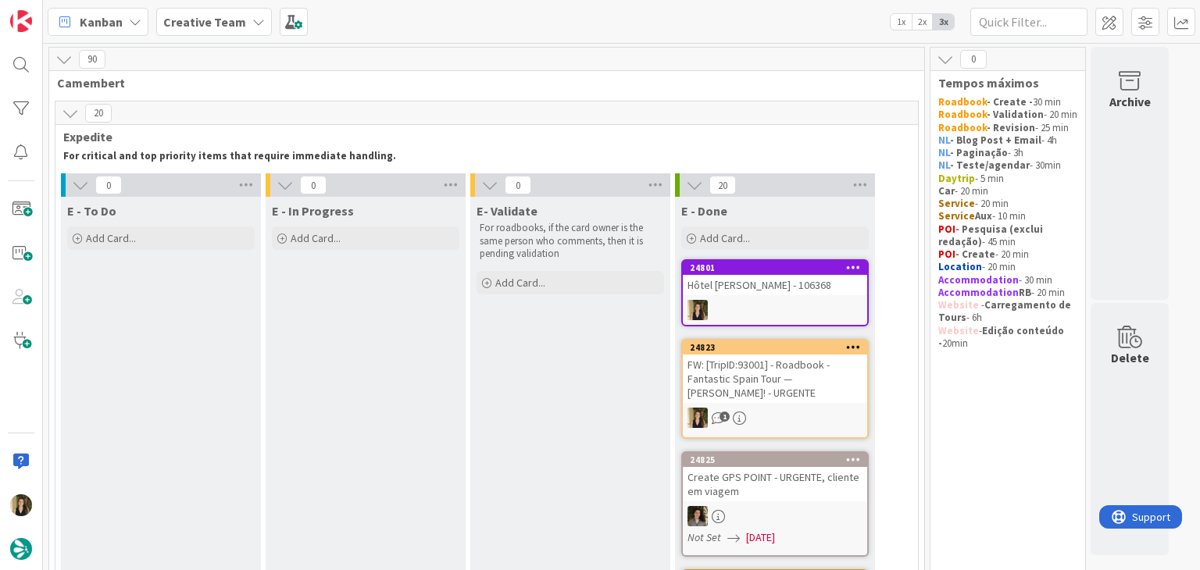
click at [782, 291] on div "Hôtel [PERSON_NAME] - 106368" at bounding box center [775, 285] width 184 height 20
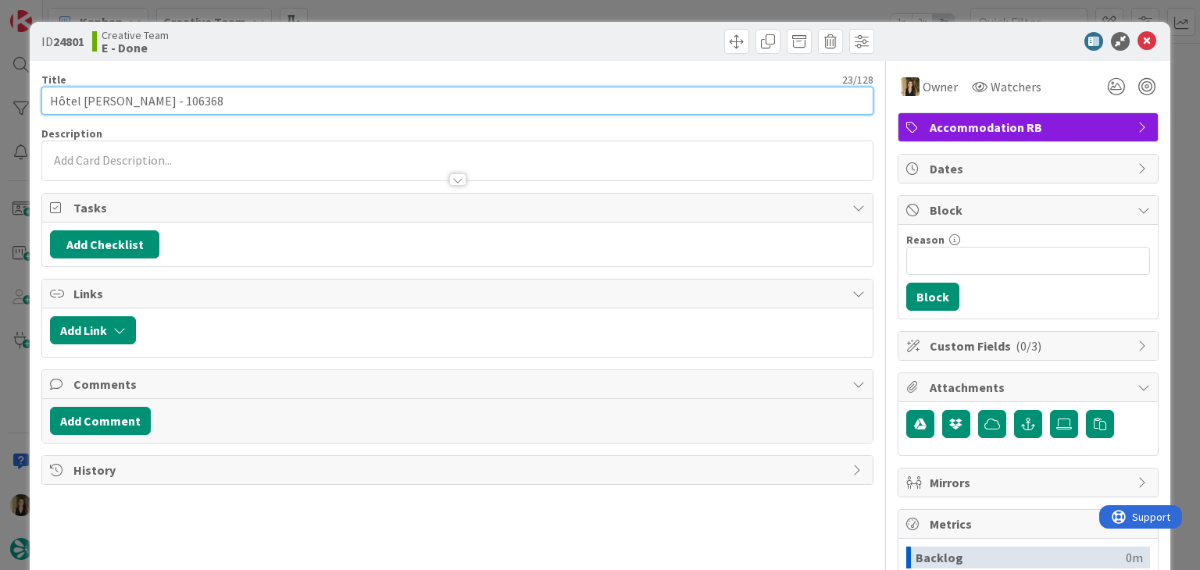
click at [159, 97] on input "Hôtel [PERSON_NAME] - 106368" at bounding box center [456, 101] width 831 height 28
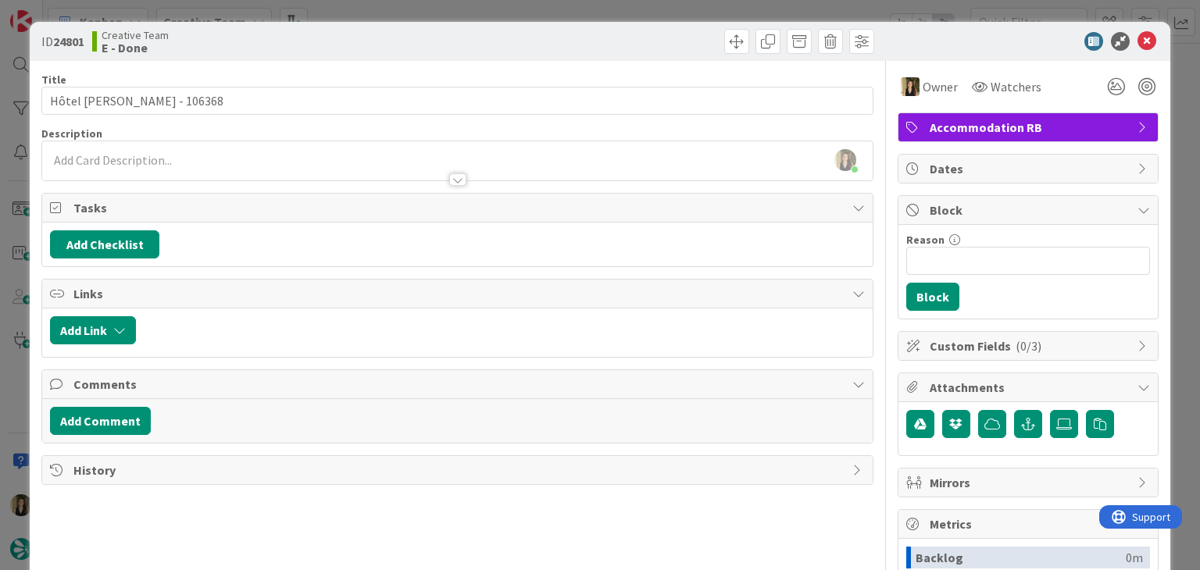
click at [375, 5] on div "ID 24801 Creative Team E - Done Title 23 / 128 Hôtel Le Rodin - 106368 Descript…" at bounding box center [600, 285] width 1200 height 570
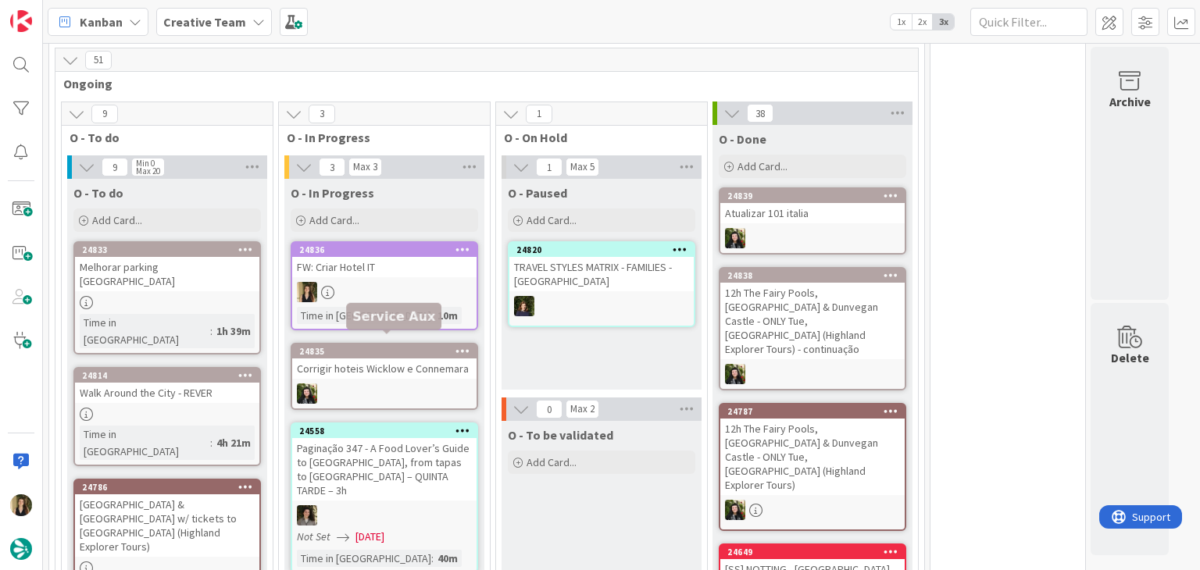
scroll to position [1250, 0]
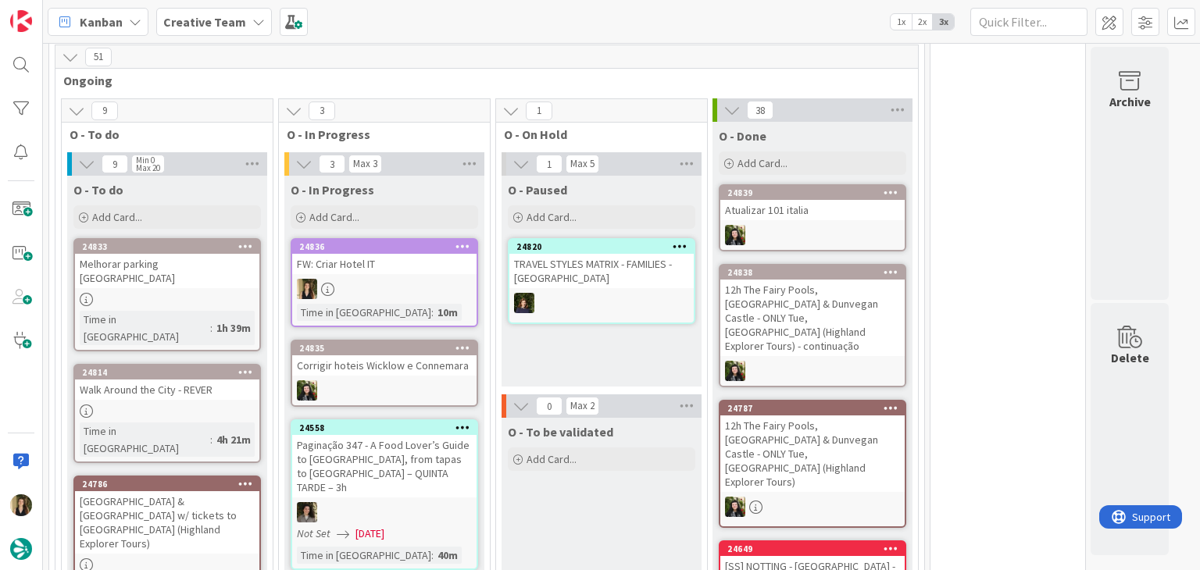
click at [382, 266] on div "FW: Criar Hotel IT" at bounding box center [384, 264] width 184 height 20
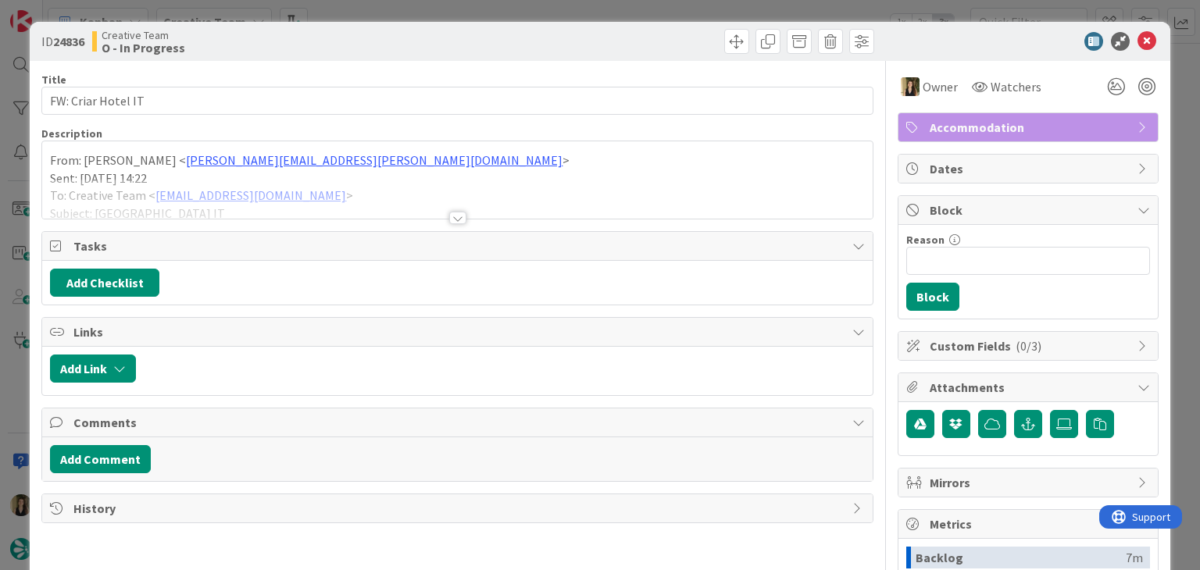
click at [451, 216] on div at bounding box center [457, 218] width 17 height 12
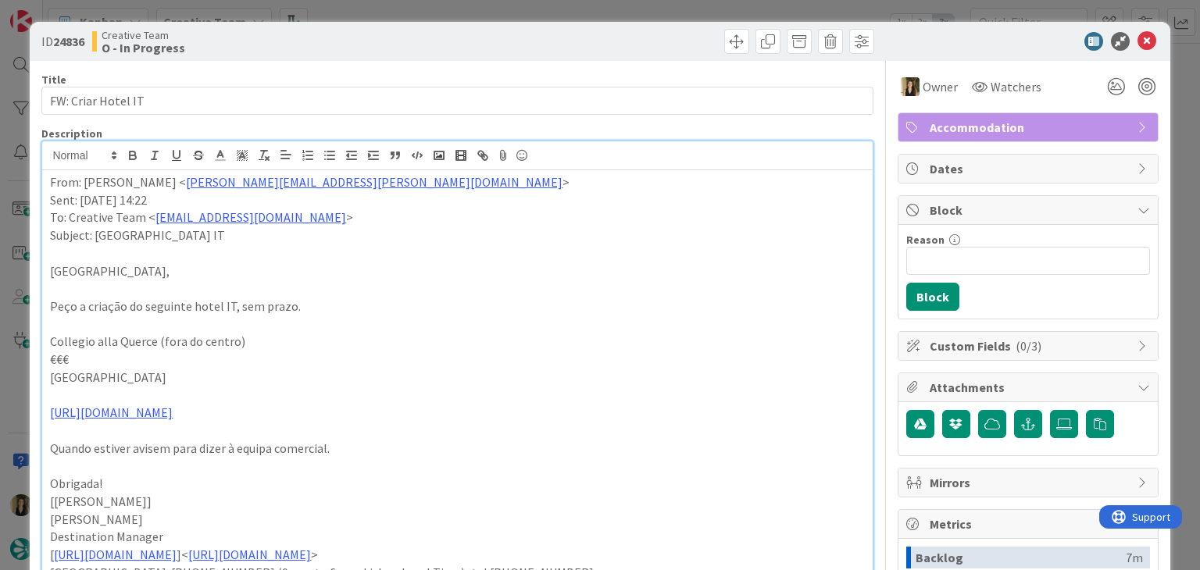
click at [428, 13] on div "ID 24836 Creative Team O - In Progress Title 18 / 128 FW: Criar Hotel IT Descri…" at bounding box center [600, 285] width 1200 height 570
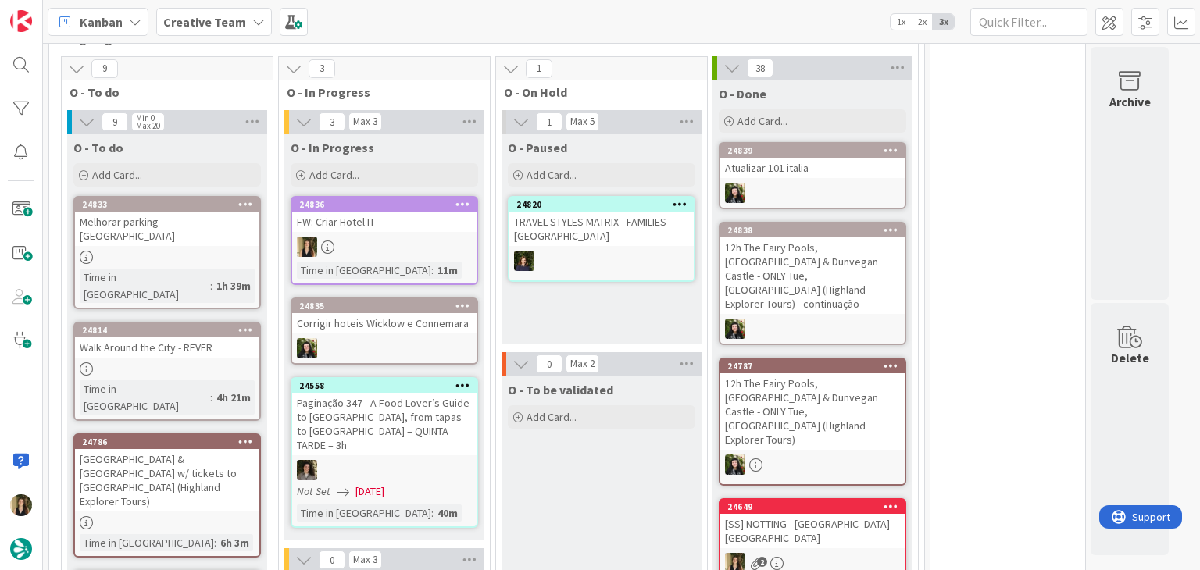
scroll to position [1172, 0]
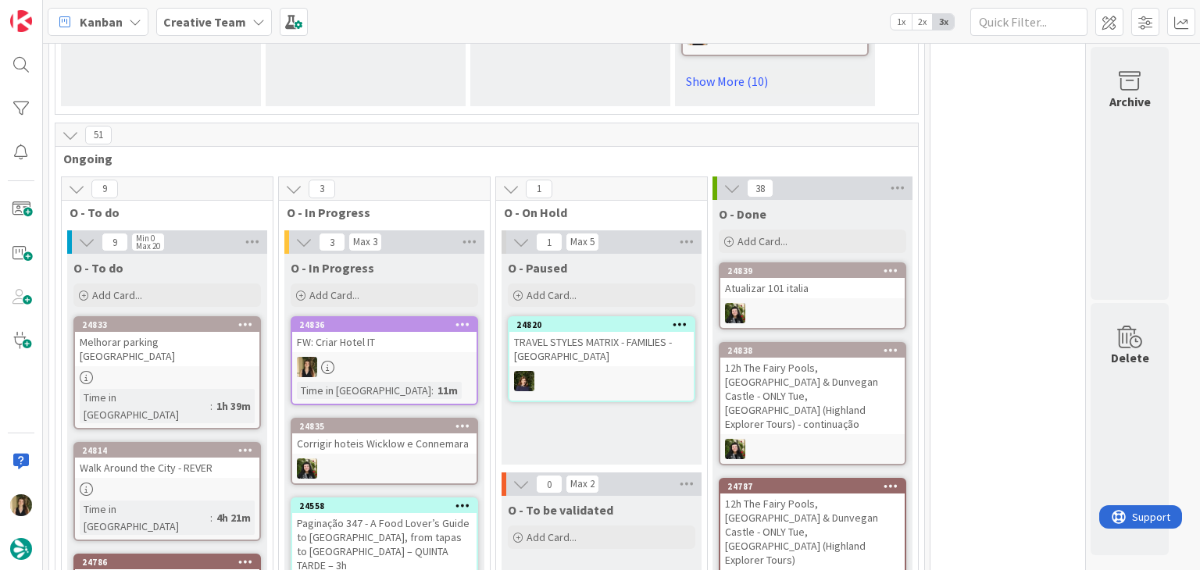
click at [428, 358] on div at bounding box center [384, 367] width 184 height 20
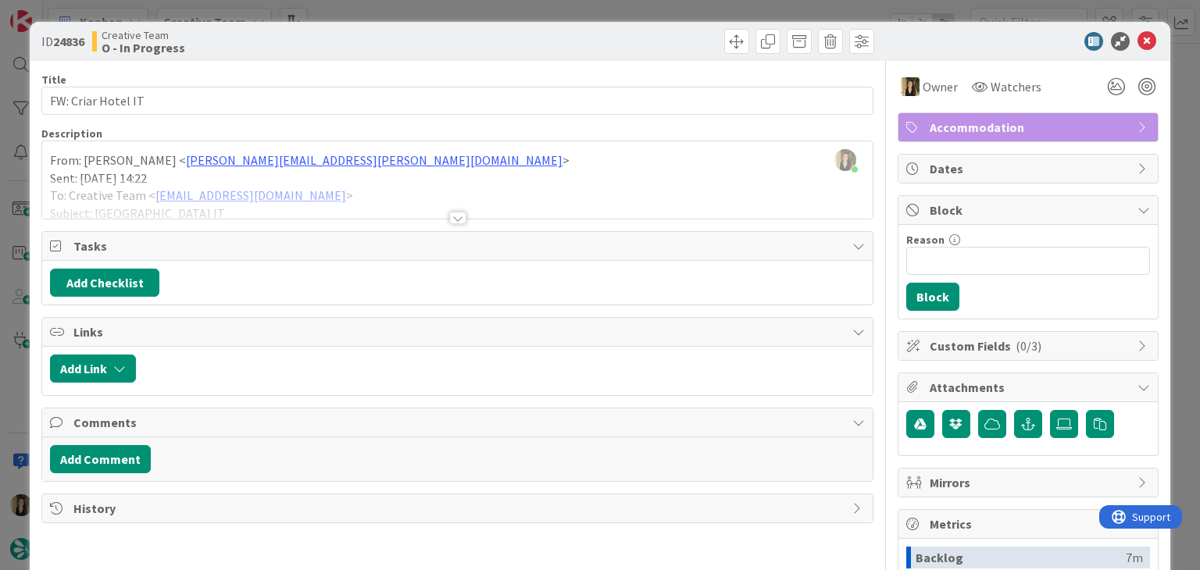
click at [450, 216] on div at bounding box center [457, 218] width 17 height 12
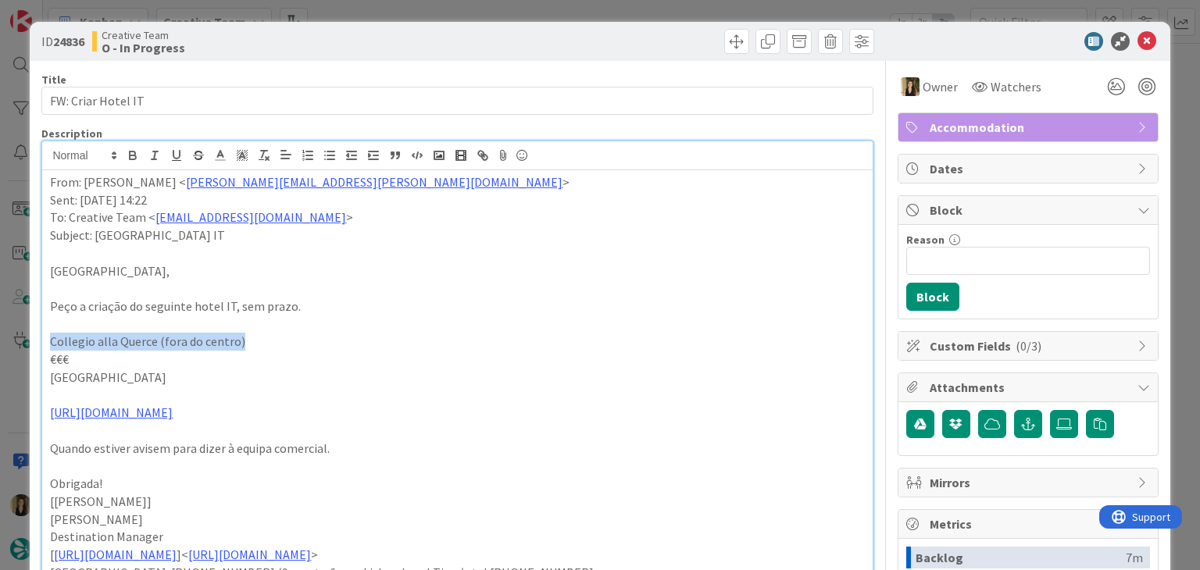
drag, startPoint x: 257, startPoint y: 337, endPoint x: 37, endPoint y: 341, distance: 219.5
click at [37, 341] on div "ID 24836 Creative Team O - In Progress Title 18 / 128 FW: Criar Hotel IT Descri…" at bounding box center [600, 556] width 1140 height 1069
copy p "Collegio alla Querce (fora do centro)"
click at [184, 365] on p "€€€" at bounding box center [457, 360] width 814 height 18
drag, startPoint x: 152, startPoint y: 338, endPoint x: 37, endPoint y: 337, distance: 114.0
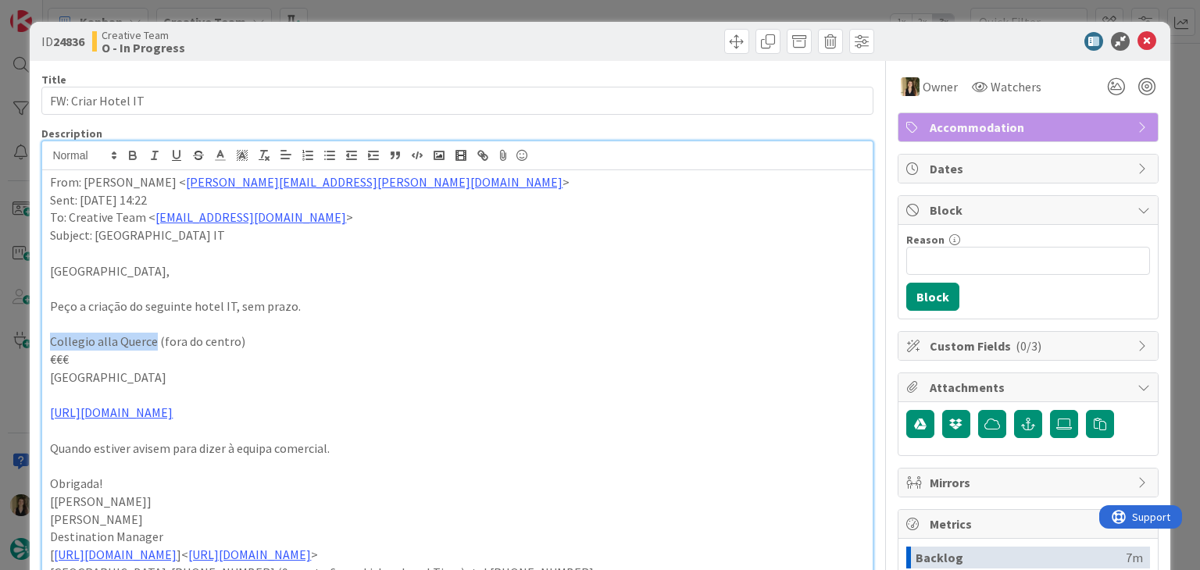
click at [38, 338] on div "ID 24836 Creative Team O - In Progress Title 18 / 128 FW: Criar Hotel IT Descri…" at bounding box center [600, 556] width 1140 height 1069
copy p "Collegio alla Querce"
drag, startPoint x: 353, startPoint y: 52, endPoint x: 362, endPoint y: 5, distance: 47.0
click at [352, 48] on div "Creative Team O - In Progress" at bounding box center [273, 41] width 362 height 25
click at [368, 9] on div "ID 24836 Creative Team O - In Progress Title 18 / 128 FW: Criar Hotel IT Descri…" at bounding box center [600, 285] width 1200 height 570
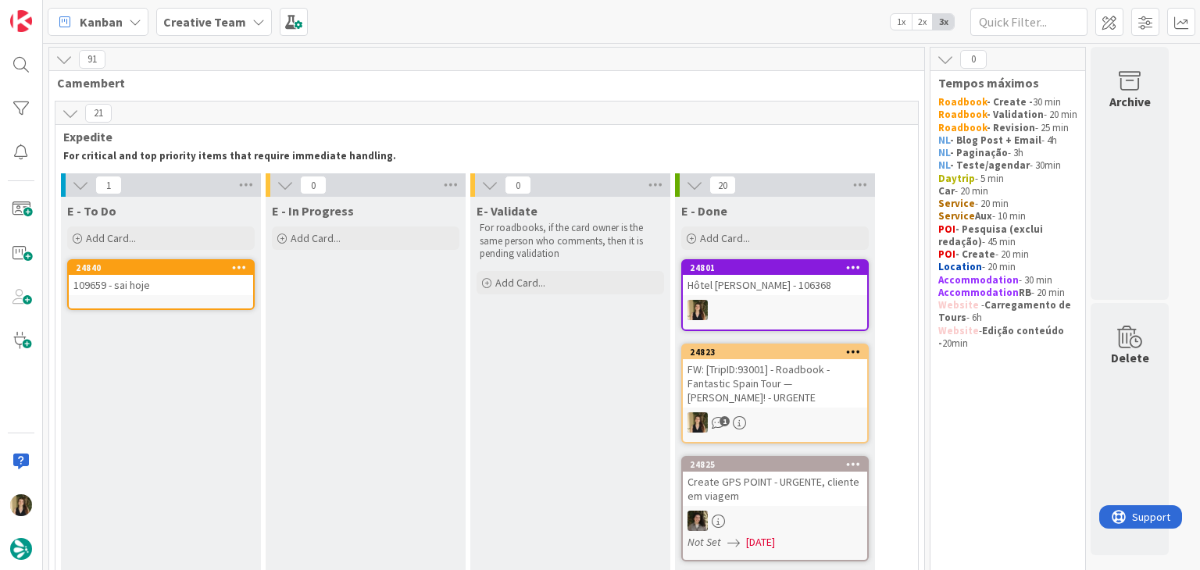
click at [157, 303] on div "24840 109659 - sai hoje" at bounding box center [160, 284] width 187 height 51
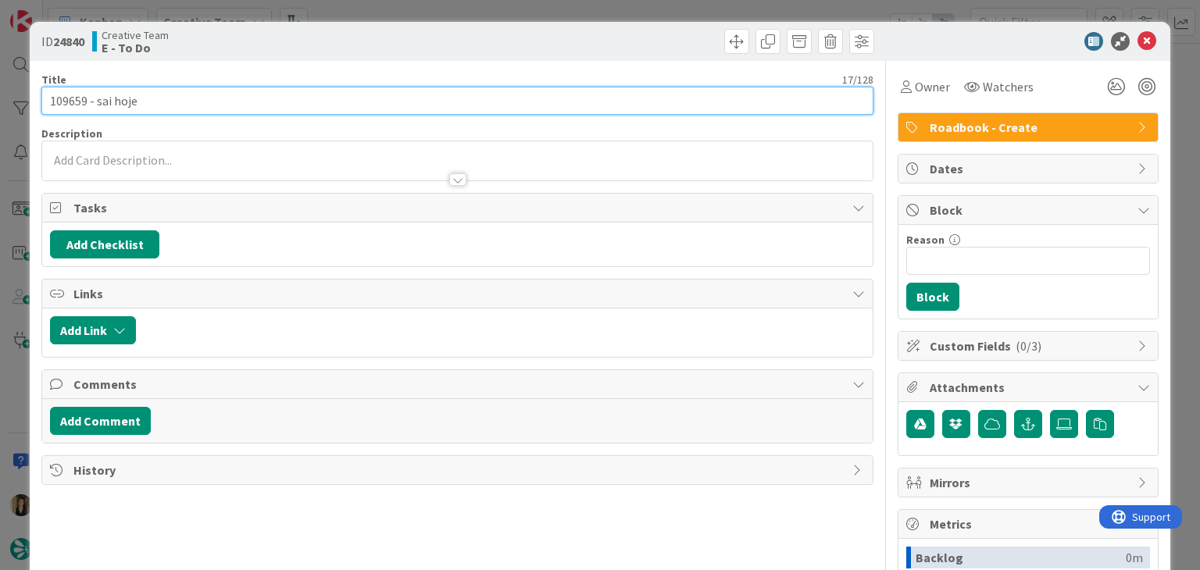
click at [77, 103] on input "109659 - sai hoje" at bounding box center [456, 101] width 831 height 28
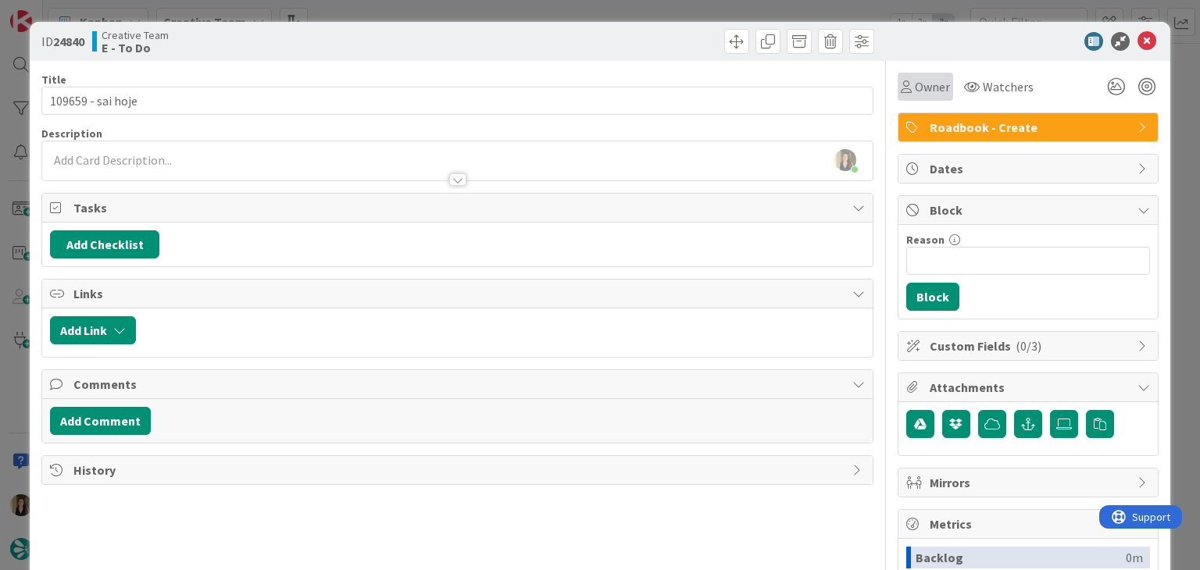
click at [918, 91] on span "Owner" at bounding box center [932, 86] width 35 height 19
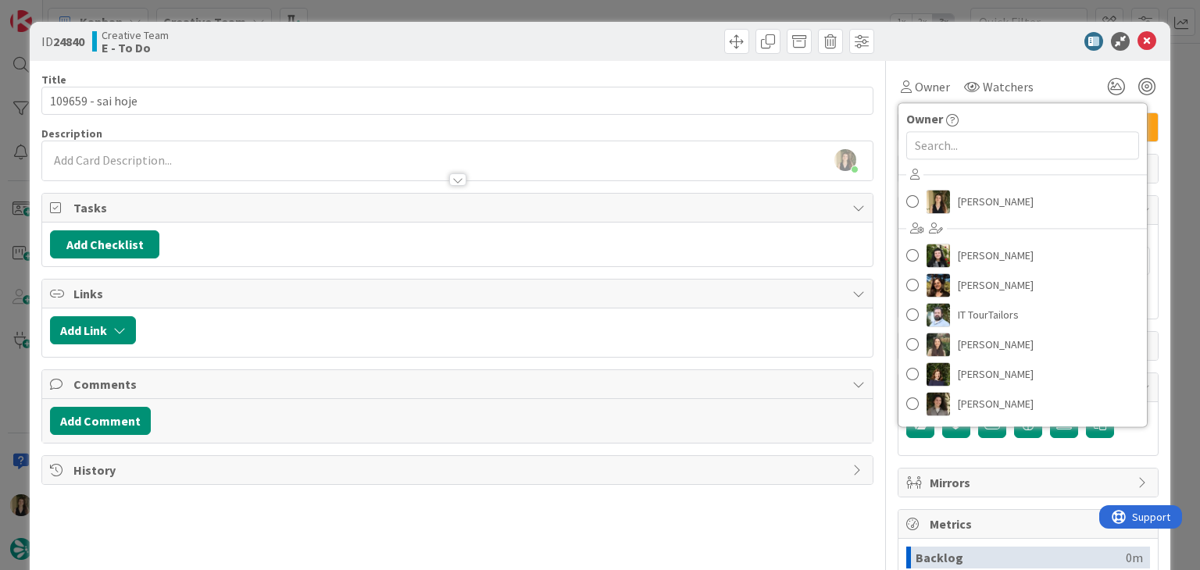
click at [965, 183] on div "Sofia Palma Beatriz Cassona Diana Ramos IT TourTailors Inês Gonçalves Margarida…" at bounding box center [1022, 291] width 248 height 258
click at [968, 193] on span "[PERSON_NAME]" at bounding box center [996, 201] width 76 height 23
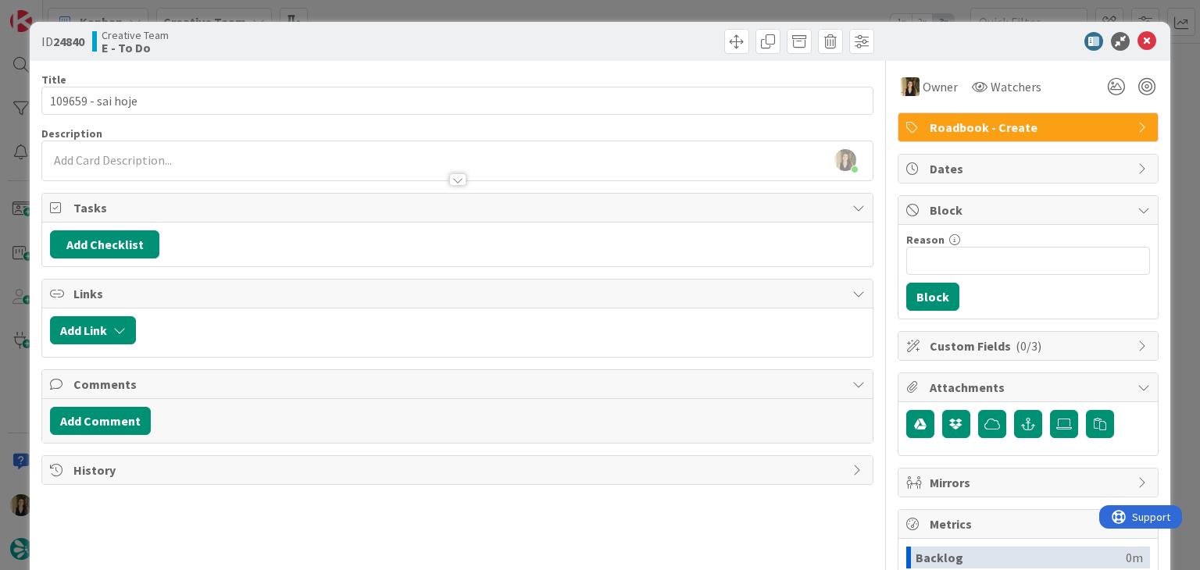
drag, startPoint x: 557, startPoint y: 20, endPoint x: 537, endPoint y: 13, distance: 20.8
click at [557, 20] on div "ID 24840 Creative Team E - To Do Title 17 / 128 109659 - sai hoje Description S…" at bounding box center [600, 285] width 1200 height 570
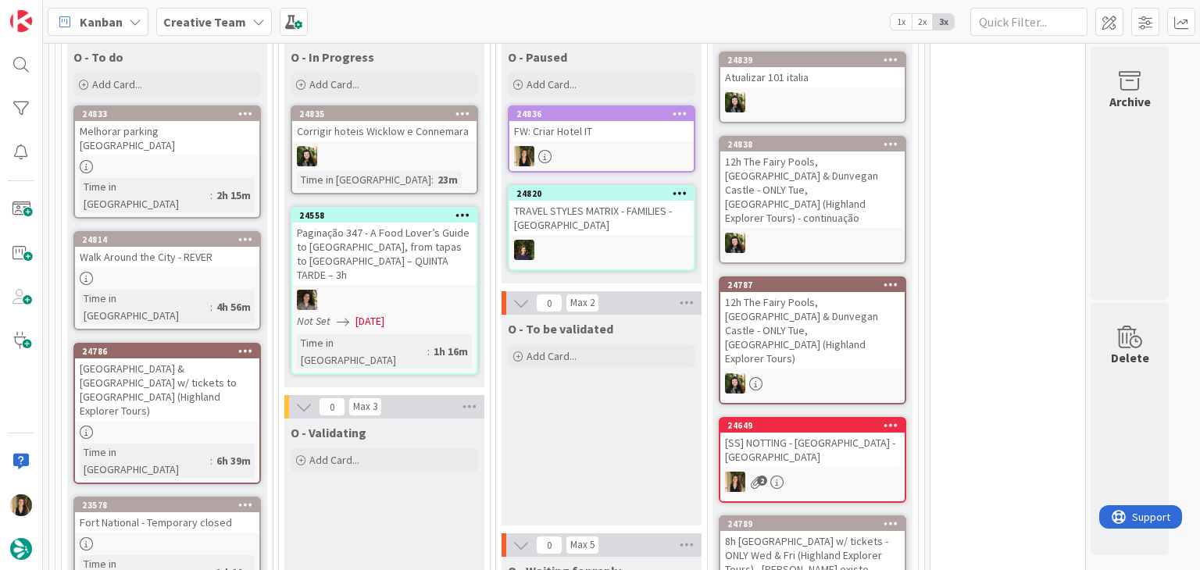
scroll to position [1484, 0]
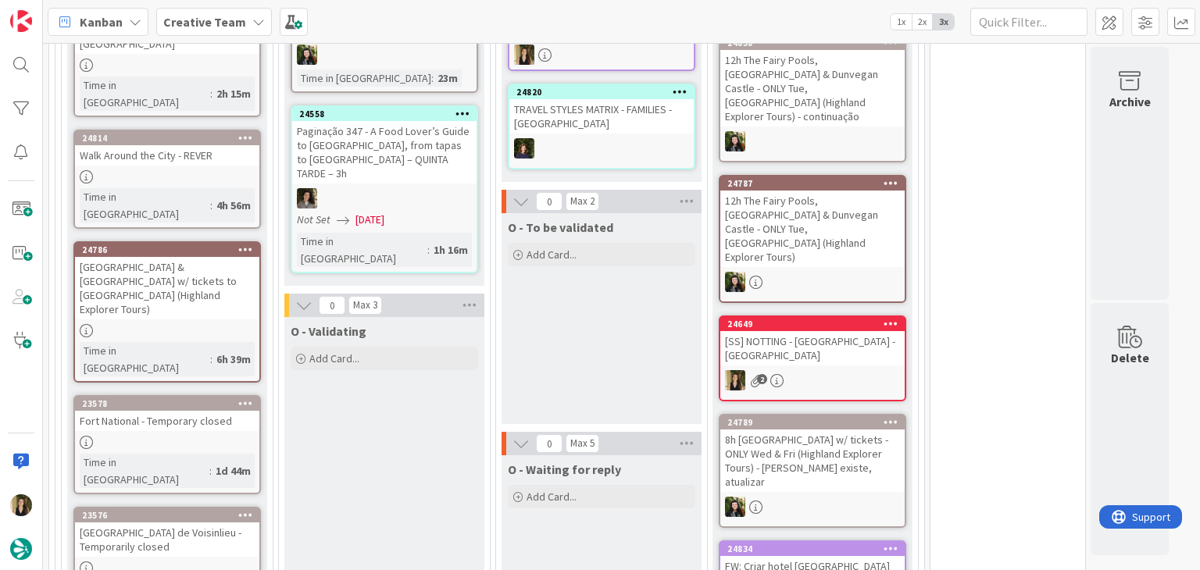
click at [548, 360] on div "O - To be validated Add Card..." at bounding box center [601, 318] width 200 height 211
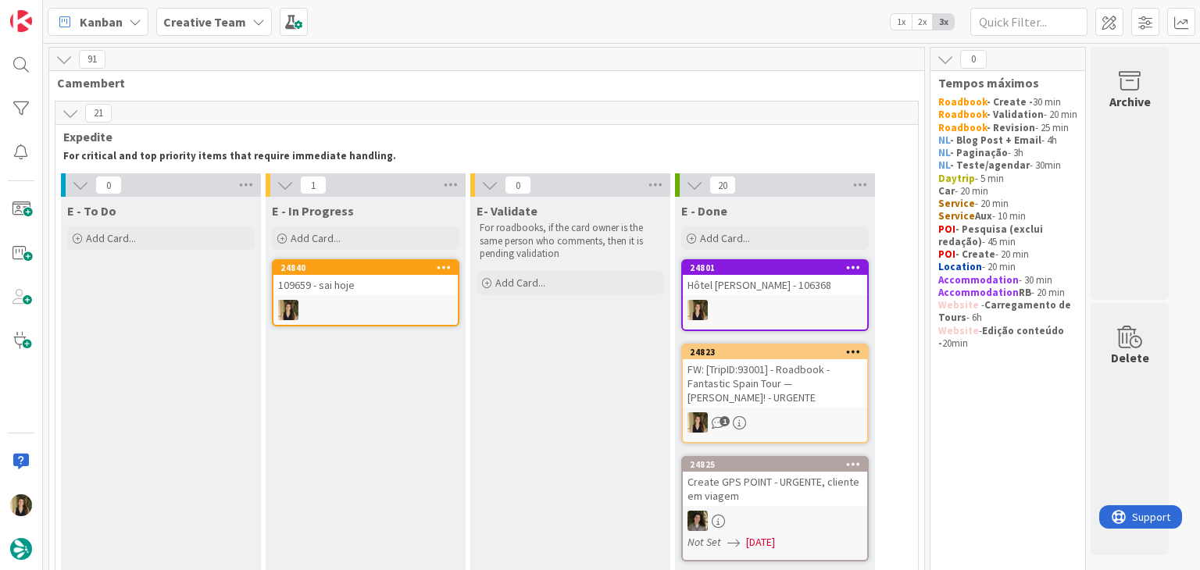
scroll to position [0, 0]
click at [373, 288] on div "109659 - sai hoje" at bounding box center [365, 285] width 184 height 20
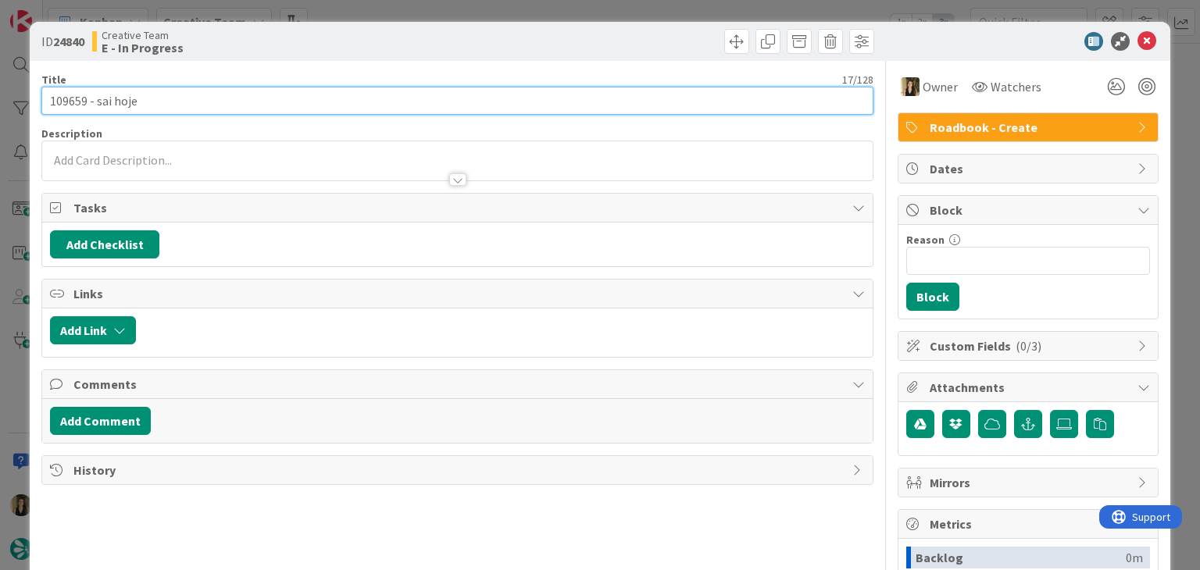
click at [69, 98] on input "109659 - sai hoje" at bounding box center [456, 101] width 831 height 28
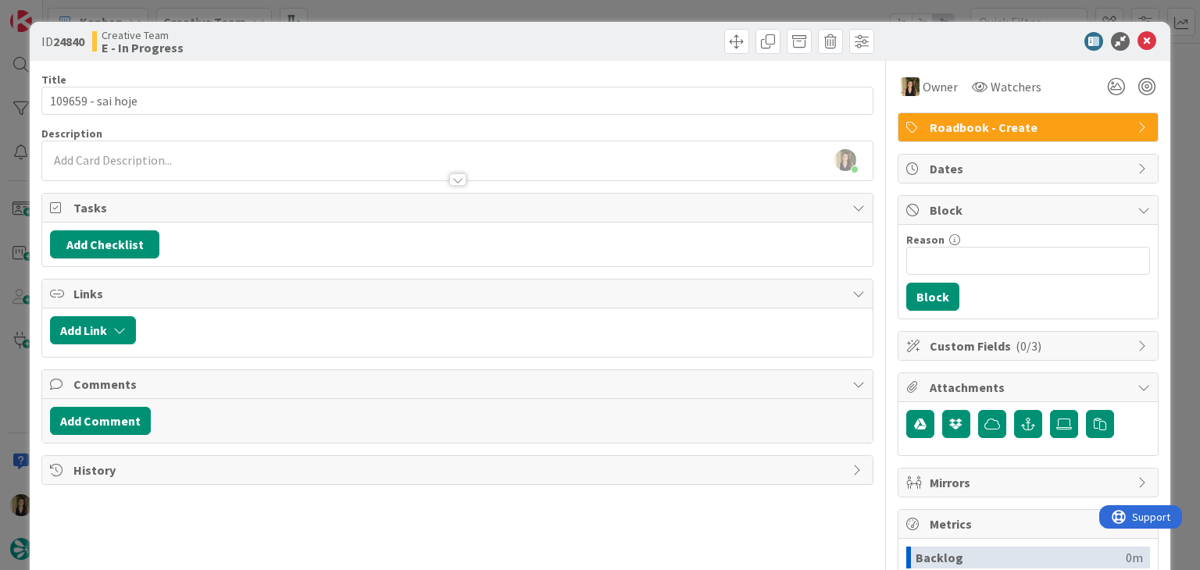
click at [402, 30] on div "Creative Team E - In Progress" at bounding box center [273, 41] width 362 height 25
click at [397, 9] on div "ID 24840 Creative Team E - In Progress Title 17 / 128 109659 - sai hoje Descrip…" at bounding box center [600, 285] width 1200 height 570
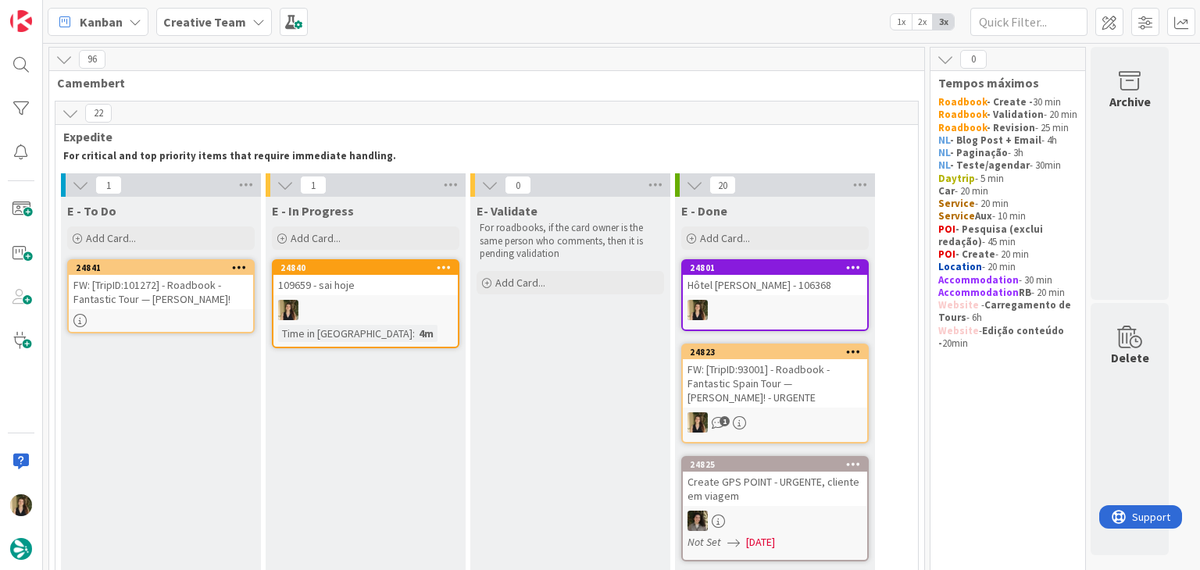
click at [379, 296] on div "24840 109659 - sai hoje Time in Column : 4m" at bounding box center [365, 303] width 187 height 89
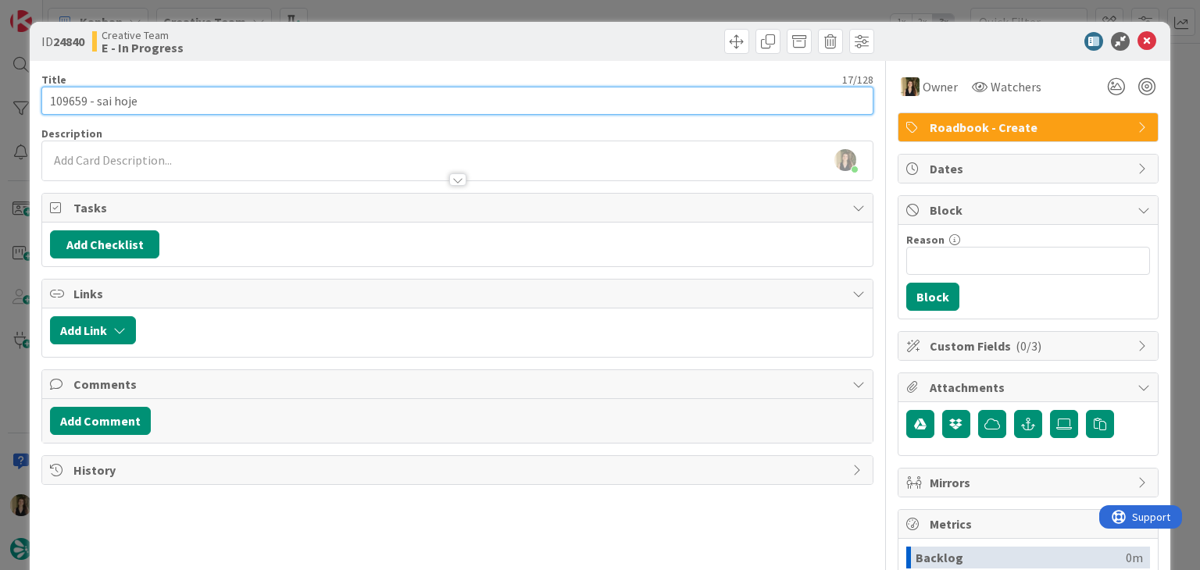
drag, startPoint x: 162, startPoint y: 101, endPoint x: 37, endPoint y: 101, distance: 125.0
click at [37, 101] on div "ID 24840 Creative Team E - In Progress Title 17 / 128 109659 - sai hoje Descrip…" at bounding box center [600, 419] width 1140 height 795
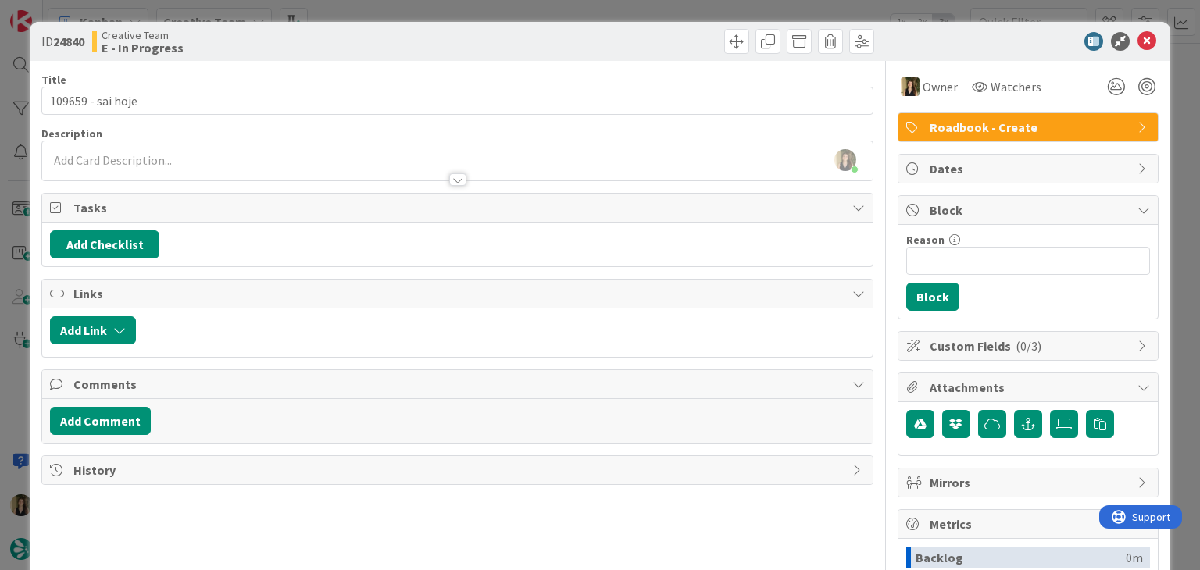
click at [355, 5] on div "ID 24840 Creative Team E - In Progress Title 17 / 128 109659 - sai hoje Descrip…" at bounding box center [600, 285] width 1200 height 570
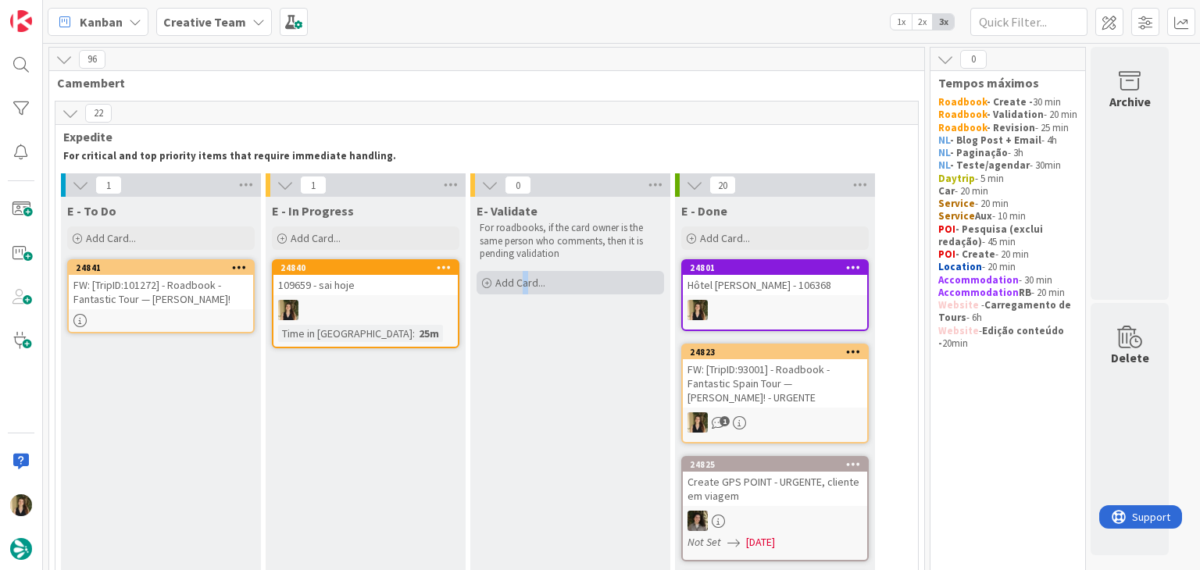
click at [524, 280] on span "Add Card..." at bounding box center [520, 283] width 50 height 14
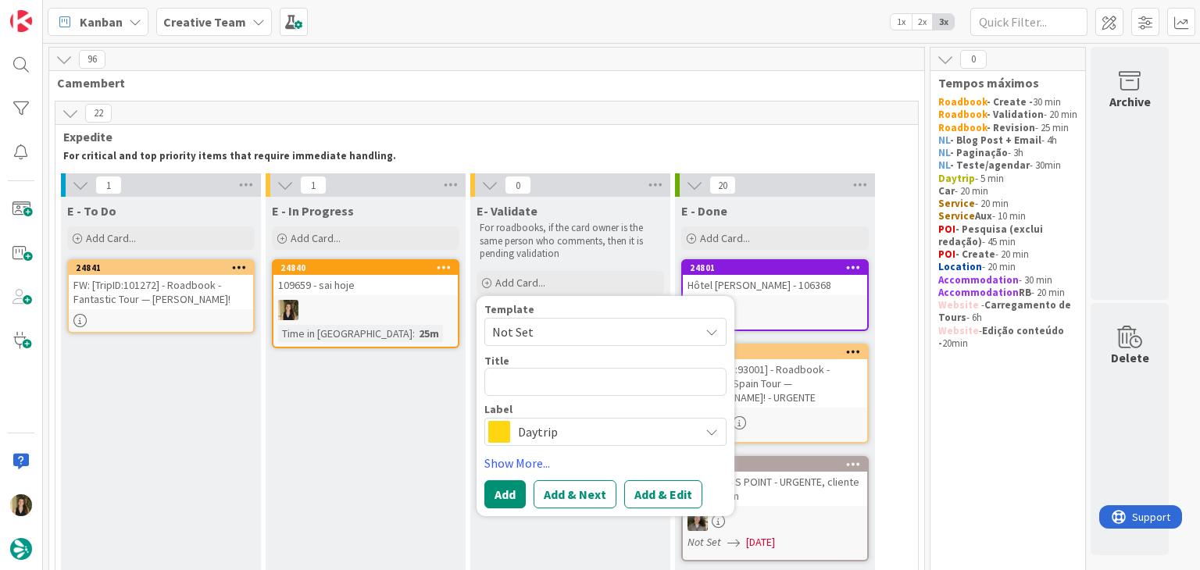
type textarea "x"
type textarea "109659 - sai hoje"
type textarea "x"
type textarea "109659 - sai hoje"
type textarea "x"
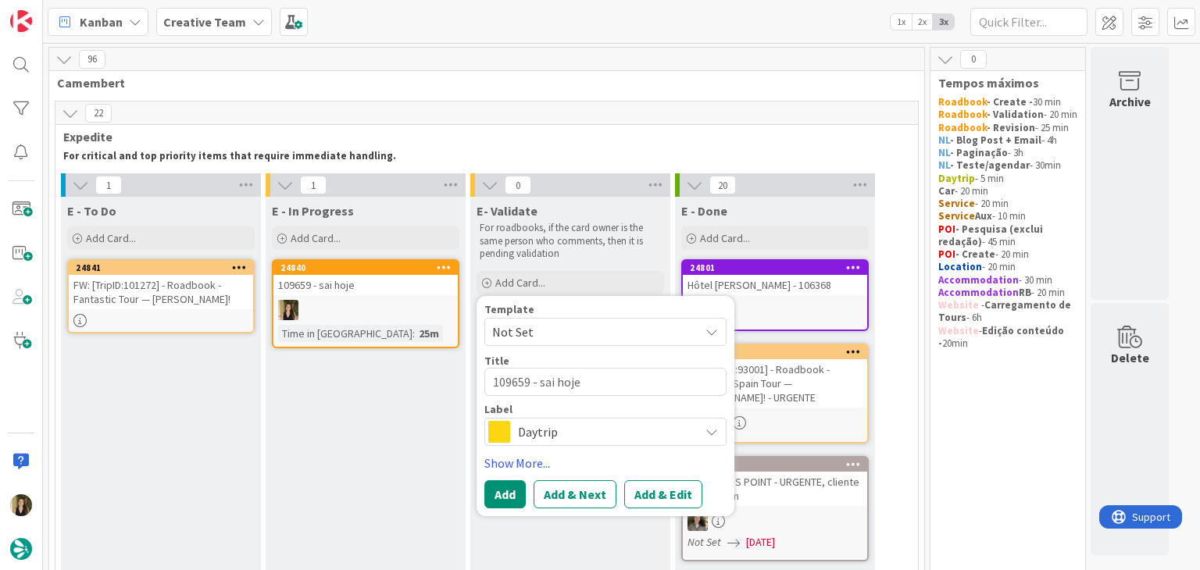
type textarea "109659 - sai hoje V"
type textarea "x"
type textarea "109659 - sai hoje Va"
type textarea "x"
type textarea "109659 - sai hoje Val"
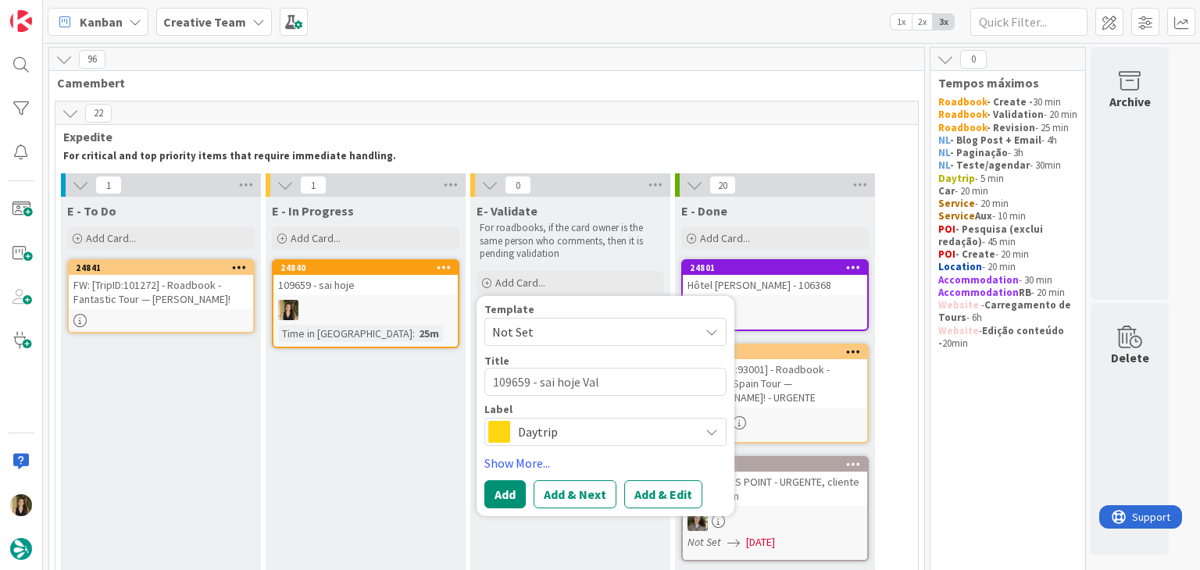
type textarea "x"
type textarea "109659 - sai hoje Vali"
type textarea "x"
type textarea "109659 - sai hoje Valid"
type textarea "x"
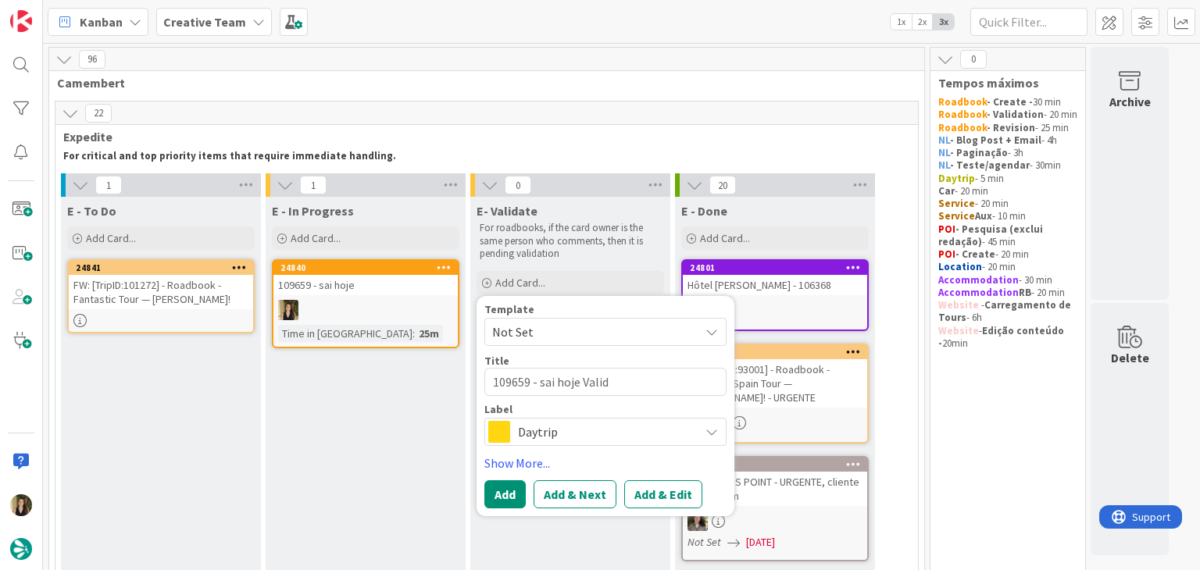
type textarea "109659 - sai hoje Valida"
type textarea "x"
type textarea "109659 - sai hoje Validat"
type textarea "x"
type textarea "109659 - sai hoje Validati"
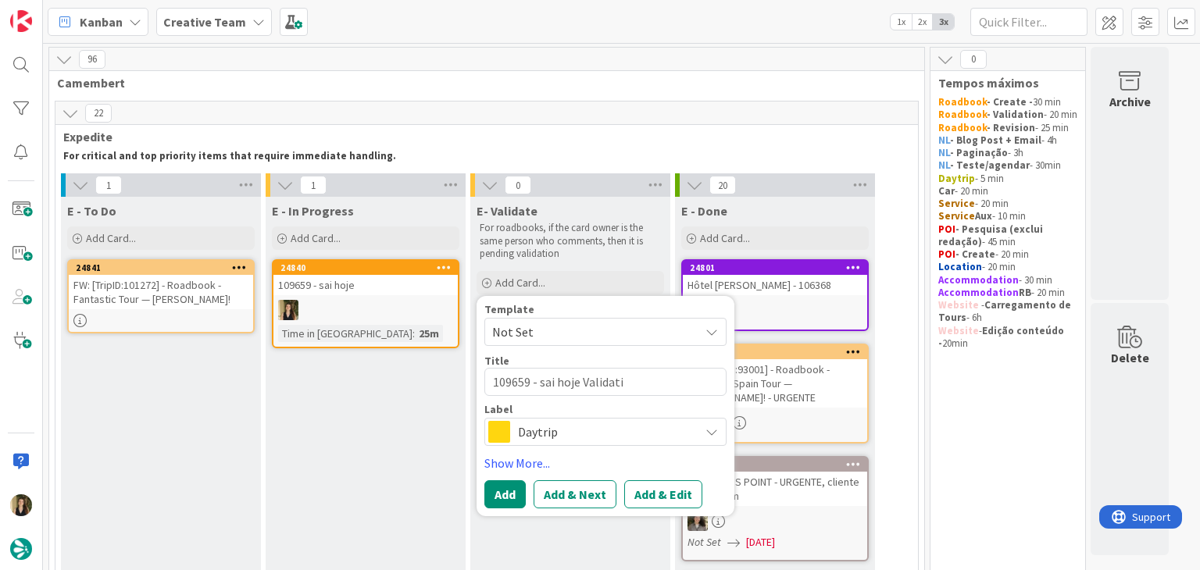
type textarea "x"
type textarea "109659 - sai hoje Validatio"
type textarea "x"
type textarea "109659 - sai hoje Validation"
click at [587, 430] on span "Daytrip" at bounding box center [604, 432] width 173 height 22
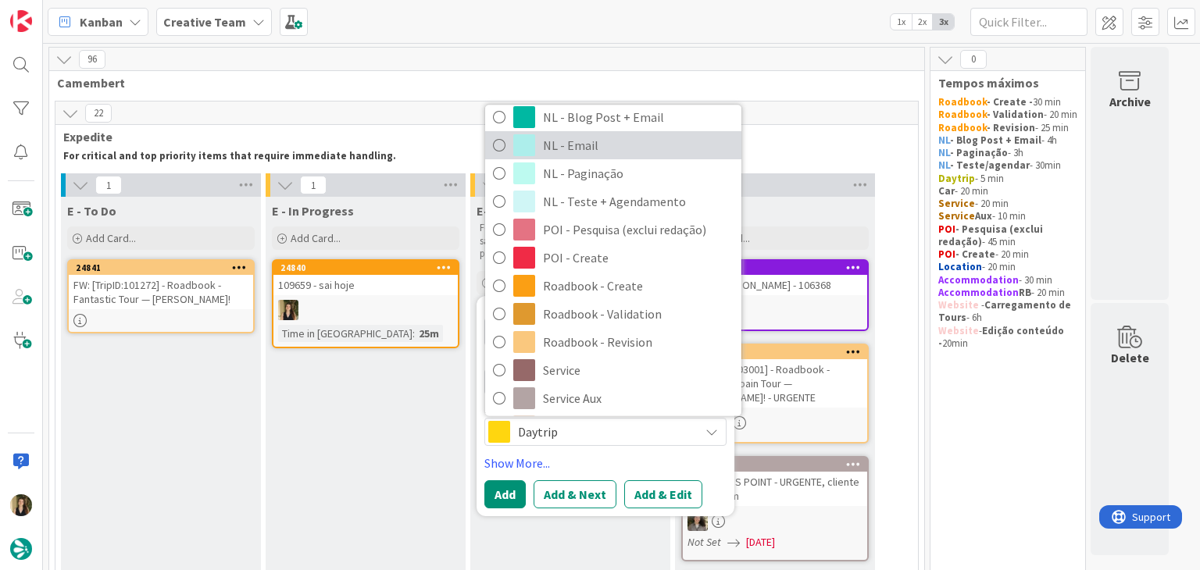
scroll to position [234, 0]
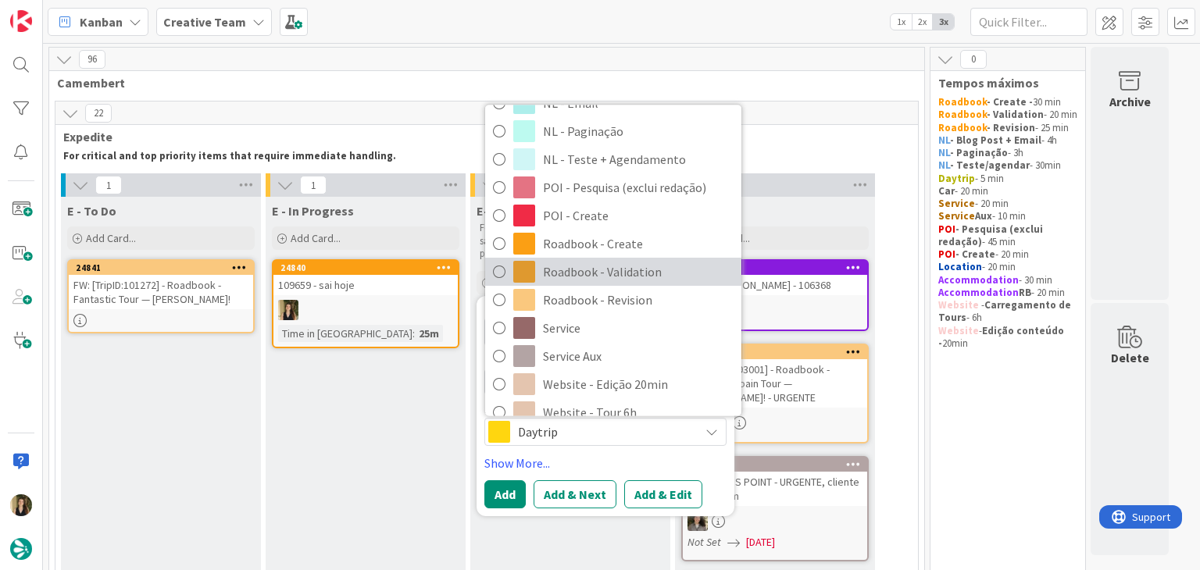
click at [609, 269] on span "Roadbook - Validation" at bounding box center [638, 271] width 191 height 23
type textarea "x"
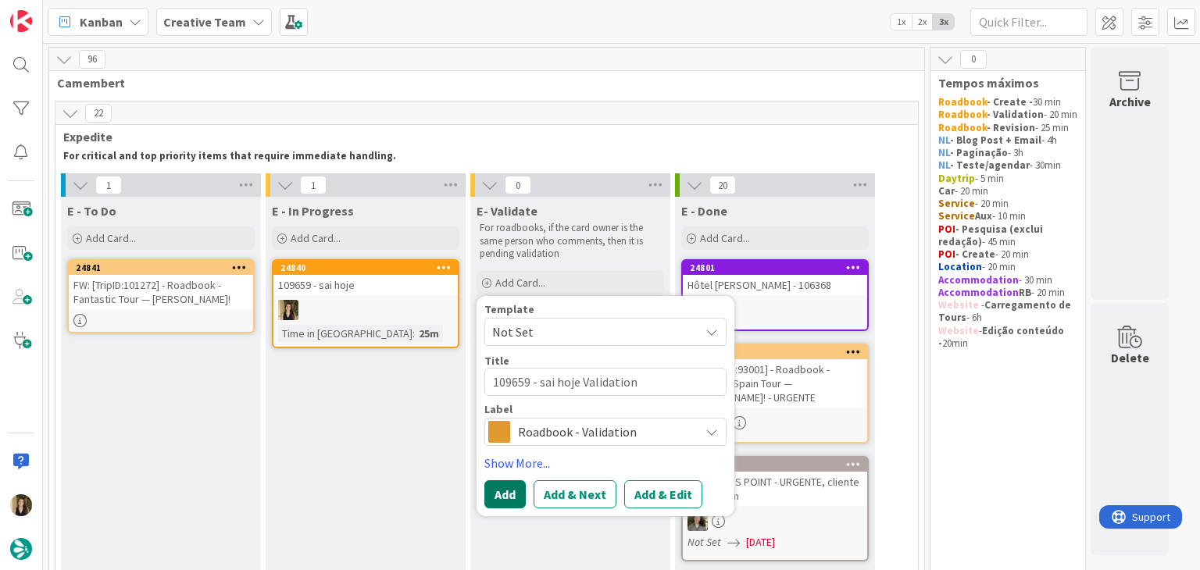
click at [509, 488] on button "Add" at bounding box center [504, 494] width 41 height 28
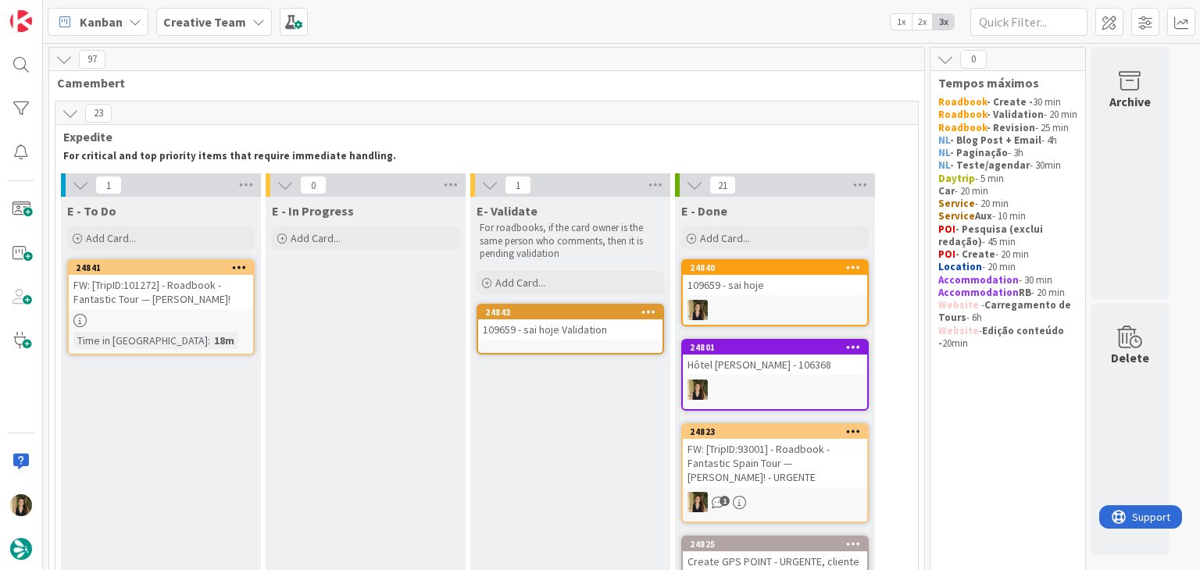
click at [227, 330] on div "24841 FW: [TripID:101272] - Roadbook - Fantastic Tour — Julie Webber! Time in C…" at bounding box center [160, 307] width 187 height 96
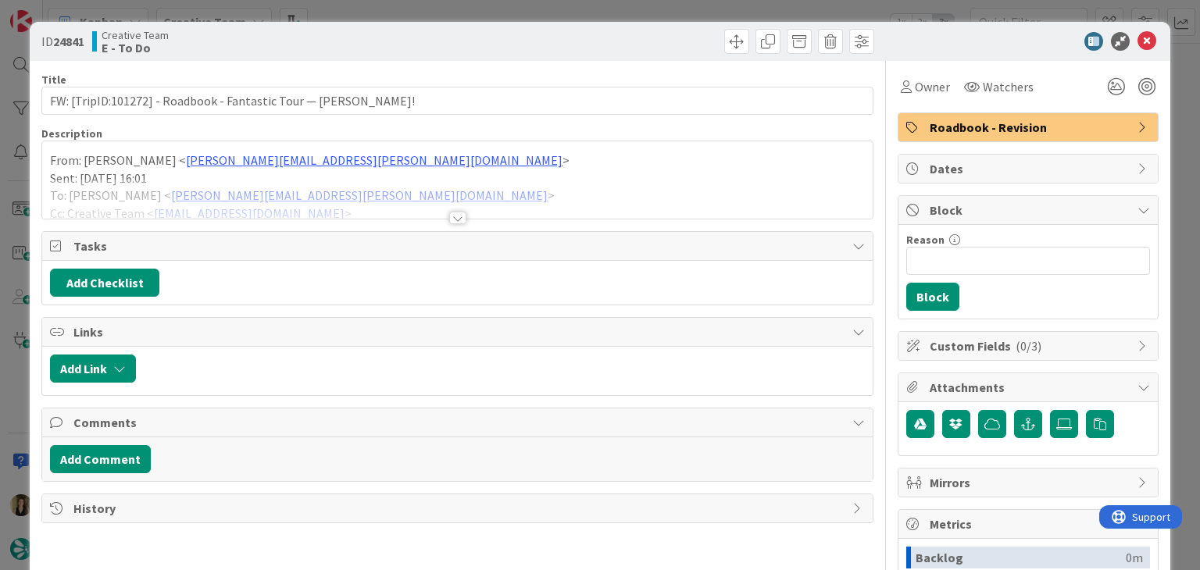
click at [456, 216] on div at bounding box center [457, 218] width 17 height 12
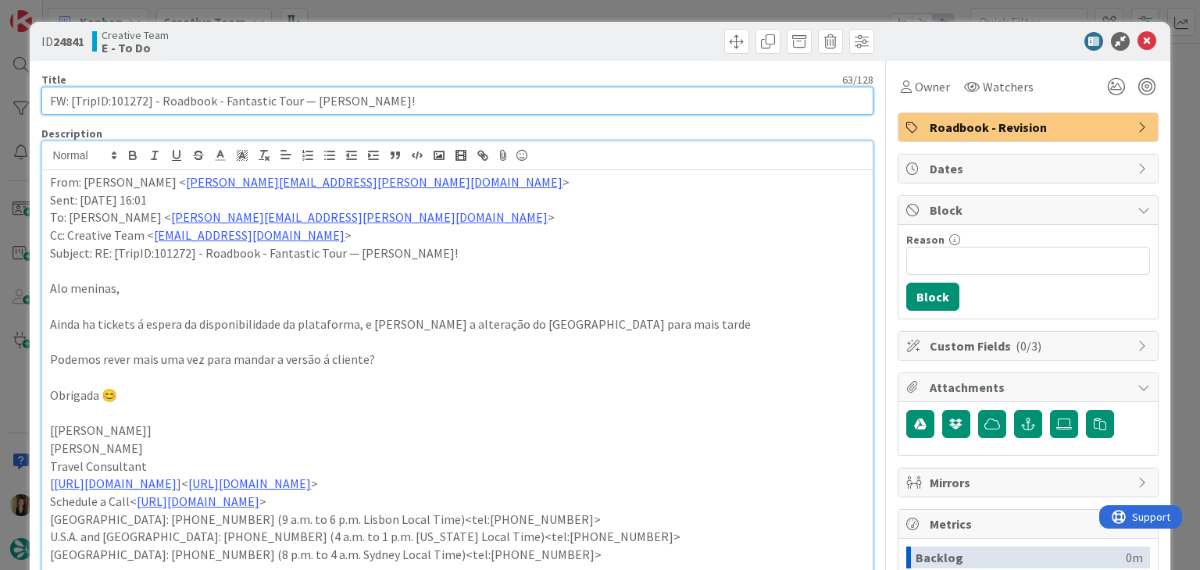
click at [125, 100] on input "FW: [TripID:101272] - Roadbook - Fantastic Tour — Julie Webber!" at bounding box center [456, 101] width 831 height 28
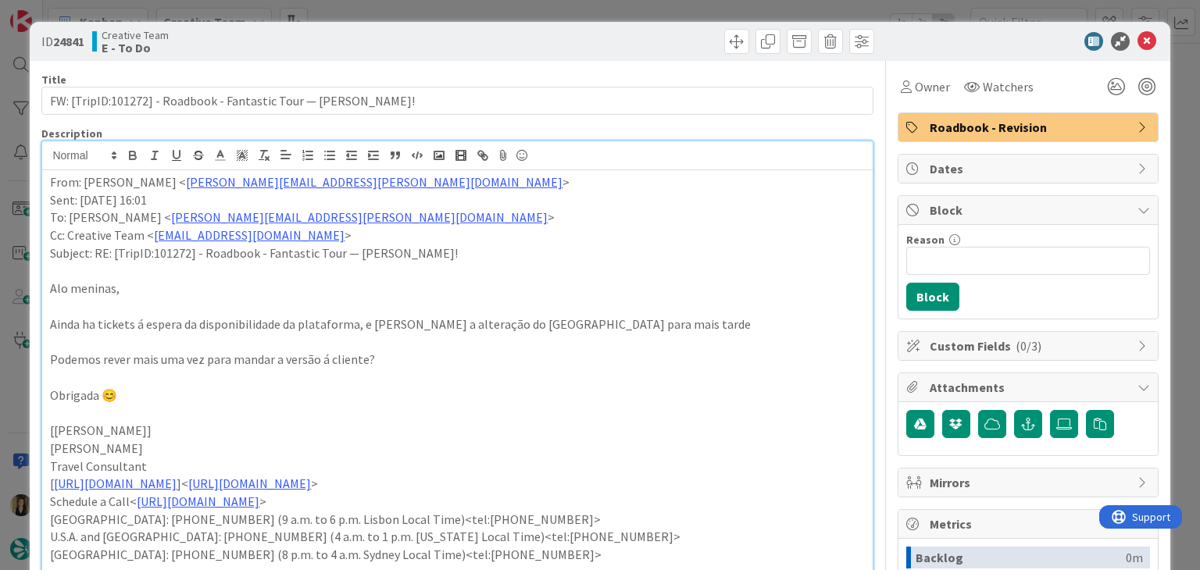
click at [377, 15] on div "ID 24841 Creative Team E - To Do Title 63 / 128 FW: [TripID:101272] - Roadbook …" at bounding box center [600, 285] width 1200 height 570
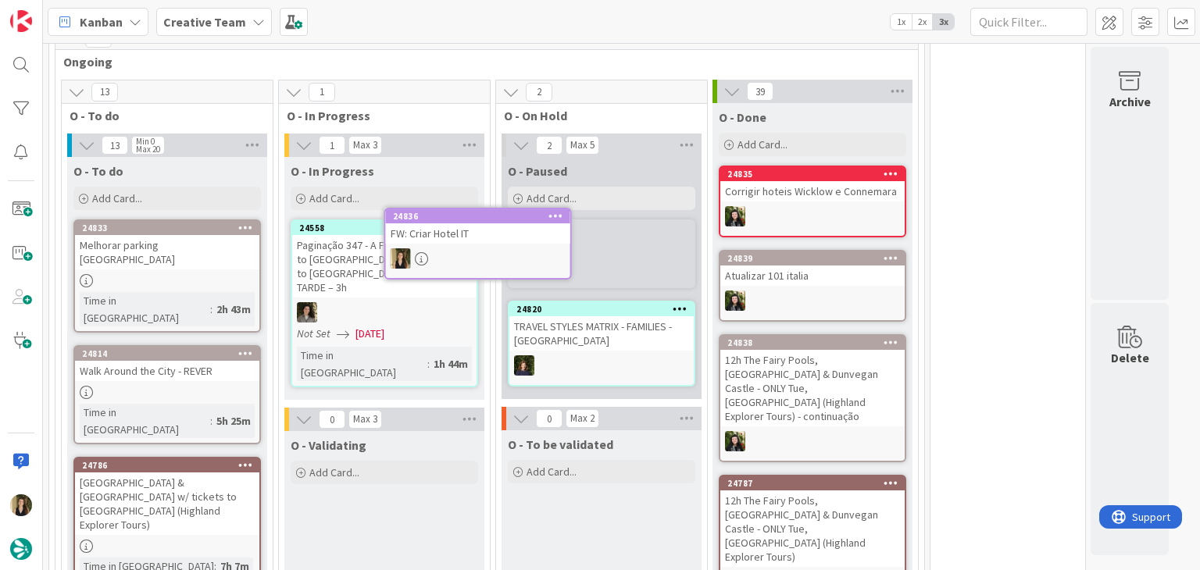
scroll to position [1248, 0]
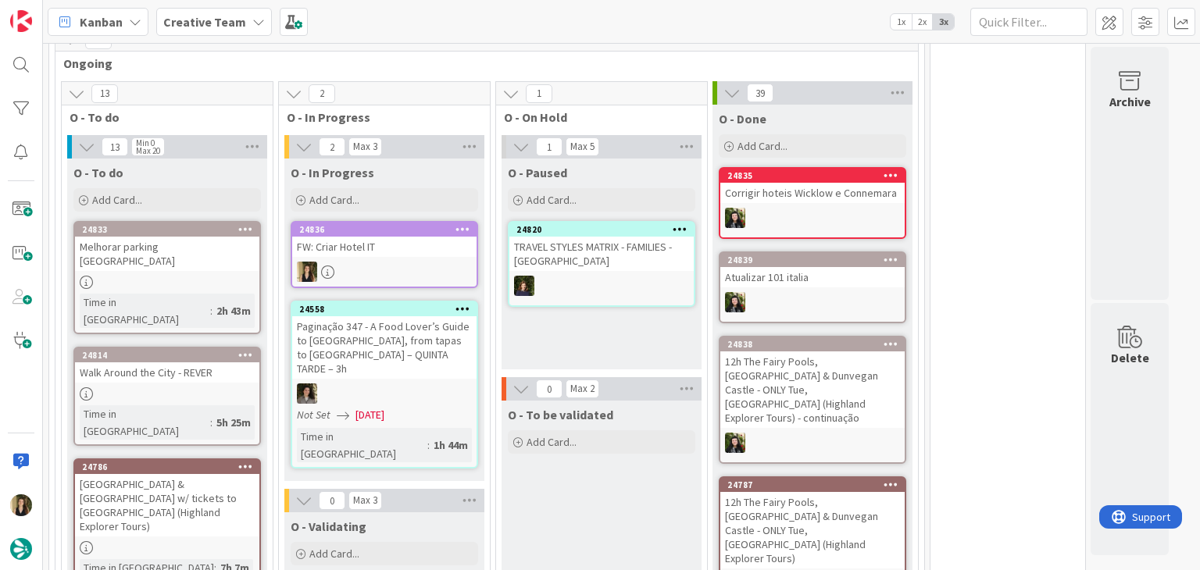
click at [418, 242] on div "FW: Criar Hotel IT" at bounding box center [384, 247] width 184 height 20
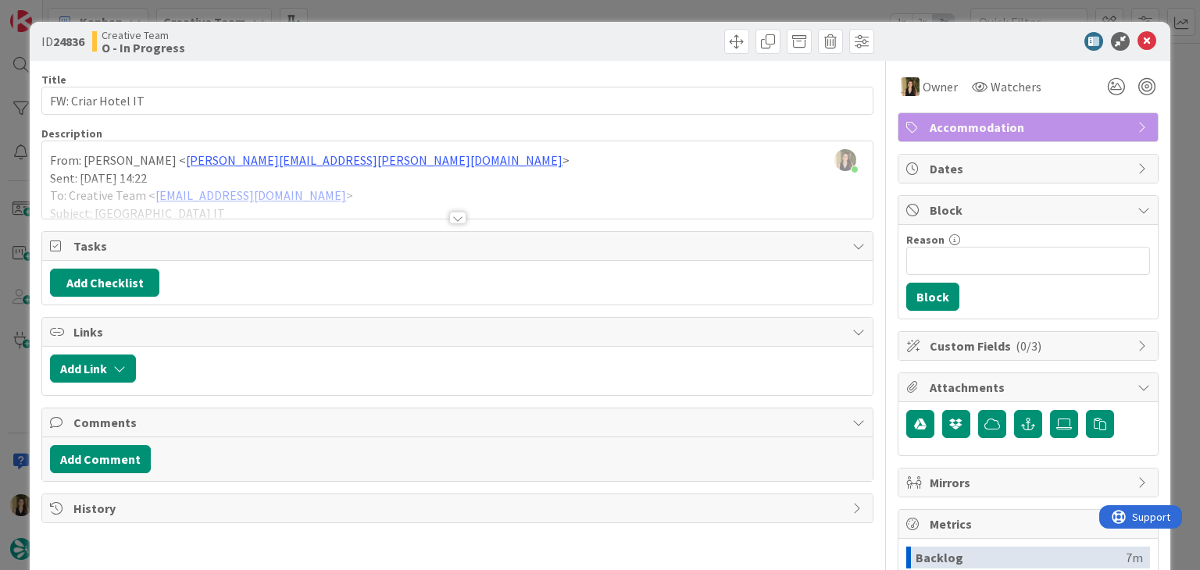
click at [456, 214] on div at bounding box center [457, 218] width 17 height 12
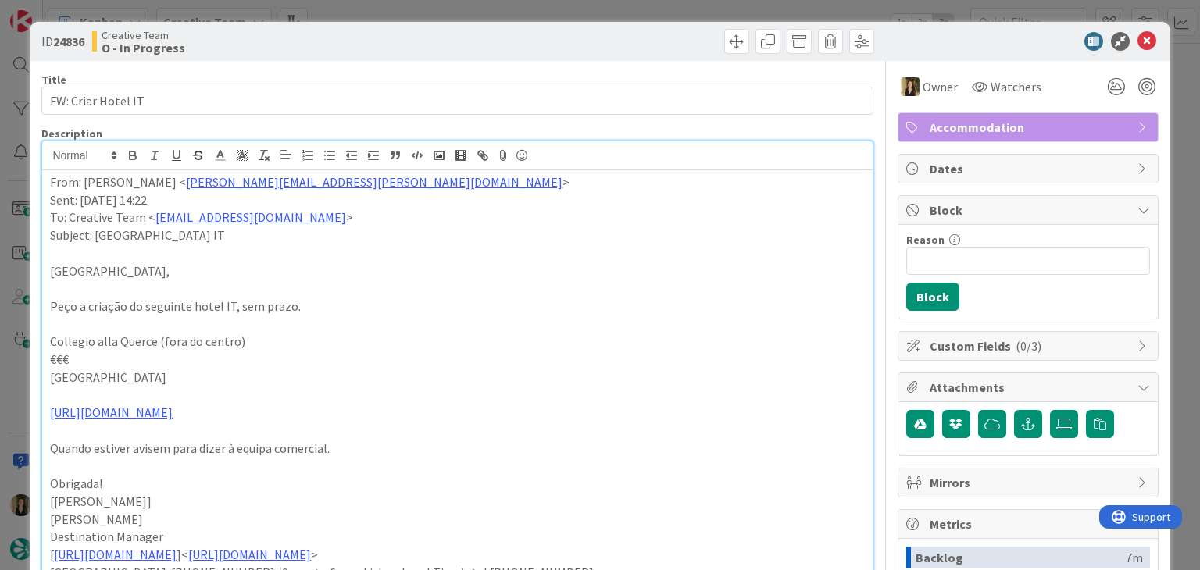
click at [413, 16] on div "ID 24836 Creative Team O - In Progress Title 18 / 128 FW: Criar Hotel IT Descri…" at bounding box center [600, 285] width 1200 height 570
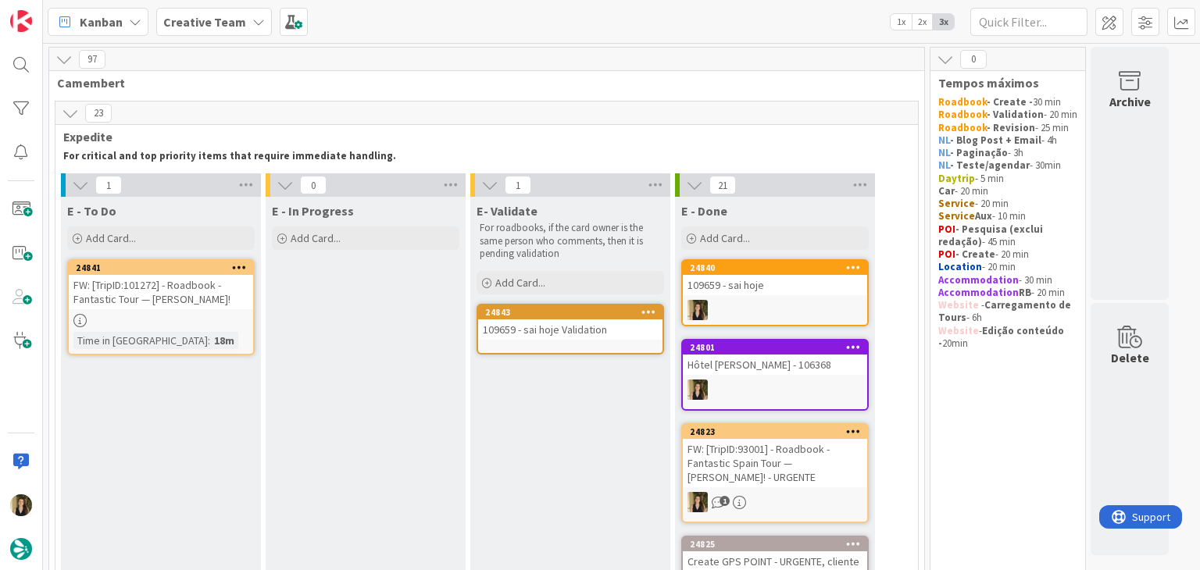
click at [216, 314] on div at bounding box center [161, 320] width 184 height 13
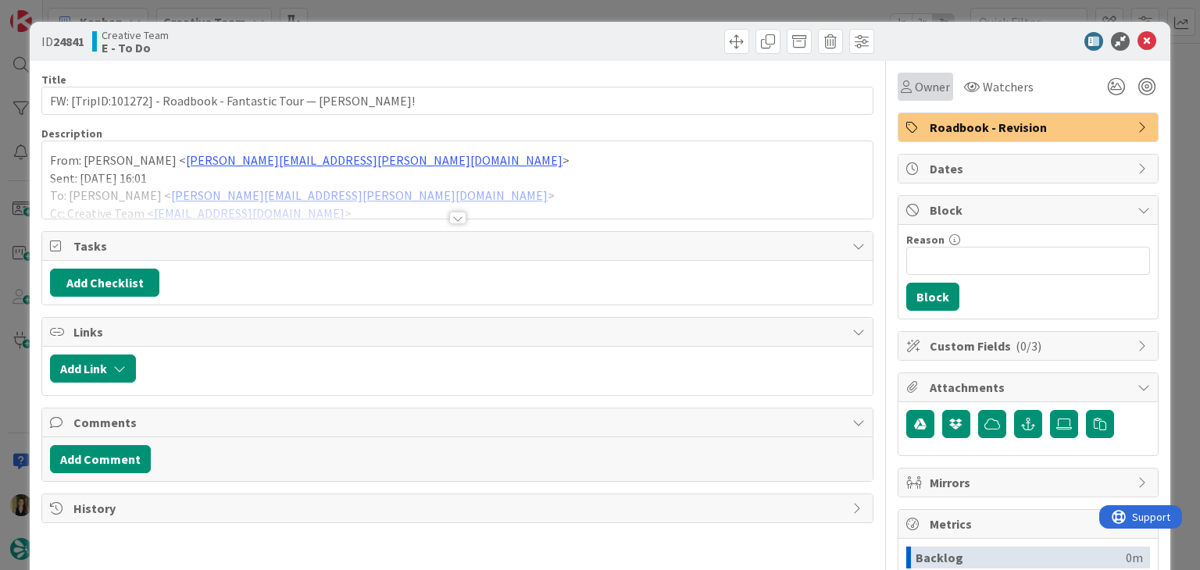
click at [922, 91] on span "Owner" at bounding box center [932, 86] width 35 height 19
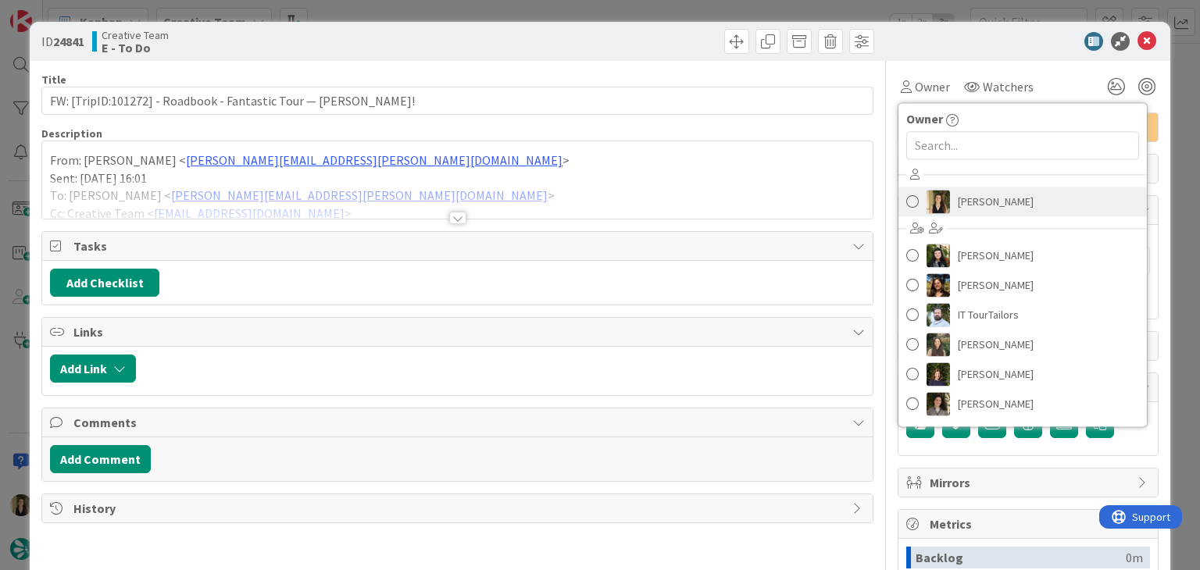
click at [959, 205] on span "[PERSON_NAME]" at bounding box center [996, 201] width 76 height 23
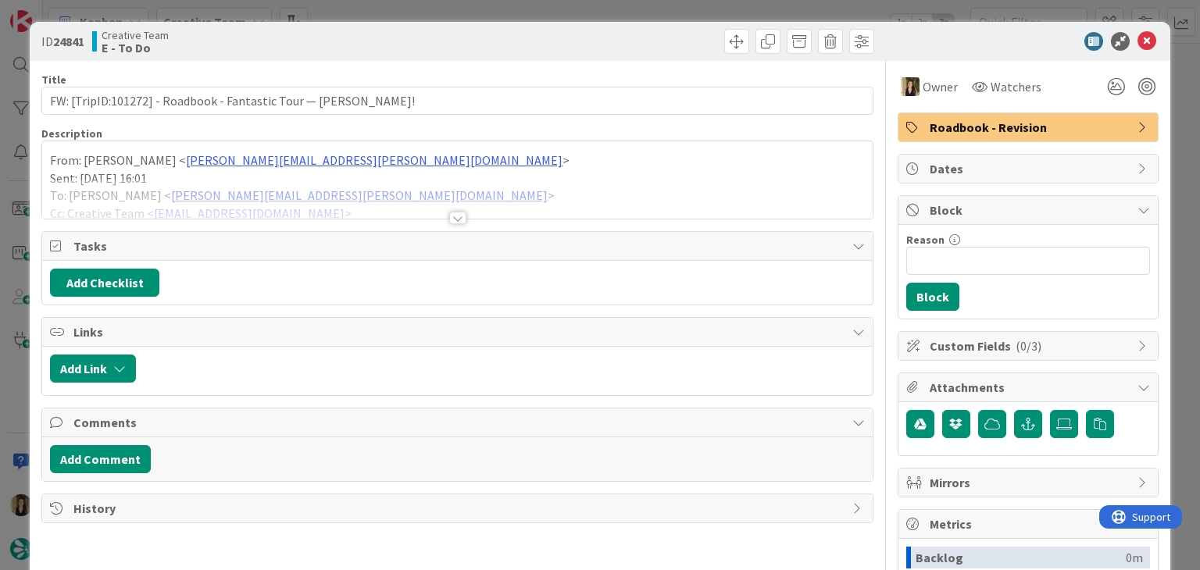
click at [391, 7] on div "ID 24841 Creative Team E - To Do Title 63 / 128 FW: [TripID:101272] - Roadbook …" at bounding box center [600, 285] width 1200 height 570
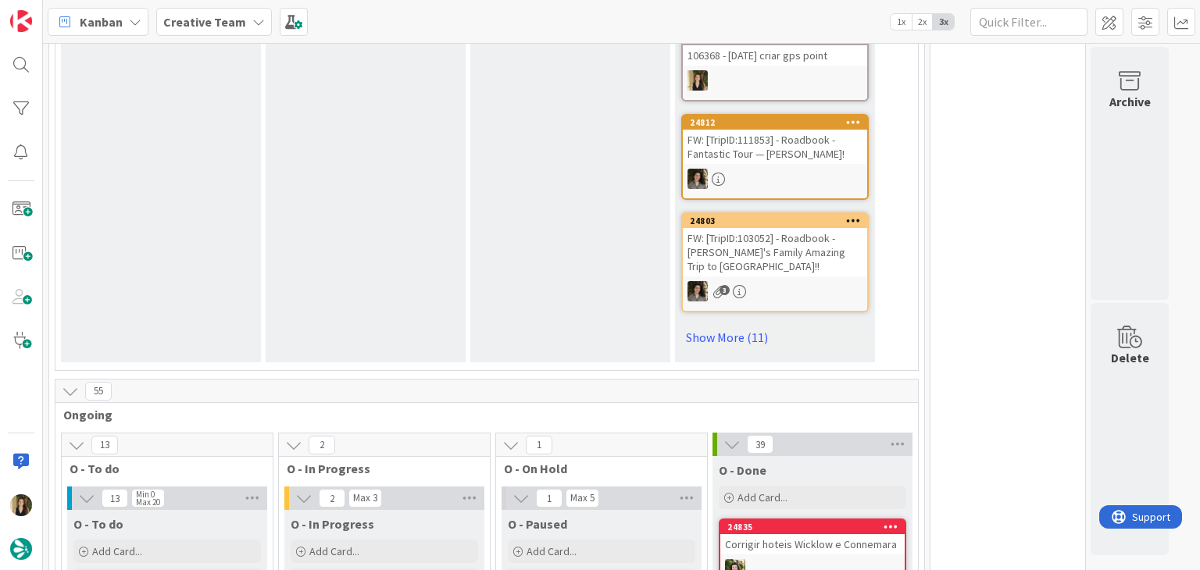
scroll to position [1172, 0]
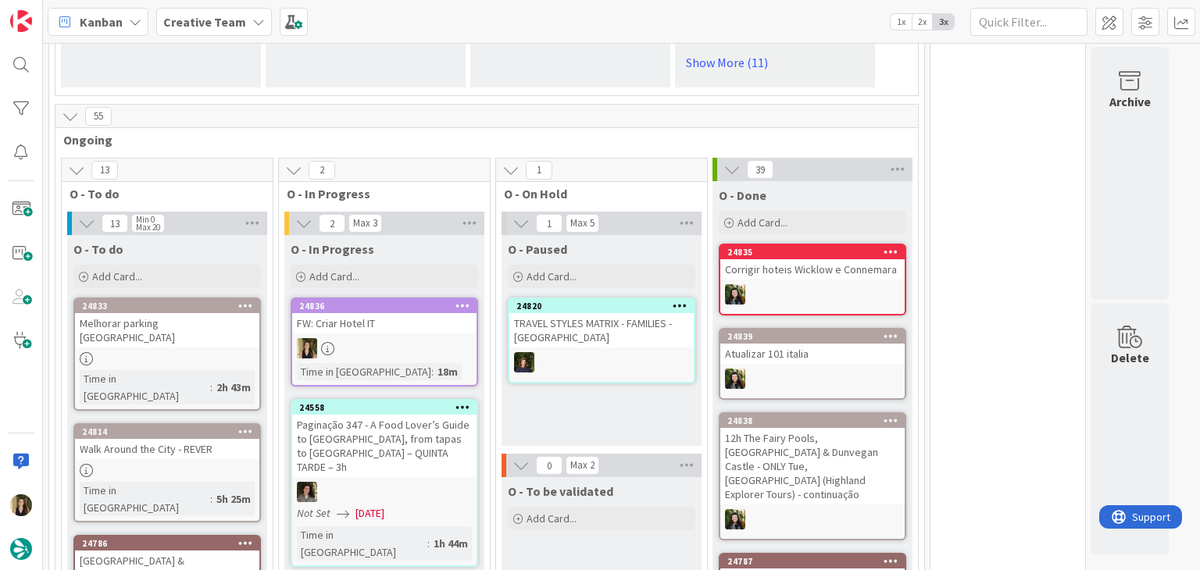
click at [412, 319] on div "FW: Criar Hotel IT" at bounding box center [384, 323] width 184 height 20
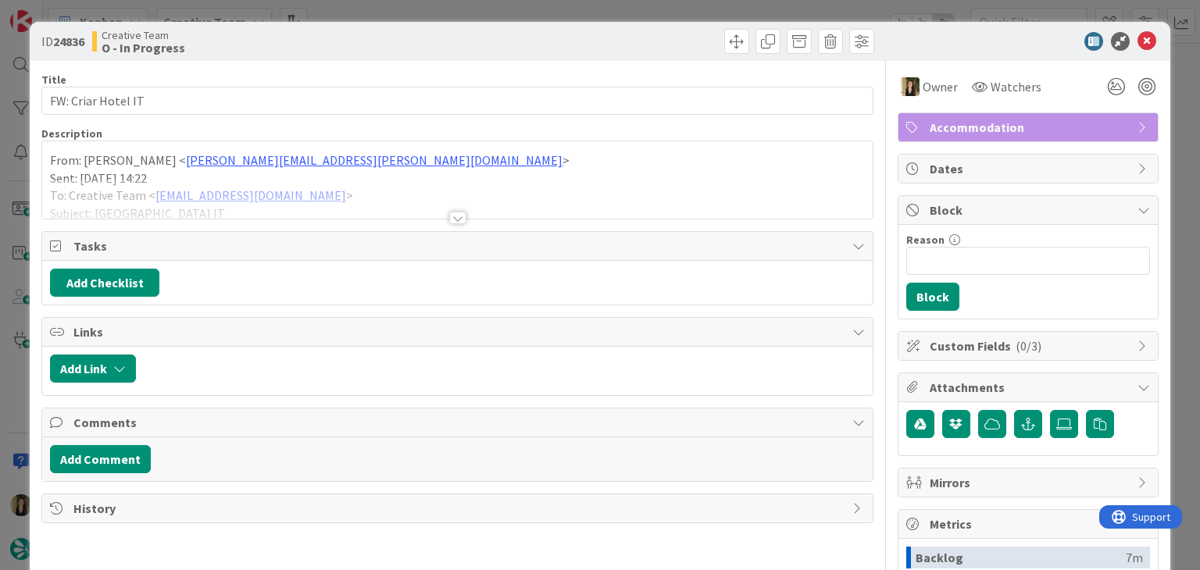
click at [434, 198] on div at bounding box center [456, 199] width 829 height 40
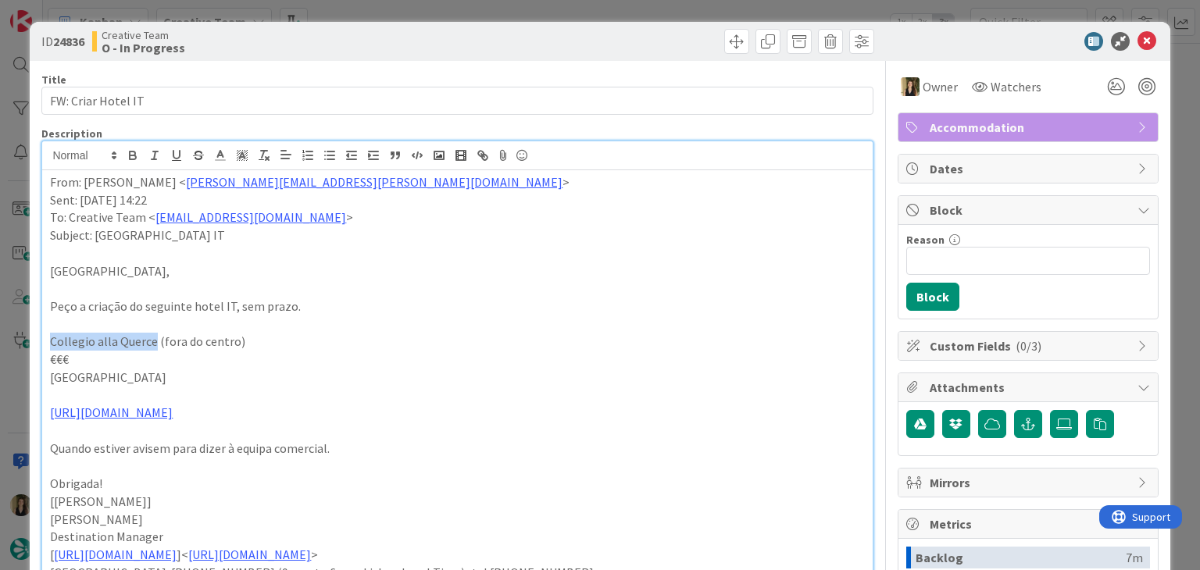
drag, startPoint x: 153, startPoint y: 343, endPoint x: 29, endPoint y: 344, distance: 124.2
click at [30, 344] on div "ID 24836 Creative Team O - In Progress Title 18 / 128 FW: Criar Hotel IT Descri…" at bounding box center [600, 556] width 1140 height 1069
copy p "Collegio alla Querce"
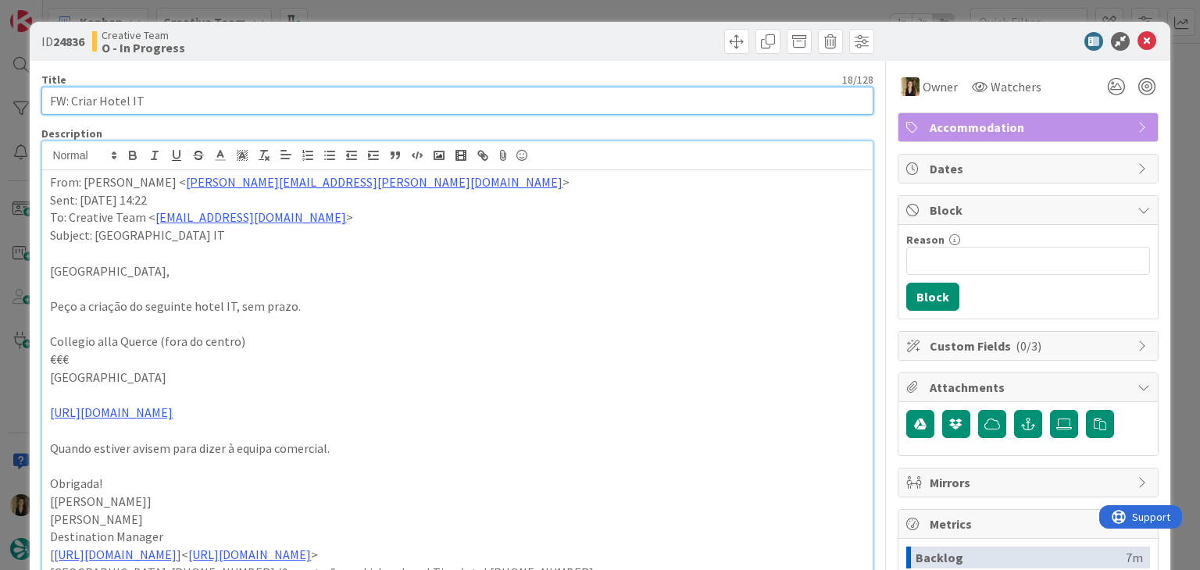
drag, startPoint x: 150, startPoint y: 96, endPoint x: 37, endPoint y: 98, distance: 112.5
click at [37, 98] on div "ID 24836 Creative Team O - In Progress Title 18 / 128 FW: Criar Hotel IT Descri…" at bounding box center [600, 556] width 1140 height 1069
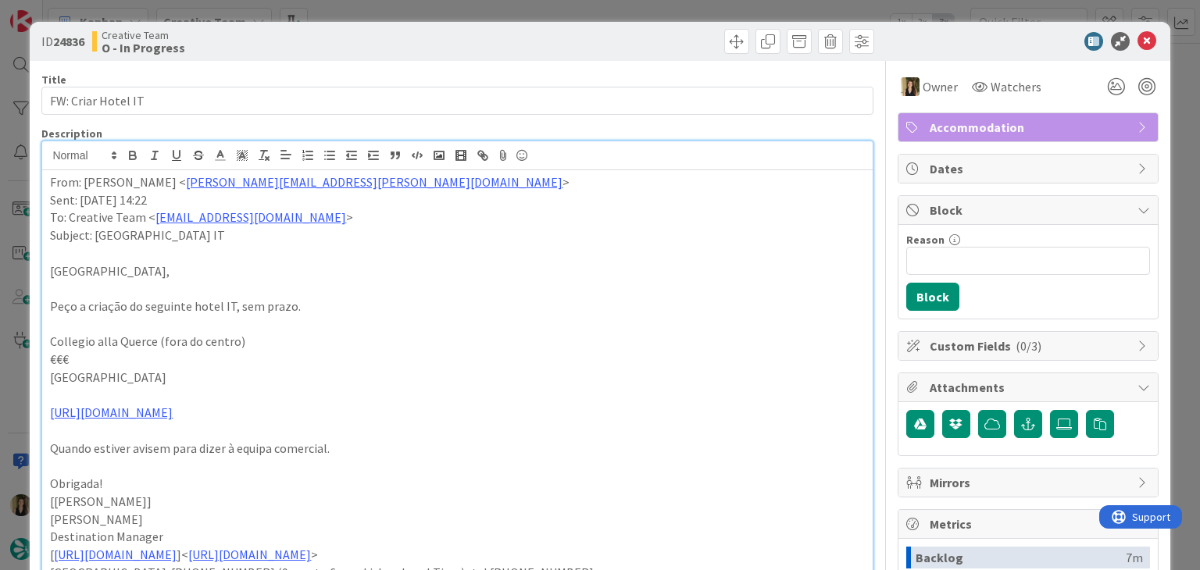
click at [423, 34] on div "Creative Team O - In Progress" at bounding box center [273, 41] width 362 height 25
click at [421, 12] on div "ID 24836 Creative Team O - In Progress Title 18 / 128 FW: Criar Hotel IT Descri…" at bounding box center [600, 285] width 1200 height 570
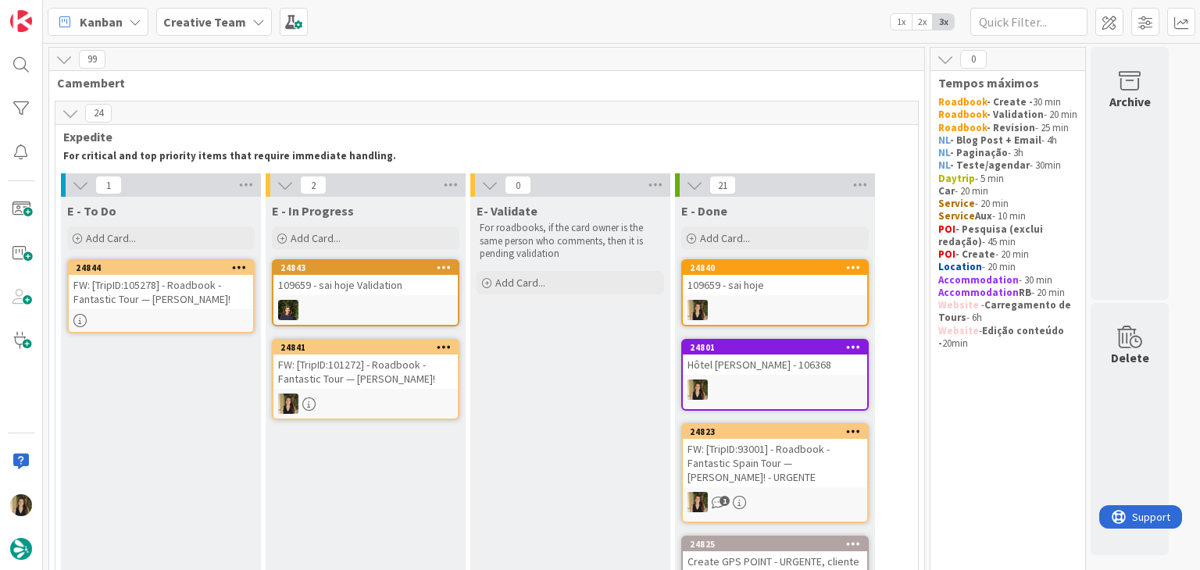
click at [386, 382] on div "FW: [TripID:101272] - Roadbook - Fantastic Tour — Julie Webber!" at bounding box center [365, 372] width 184 height 34
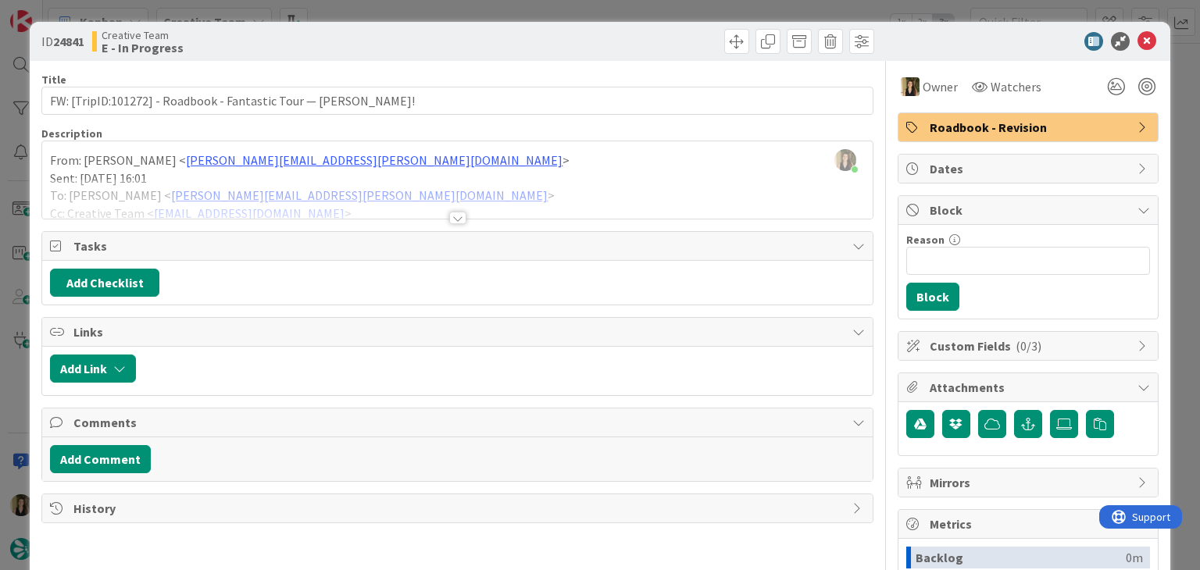
click at [450, 215] on div at bounding box center [457, 218] width 17 height 12
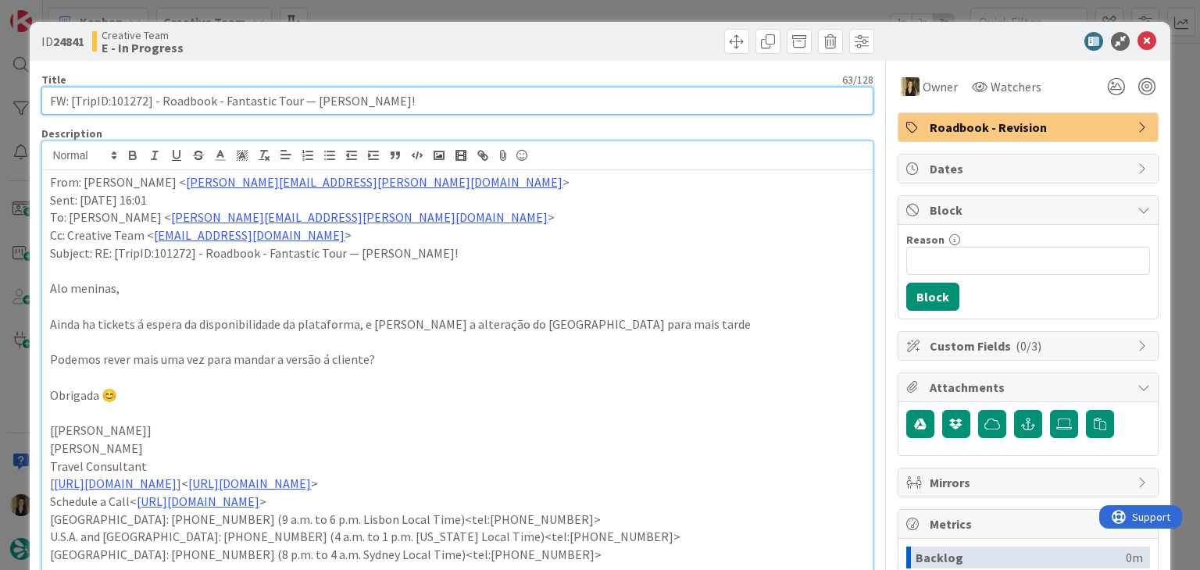
click at [130, 98] on input "FW: [TripID:101272] - Roadbook - Fantastic Tour — Julie Webber!" at bounding box center [456, 101] width 831 height 28
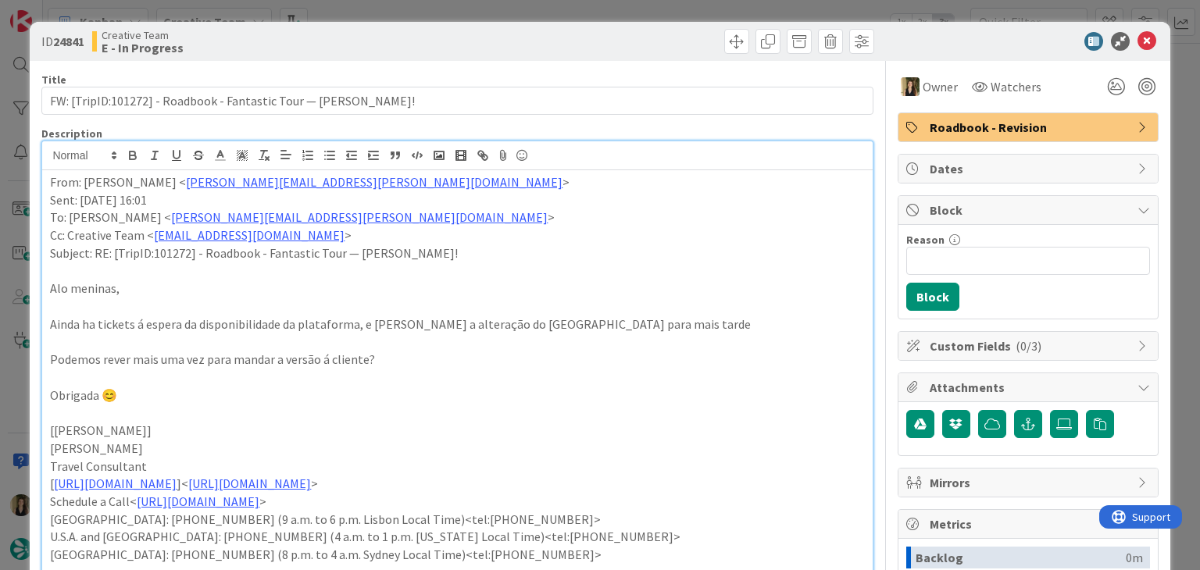
click at [346, 18] on div "ID 24841 Creative Team E - In Progress Title 63 / 128 FW: [TripID:101272] - Roa…" at bounding box center [600, 285] width 1200 height 570
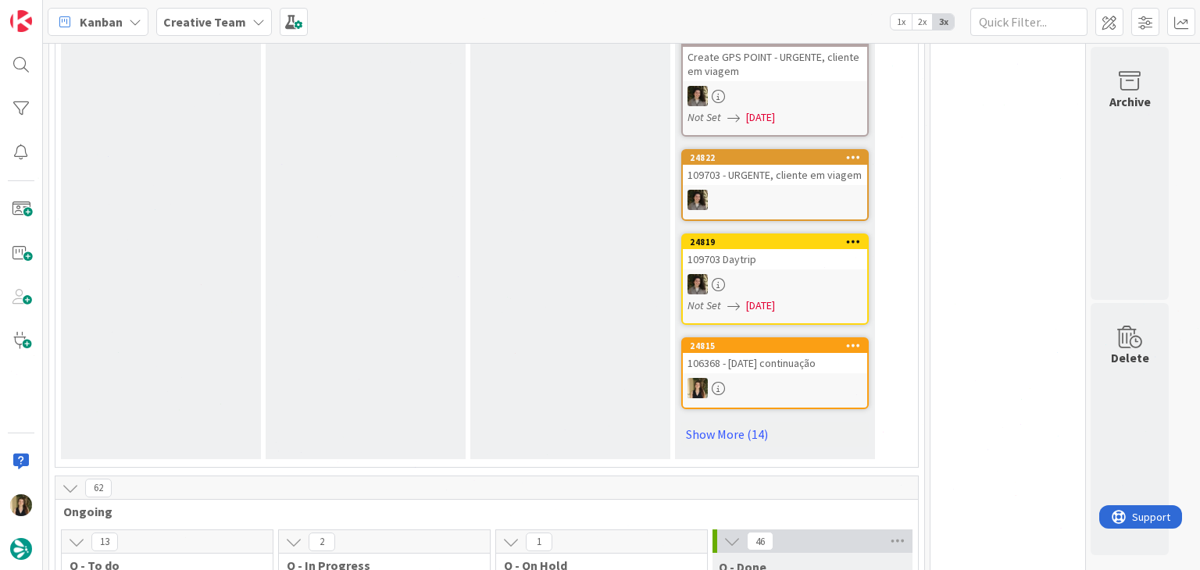
scroll to position [1250, 0]
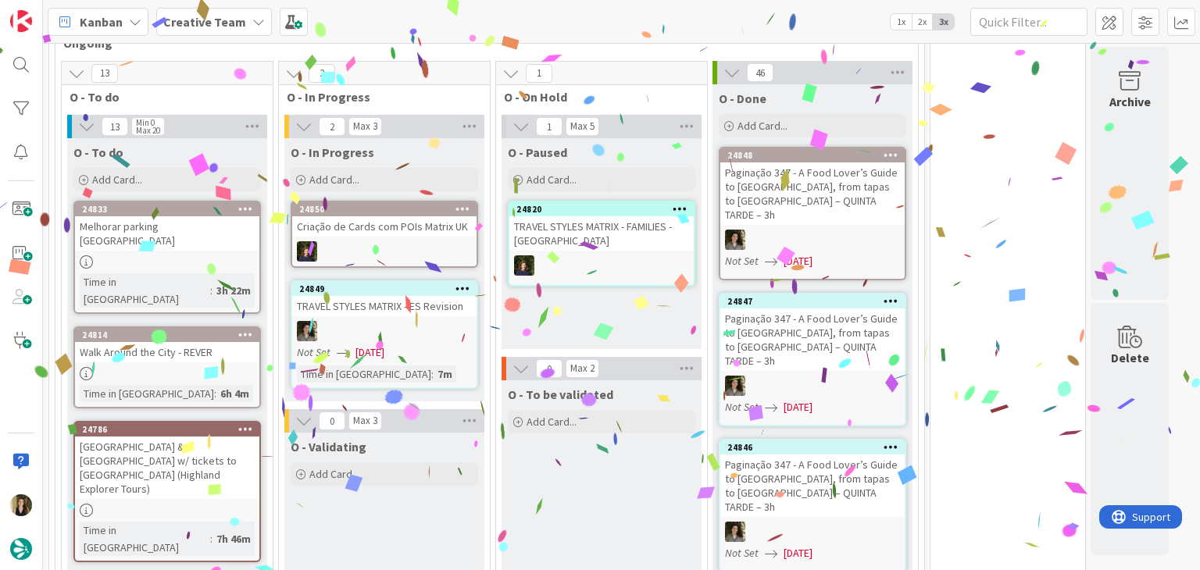
click at [587, 313] on div "O - Paused Add Card... 24820 TRAVEL STYLES MATRIX - FAMILIES - Spain" at bounding box center [601, 243] width 200 height 211
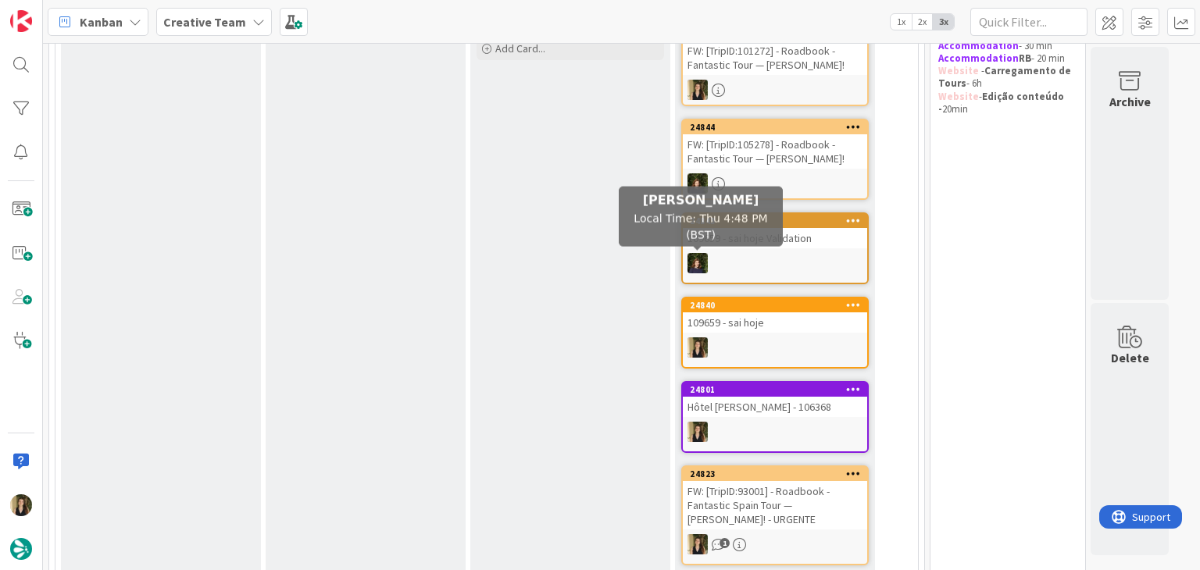
scroll to position [0, 0]
